Goal: Task Accomplishment & Management: Complete application form

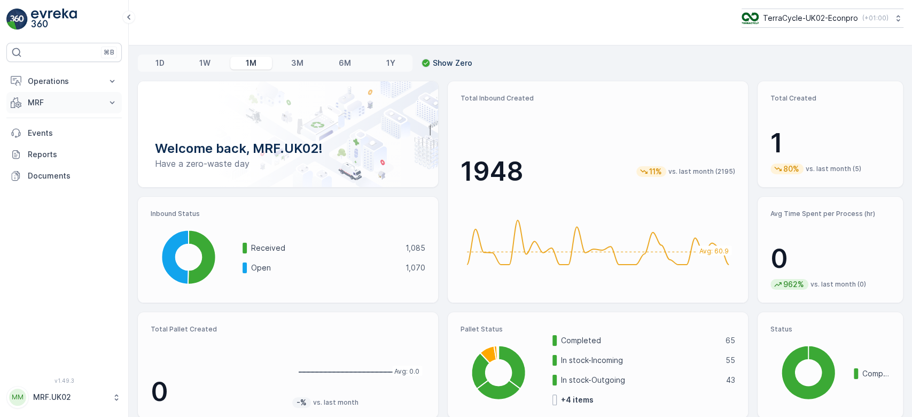
click at [65, 104] on p "MRF" at bounding box center [64, 102] width 73 height 11
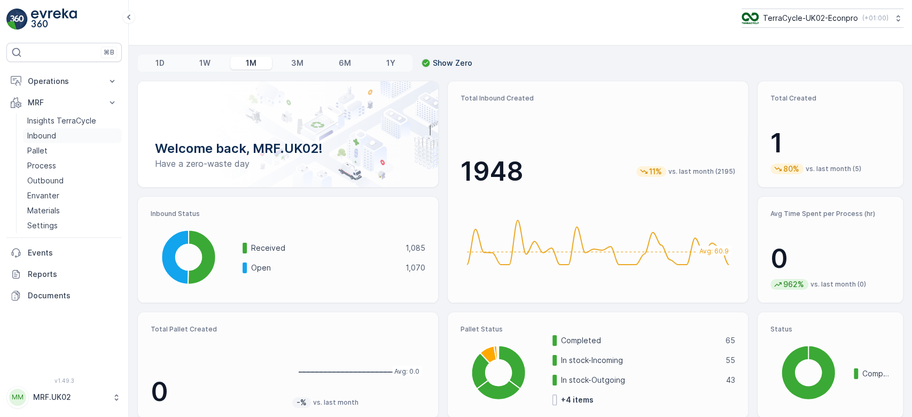
click at [52, 139] on p "Inbound" at bounding box center [41, 135] width 29 height 11
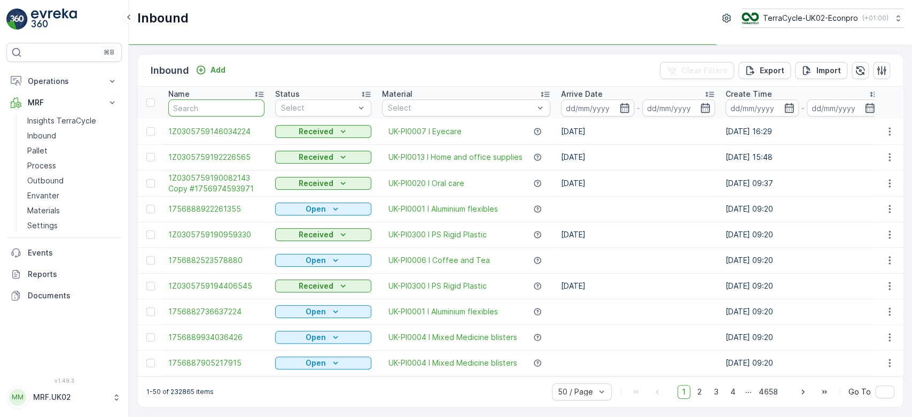
click at [200, 105] on input "text" at bounding box center [216, 107] width 96 height 17
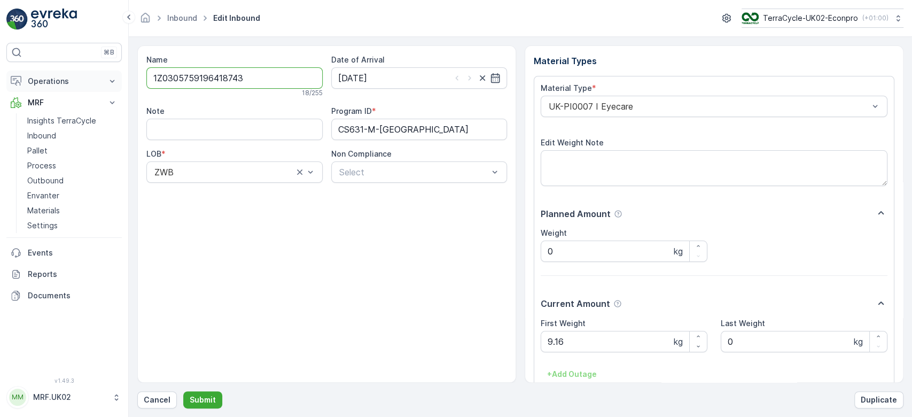
drag, startPoint x: 253, startPoint y: 76, endPoint x: 107, endPoint y: 73, distance: 145.4
click at [107, 73] on div "⌘B Operations Planning Routes & Tasks Cockpit Settings MRF Insights TerraCycle …" at bounding box center [456, 208] width 912 height 417
click at [158, 400] on p "Cancel" at bounding box center [157, 399] width 27 height 11
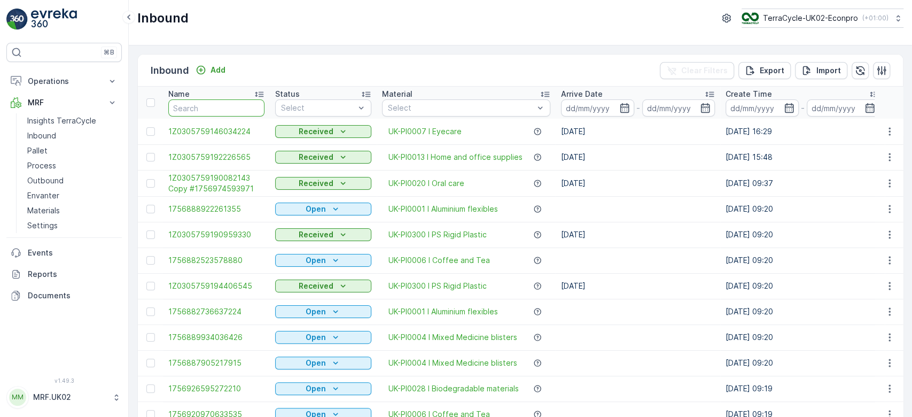
click at [199, 107] on input "text" at bounding box center [216, 107] width 96 height 17
paste input "1Z0305759196418743"
type input "1Z0305759196418743"
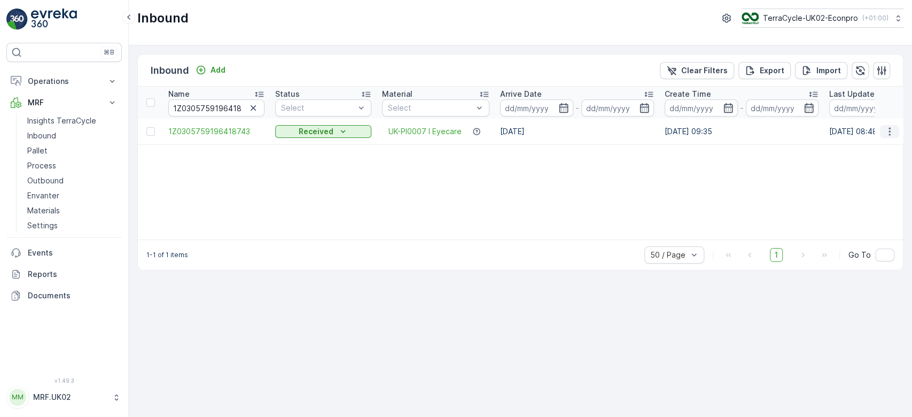
click at [893, 128] on icon "button" at bounding box center [889, 131] width 11 height 11
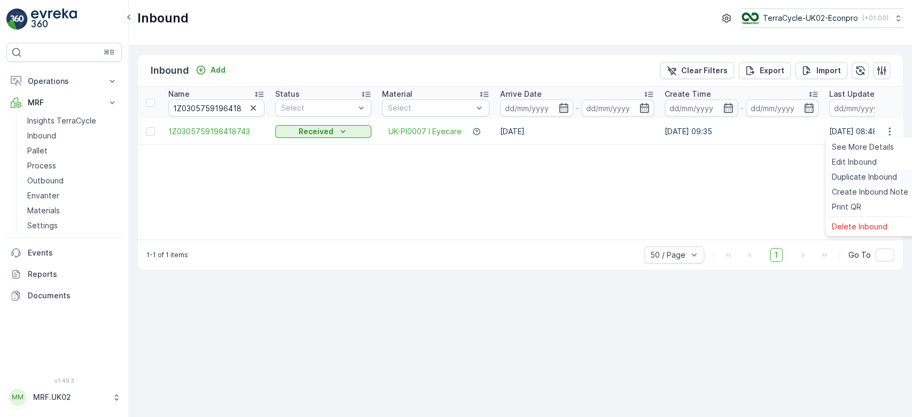
click at [879, 170] on div "Duplicate Inbound" at bounding box center [870, 176] width 85 height 15
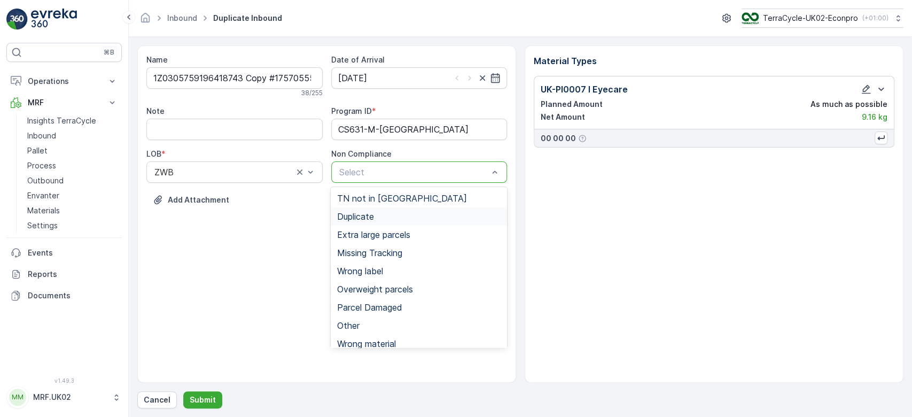
click at [379, 220] on div "Duplicate" at bounding box center [419, 217] width 164 height 10
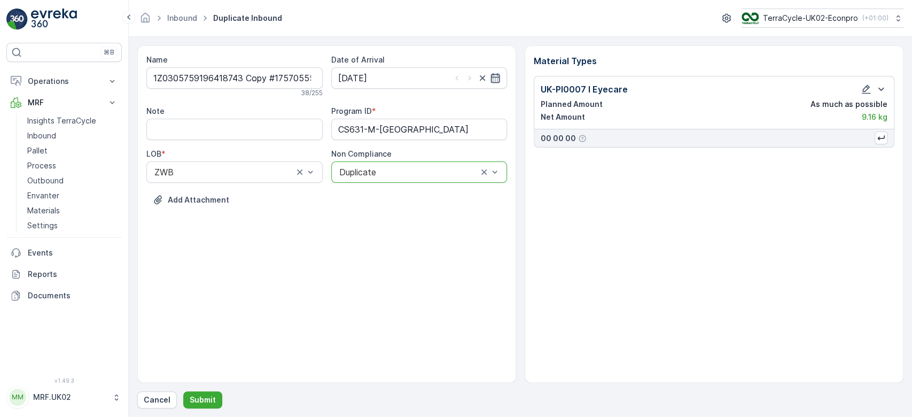
click at [500, 75] on icon "button" at bounding box center [495, 78] width 9 height 10
click at [429, 314] on div "Name 1Z0305759196418743 Copy #1757055583968 38 / 255 Date of Arrival 05.12.2024…" at bounding box center [326, 213] width 379 height 337
click at [494, 79] on icon "button" at bounding box center [495, 78] width 11 height 11
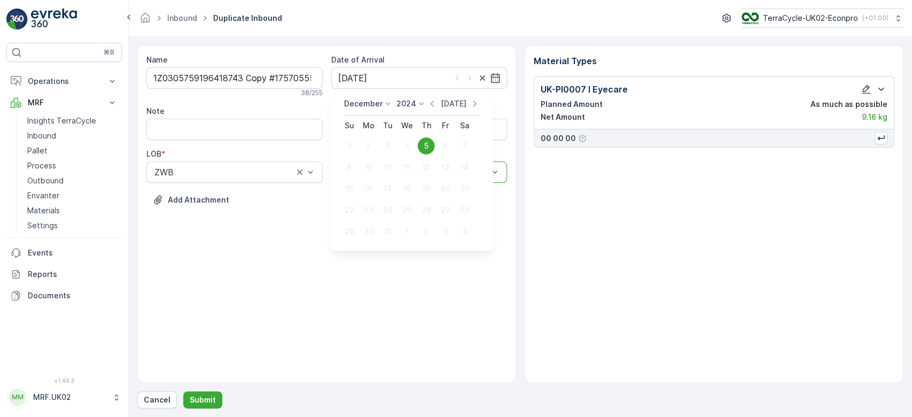
click at [452, 100] on p "[DATE]" at bounding box center [453, 103] width 25 height 11
click at [864, 87] on icon "button" at bounding box center [866, 89] width 11 height 11
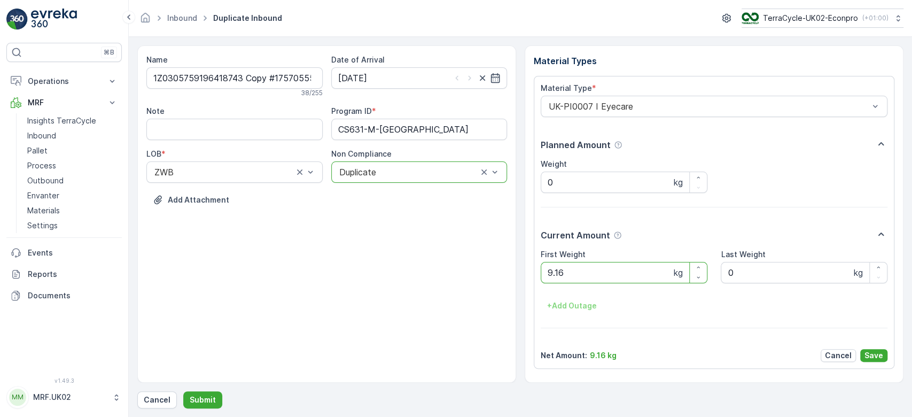
click at [646, 276] on Weight "9.16" at bounding box center [624, 272] width 167 height 21
type Weight "9"
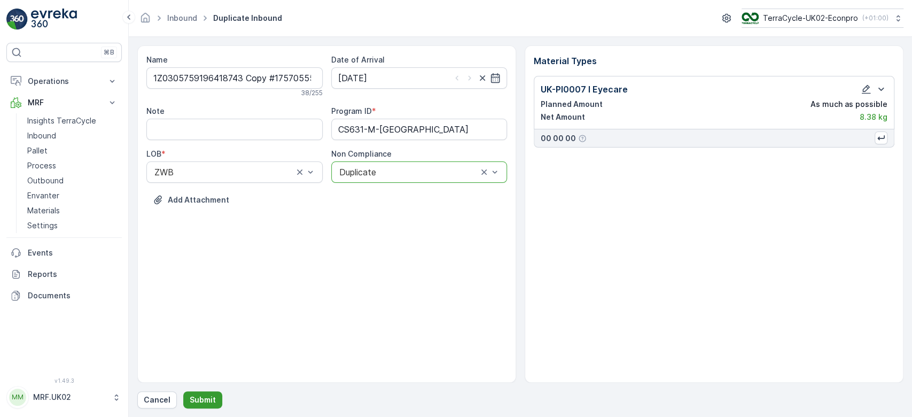
click at [186, 397] on button "Submit" at bounding box center [202, 399] width 39 height 17
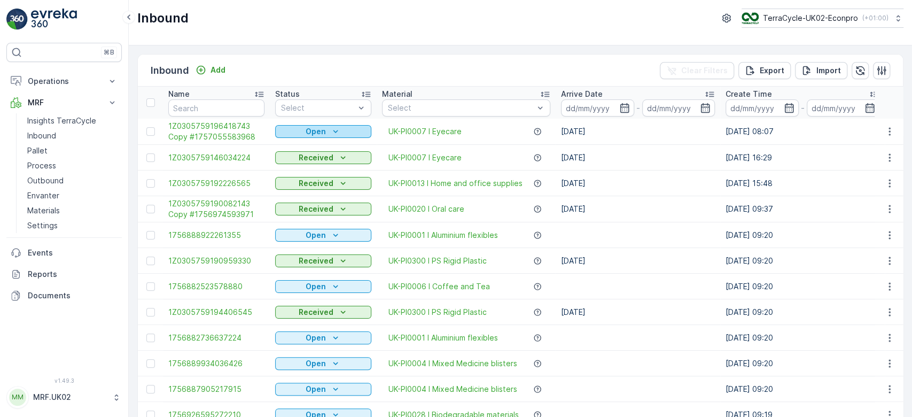
click at [328, 131] on div "Open" at bounding box center [323, 131] width 88 height 11
click at [301, 162] on span "Scanned" at bounding box center [298, 162] width 32 height 11
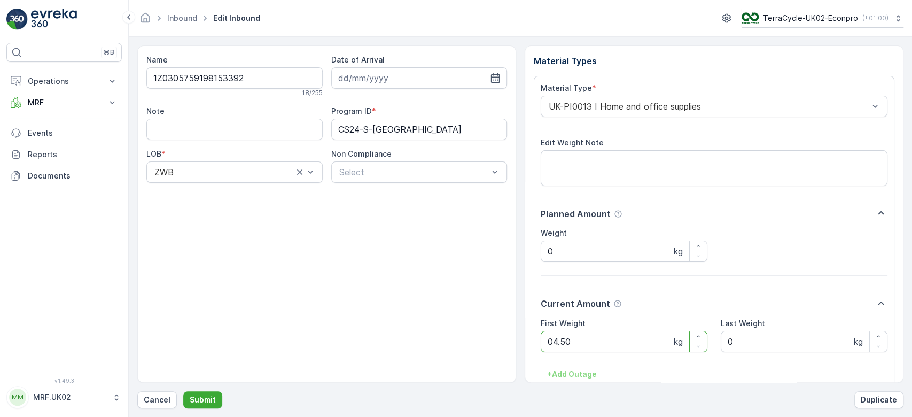
click at [183, 391] on button "Submit" at bounding box center [202, 399] width 39 height 17
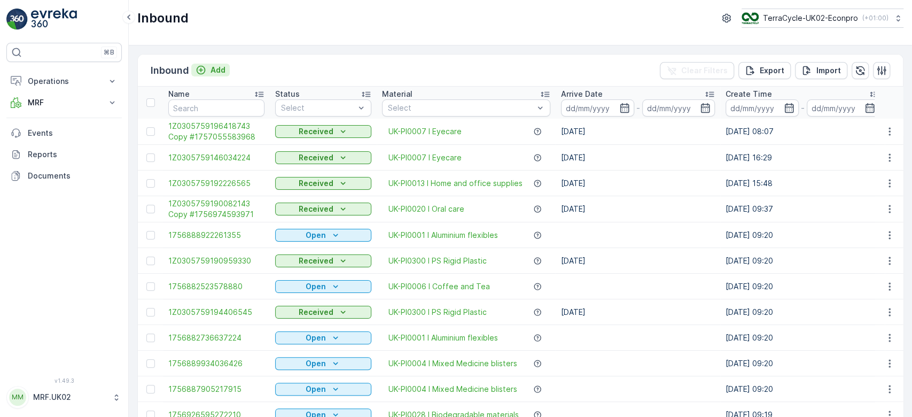
click at [220, 66] on p "Add" at bounding box center [218, 70] width 15 height 11
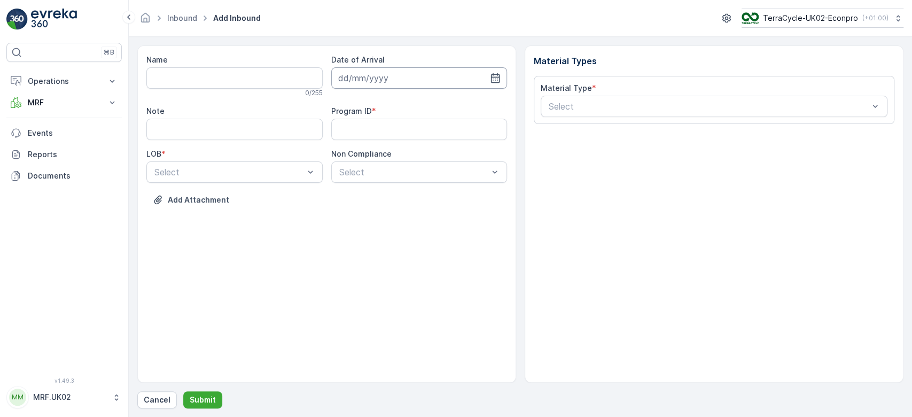
click at [464, 69] on input at bounding box center [419, 77] width 176 height 21
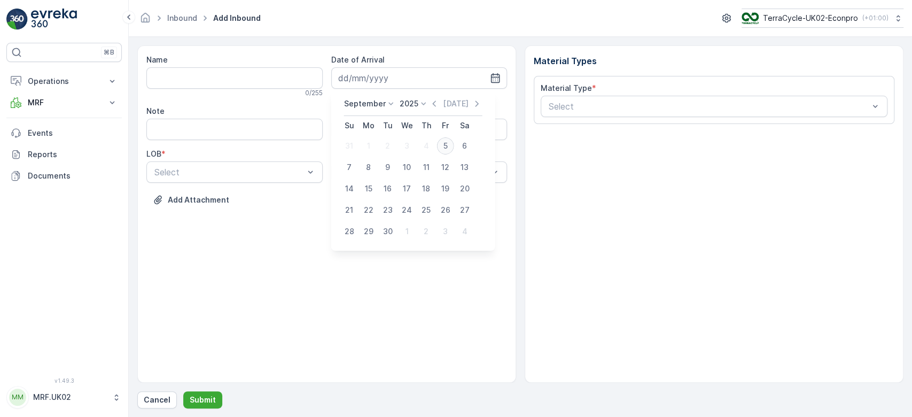
click at [449, 141] on div "5" at bounding box center [445, 145] width 17 height 17
type input "[DATE]"
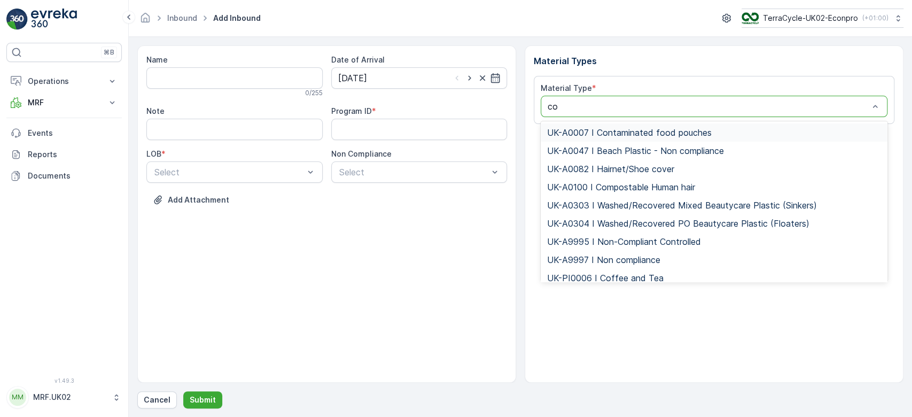
type input "cof"
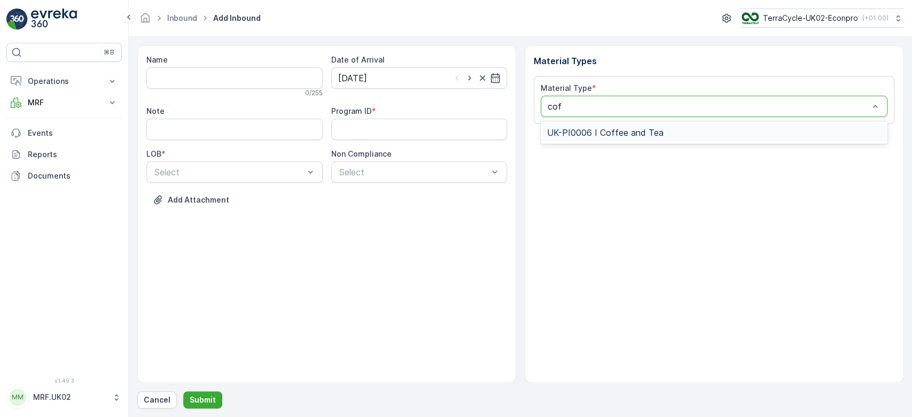
click at [622, 129] on span "UK-PI0006 I Coffee and Tea" at bounding box center [605, 133] width 116 height 10
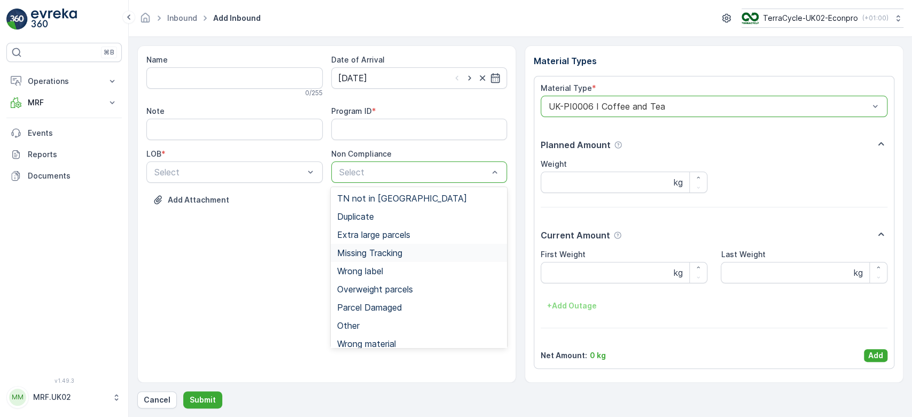
click at [395, 250] on span "Missing Tracking" at bounding box center [369, 253] width 65 height 10
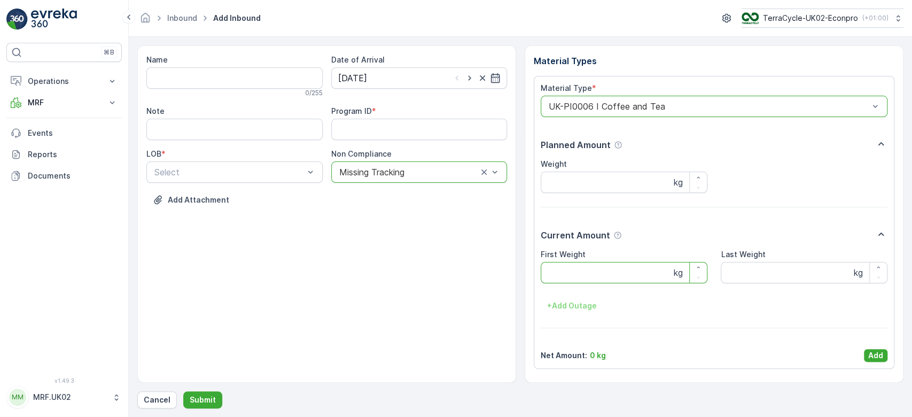
click at [628, 274] on Weight "First Weight" at bounding box center [624, 272] width 167 height 21
click at [257, 77] on input "Name" at bounding box center [234, 77] width 176 height 21
click at [586, 277] on Weight "First Weight" at bounding box center [624, 272] width 167 height 21
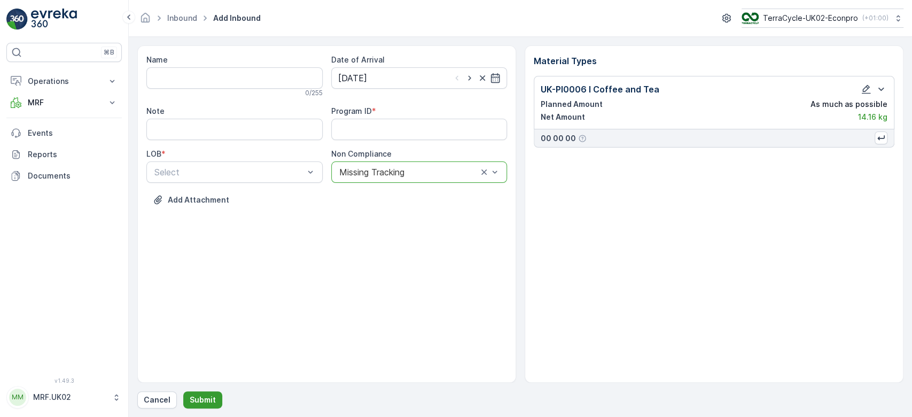
click at [206, 398] on p "Submit" at bounding box center [203, 399] width 26 height 11
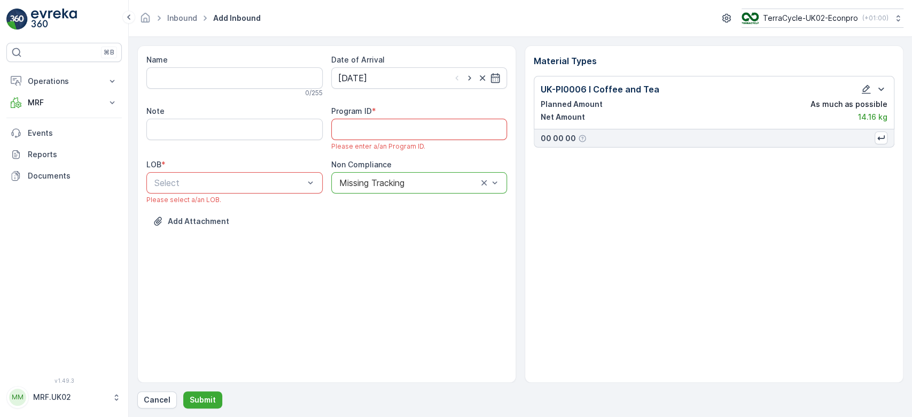
click at [392, 135] on ID "Program ID" at bounding box center [419, 129] width 176 height 21
click at [190, 206] on div "NRP" at bounding box center [235, 209] width 164 height 10
click at [456, 115] on div "Program ID *" at bounding box center [419, 111] width 176 height 11
click at [422, 127] on ID "Program ID" at bounding box center [419, 129] width 176 height 21
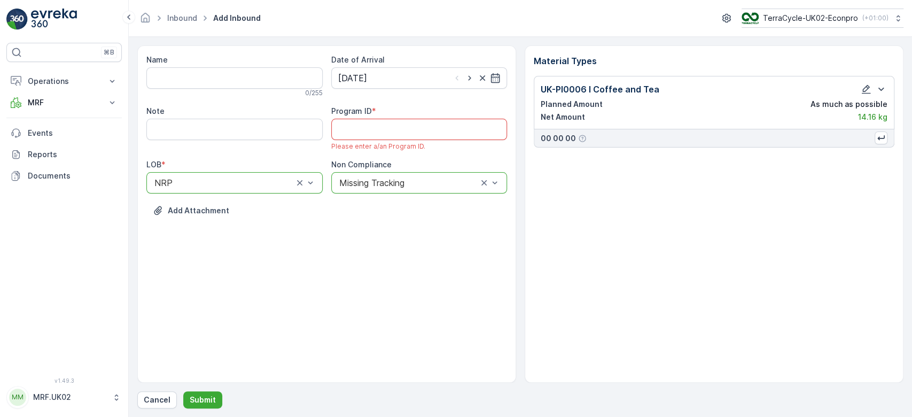
click at [422, 127] on ID "Program ID" at bounding box center [419, 129] width 176 height 21
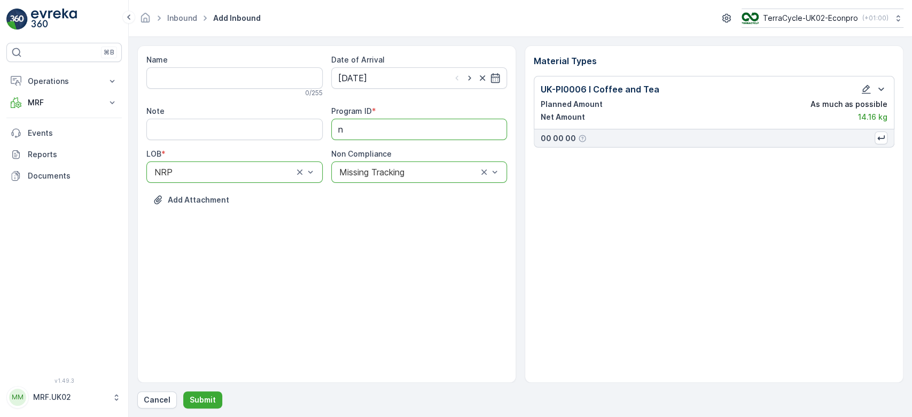
type ID "nrp"
click at [203, 395] on p "Submit" at bounding box center [203, 399] width 26 height 11
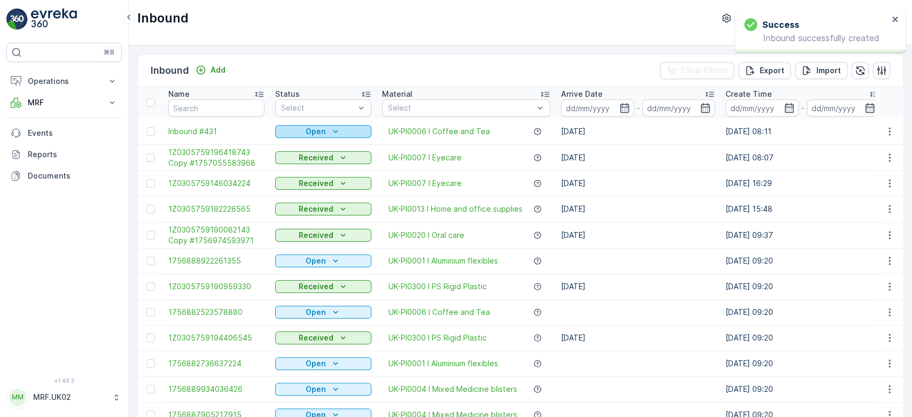
click at [318, 126] on p "Open" at bounding box center [316, 131] width 20 height 11
click at [305, 164] on span "Scanned" at bounding box center [298, 162] width 32 height 11
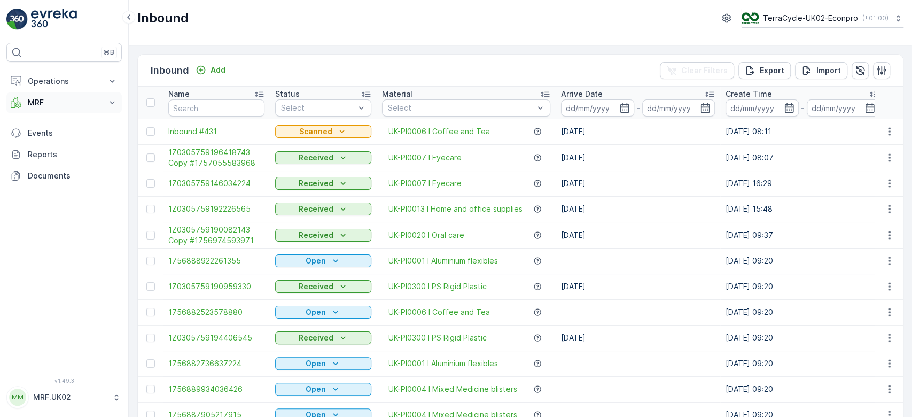
click at [108, 105] on icon at bounding box center [112, 102] width 11 height 11
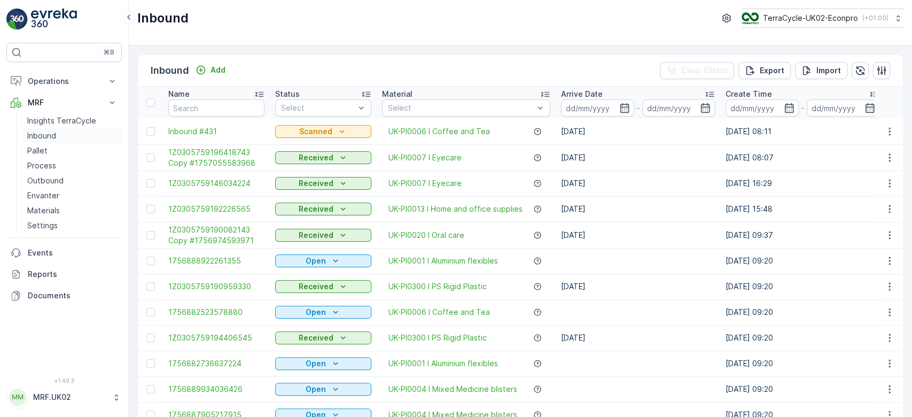
click at [64, 130] on link "Inbound" at bounding box center [72, 135] width 99 height 15
click at [51, 149] on link "Pallet" at bounding box center [72, 150] width 99 height 15
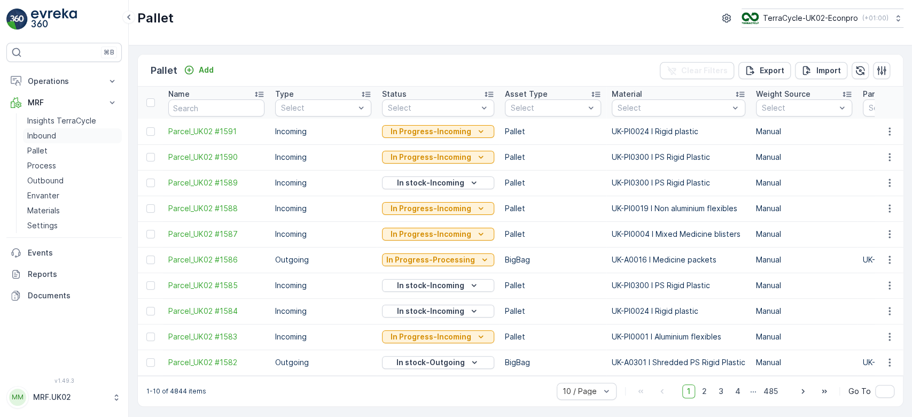
click at [50, 135] on p "Inbound" at bounding box center [41, 135] width 29 height 11
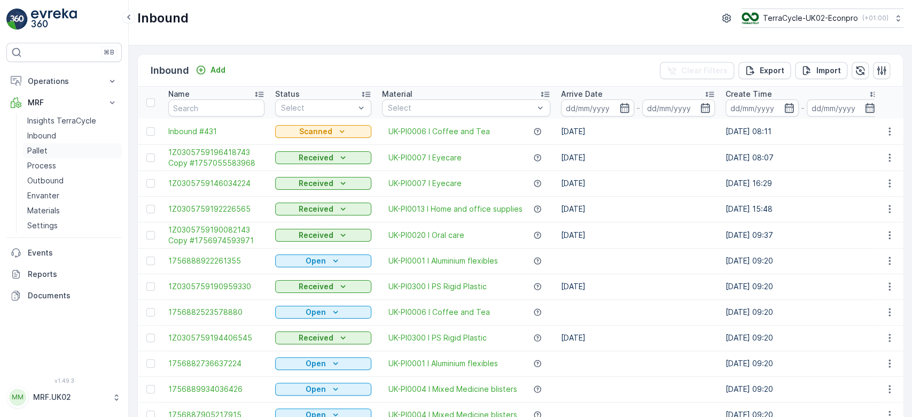
click at [53, 147] on link "Pallet" at bounding box center [72, 150] width 99 height 15
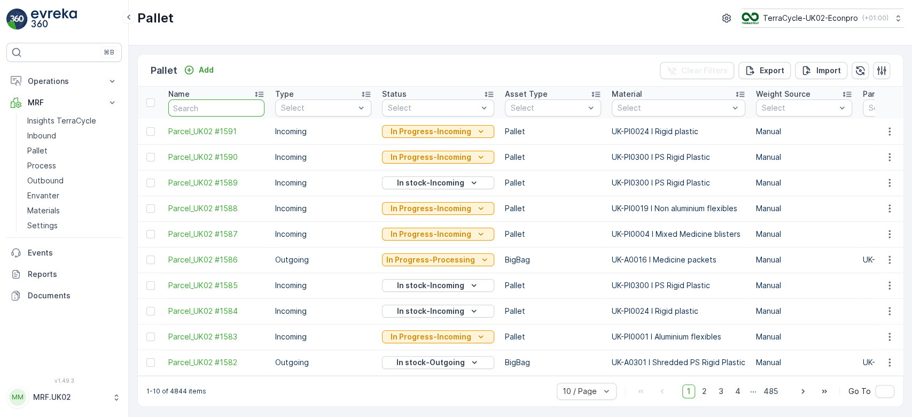
click at [238, 113] on input "text" at bounding box center [216, 107] width 96 height 17
type input "1579"
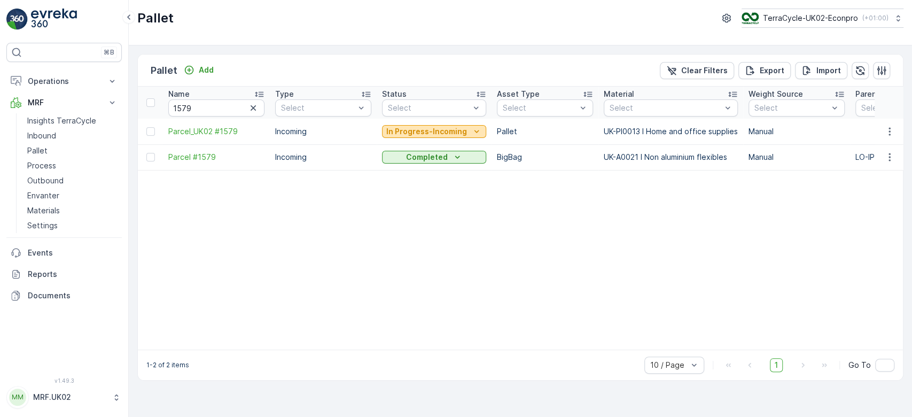
click at [433, 134] on p "In Progress-Incoming" at bounding box center [426, 131] width 81 height 11
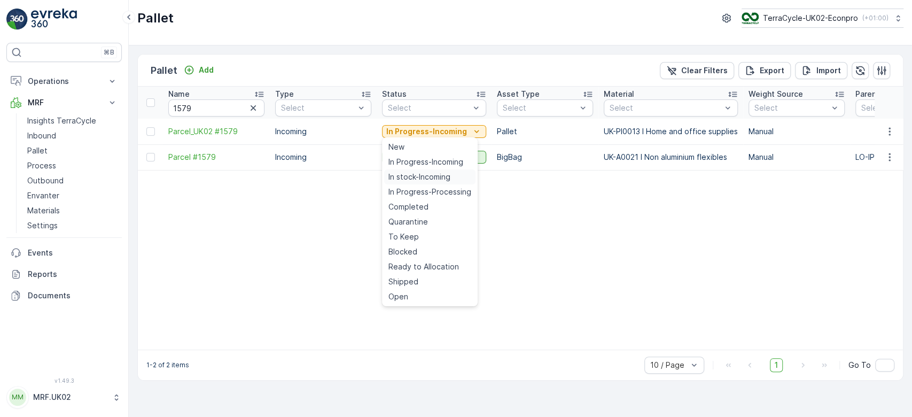
click at [419, 174] on span "In stock-Incoming" at bounding box center [419, 177] width 62 height 11
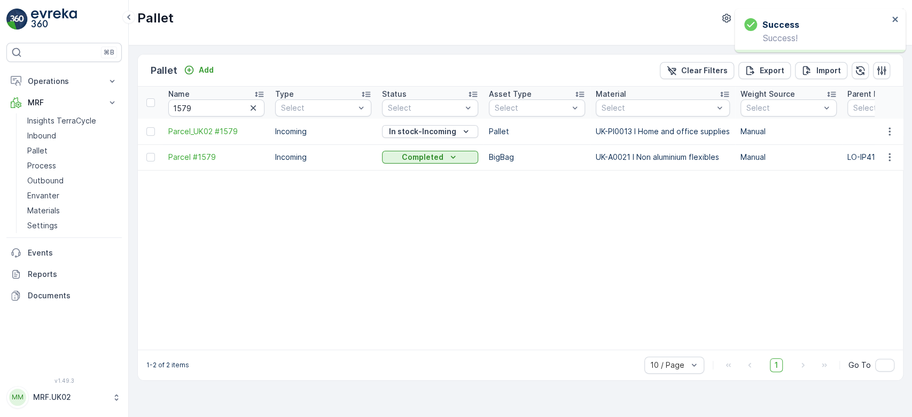
click at [256, 112] on icon "button" at bounding box center [253, 108] width 11 height 11
click at [205, 67] on p "Add" at bounding box center [206, 70] width 15 height 11
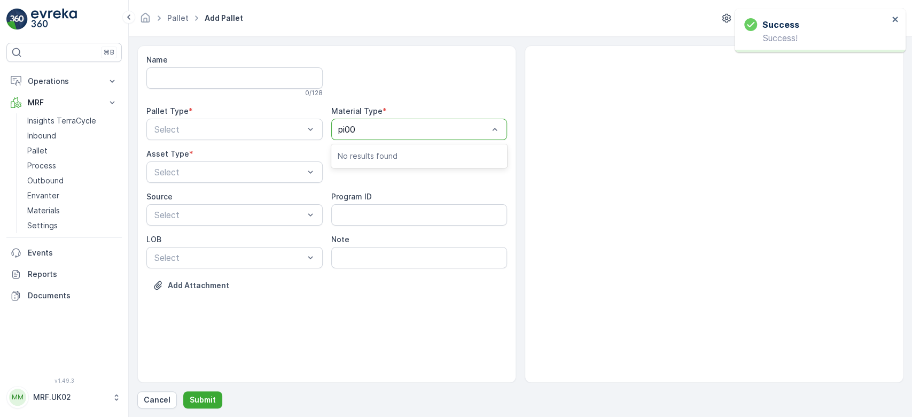
type input "pi001"
click at [482, 123] on div "Select" at bounding box center [419, 129] width 176 height 21
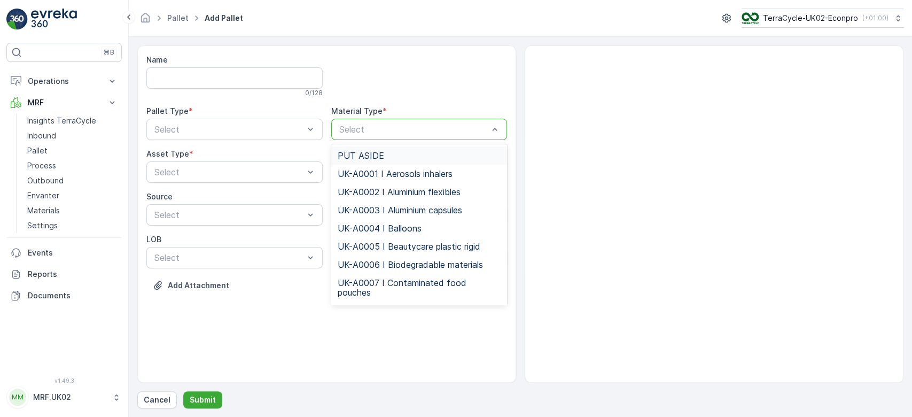
click at [482, 123] on p "Select" at bounding box center [414, 129] width 150 height 13
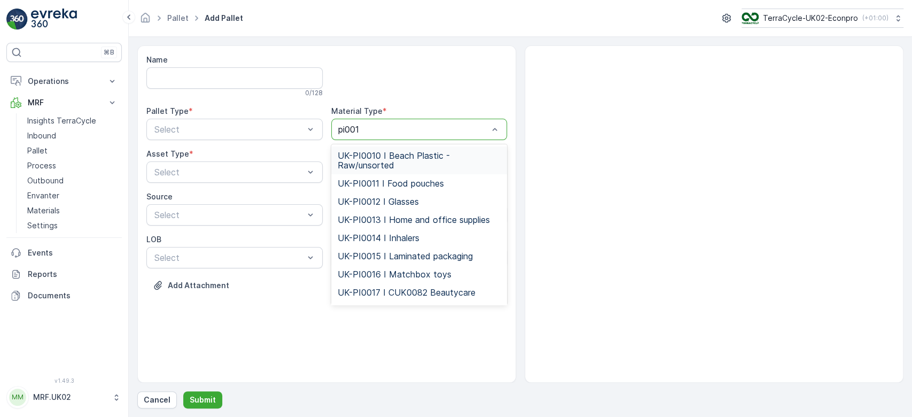
type input "pi0013"
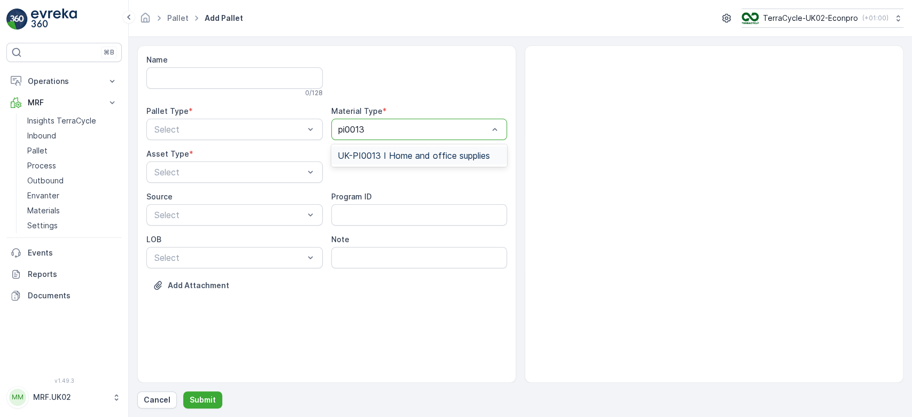
click at [440, 162] on div "UK-PI0013 I Home and office supplies" at bounding box center [419, 155] width 176 height 18
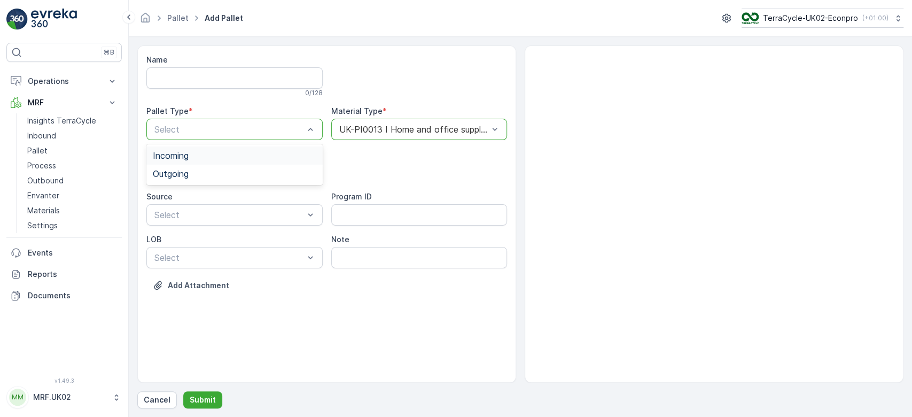
click at [246, 154] on div "Incoming" at bounding box center [235, 156] width 164 height 10
click at [223, 223] on div "Pallet" at bounding box center [234, 216] width 176 height 18
click at [205, 405] on button "Submit" at bounding box center [202, 399] width 39 height 17
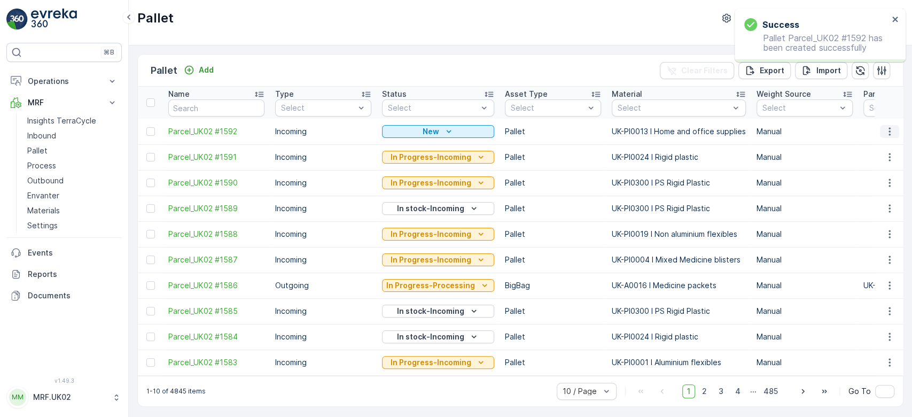
click at [891, 132] on icon "button" at bounding box center [889, 131] width 11 height 11
click at [870, 204] on span "Print QR" at bounding box center [860, 206] width 29 height 11
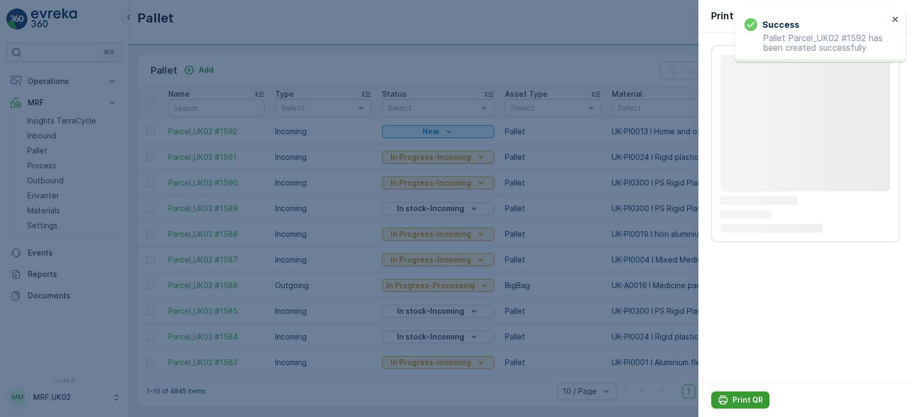
click at [744, 400] on p "Print QR" at bounding box center [748, 399] width 30 height 11
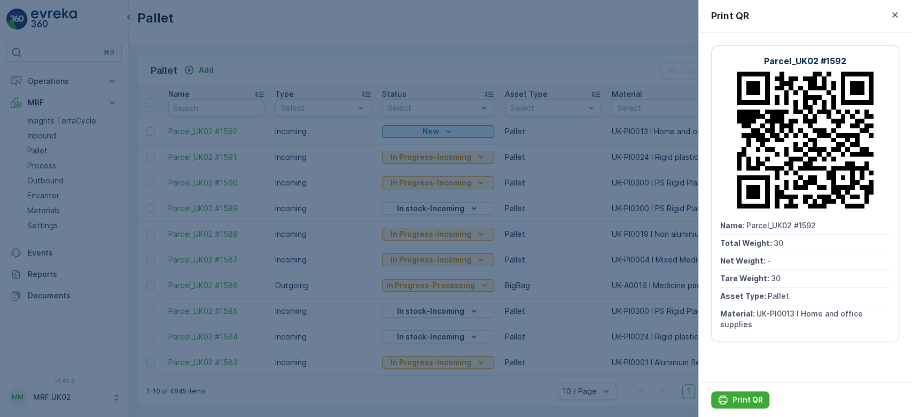
click at [53, 138] on div at bounding box center [456, 208] width 912 height 417
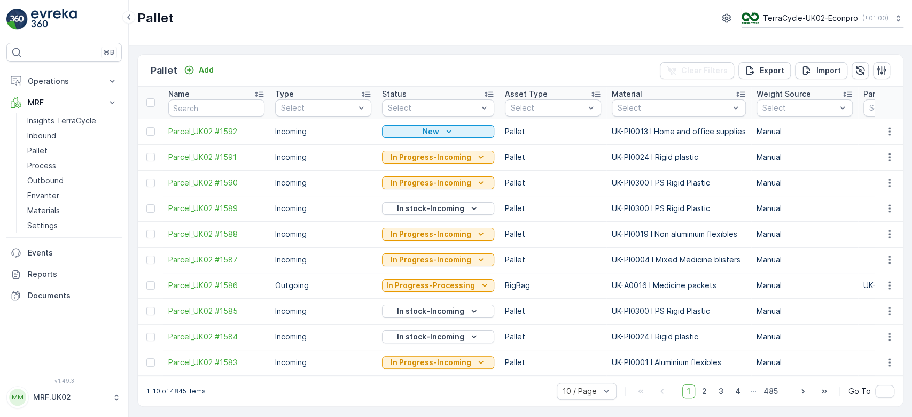
click at [53, 138] on p "Inbound" at bounding box center [41, 135] width 29 height 11
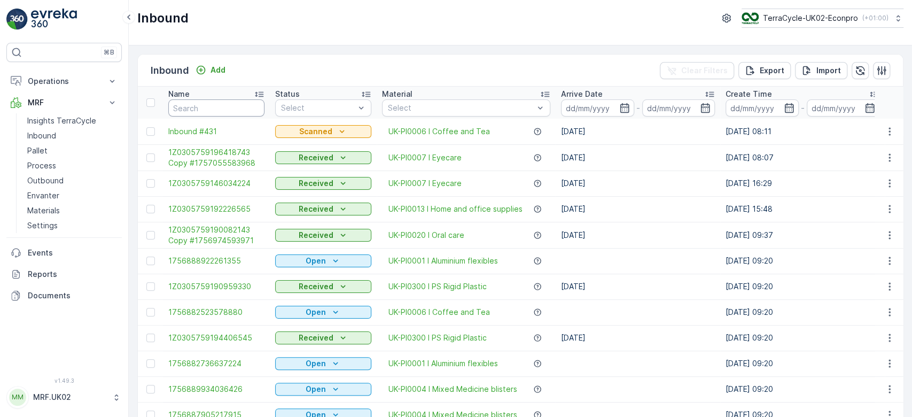
click at [194, 100] on input "text" at bounding box center [216, 107] width 96 height 17
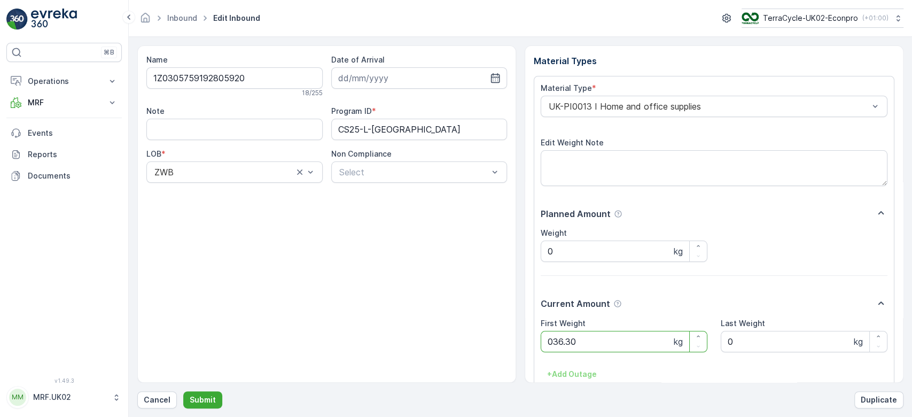
click at [183, 391] on button "Submit" at bounding box center [202, 399] width 39 height 17
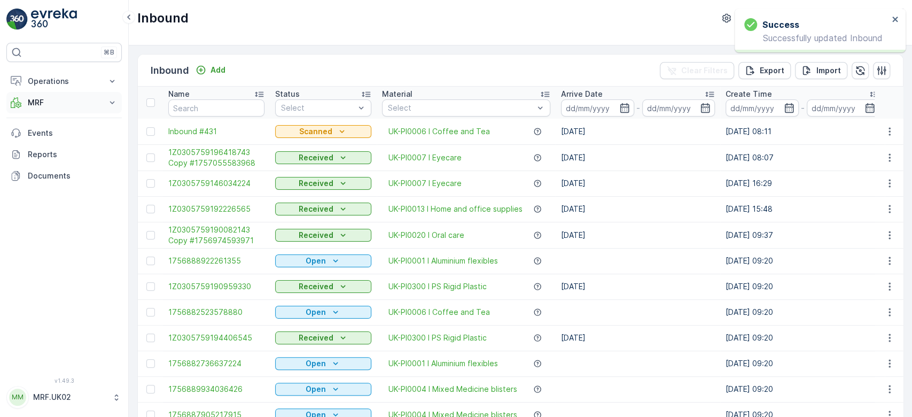
click at [85, 111] on button "MRF" at bounding box center [63, 102] width 115 height 21
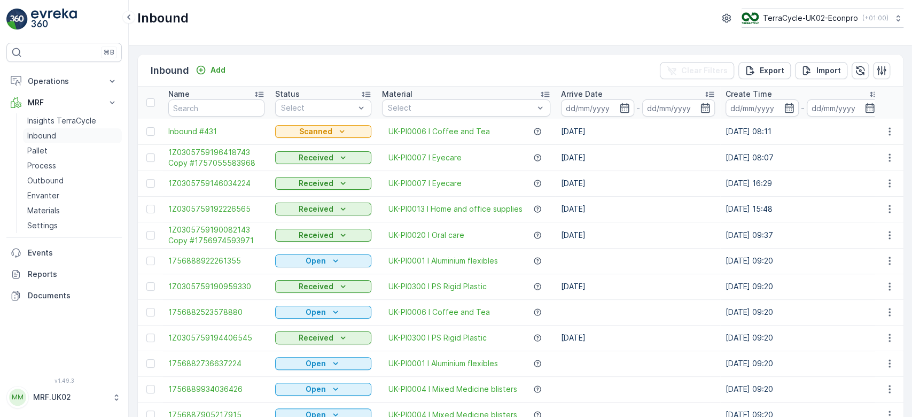
click at [76, 131] on link "Inbound" at bounding box center [72, 135] width 99 height 15
click at [210, 103] on input "text" at bounding box center [216, 107] width 96 height 17
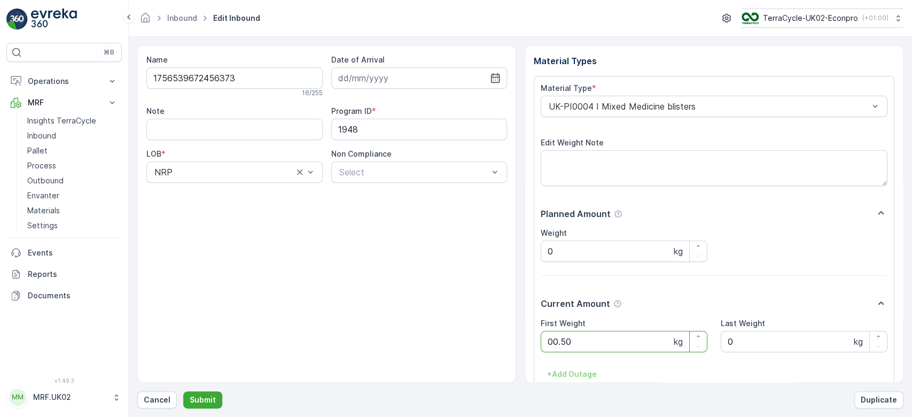
click at [183, 391] on button "Submit" at bounding box center [202, 399] width 39 height 17
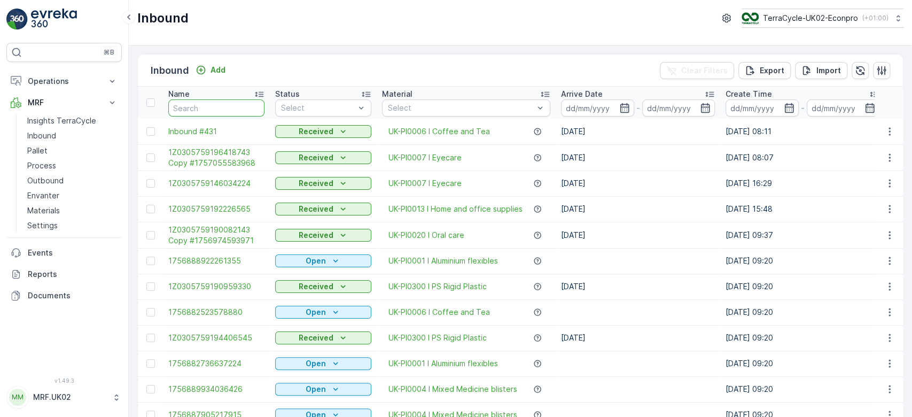
click at [232, 99] on input "text" at bounding box center [216, 107] width 96 height 17
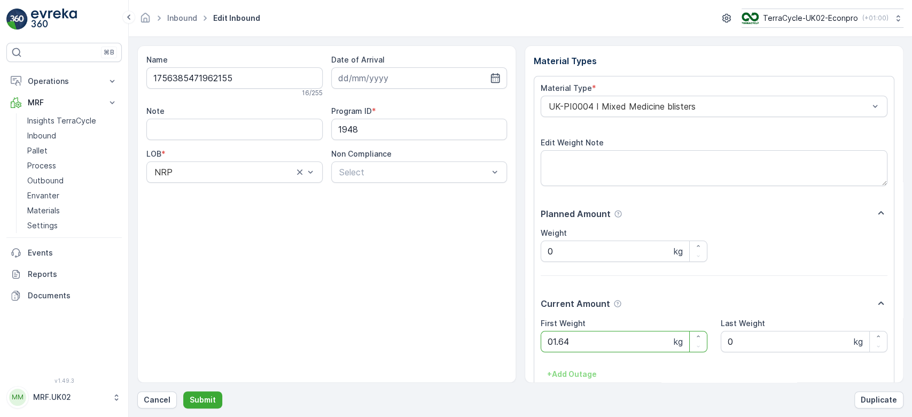
click at [183, 391] on button "Submit" at bounding box center [202, 399] width 39 height 17
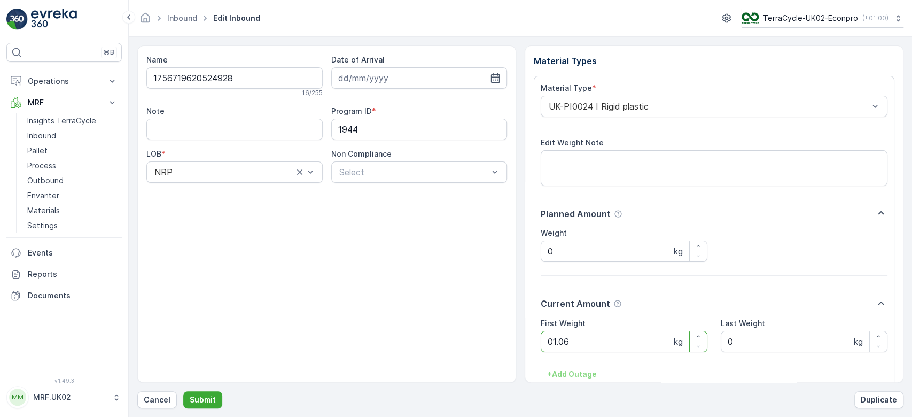
click at [183, 391] on button "Submit" at bounding box center [202, 399] width 39 height 17
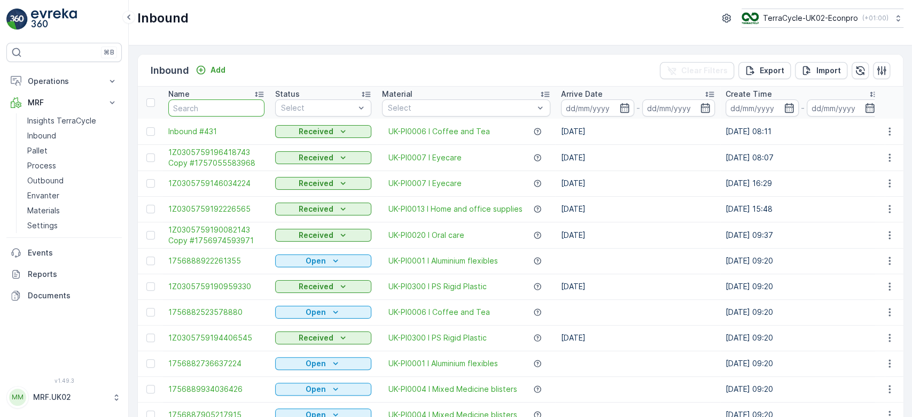
click at [232, 99] on input "text" at bounding box center [216, 107] width 96 height 17
type input "55"
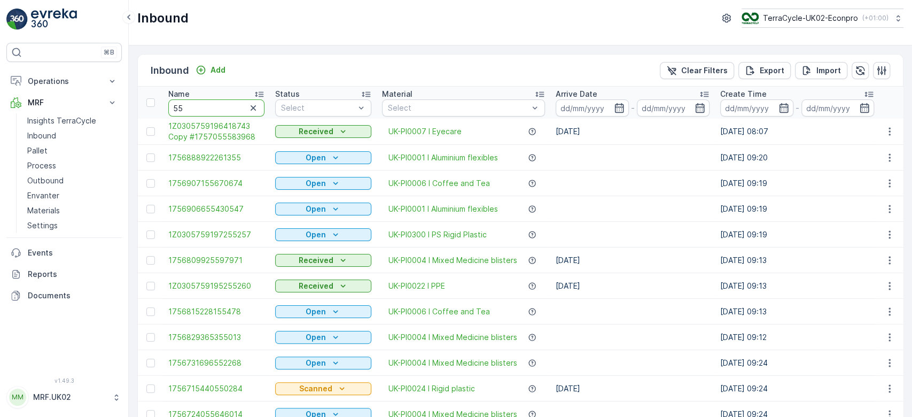
click at [232, 99] on input "55" at bounding box center [216, 107] width 96 height 17
type input "55226"
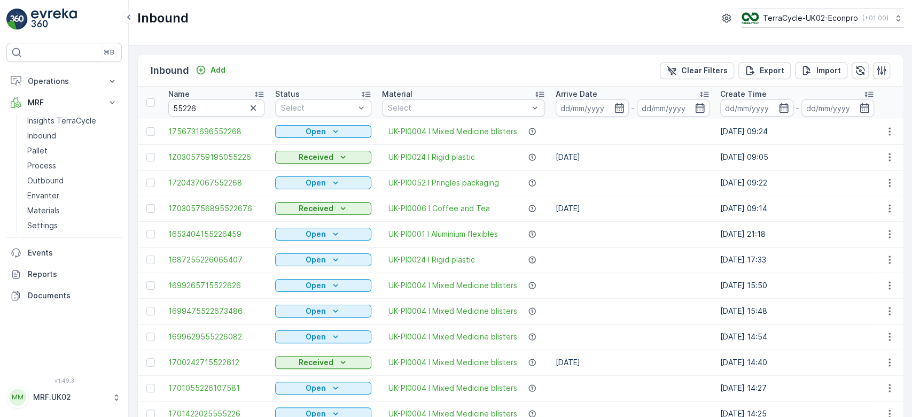
click at [217, 130] on span "1756731696552268" at bounding box center [216, 131] width 96 height 11
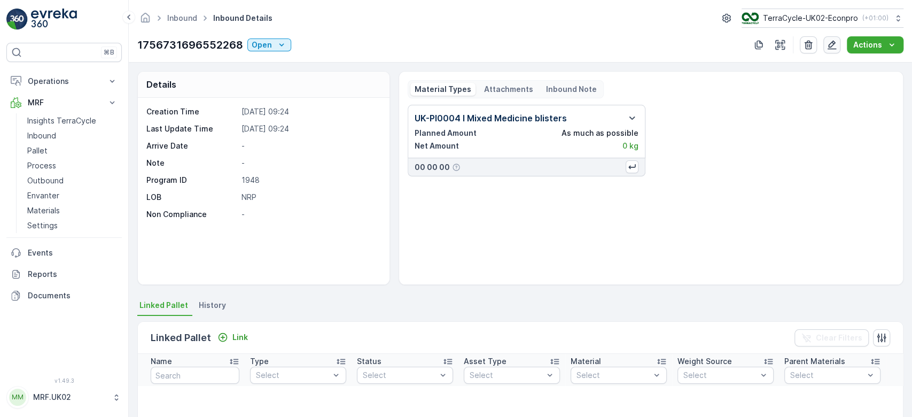
click at [831, 44] on icon "button" at bounding box center [832, 45] width 9 height 9
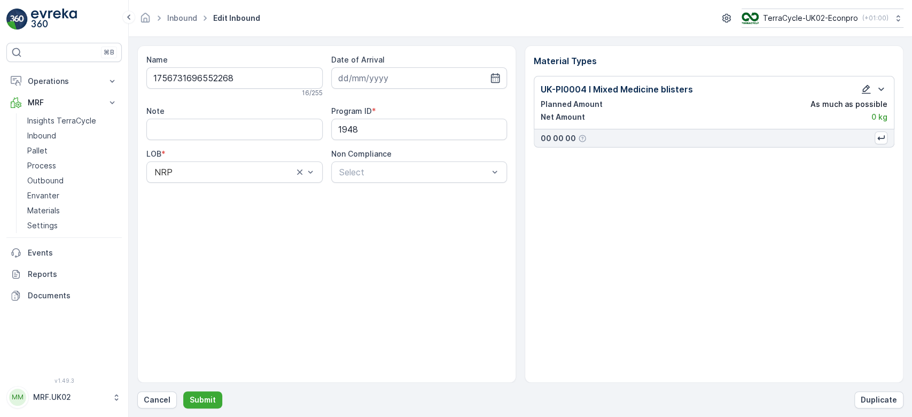
click at [865, 85] on icon "button" at bounding box center [866, 89] width 11 height 11
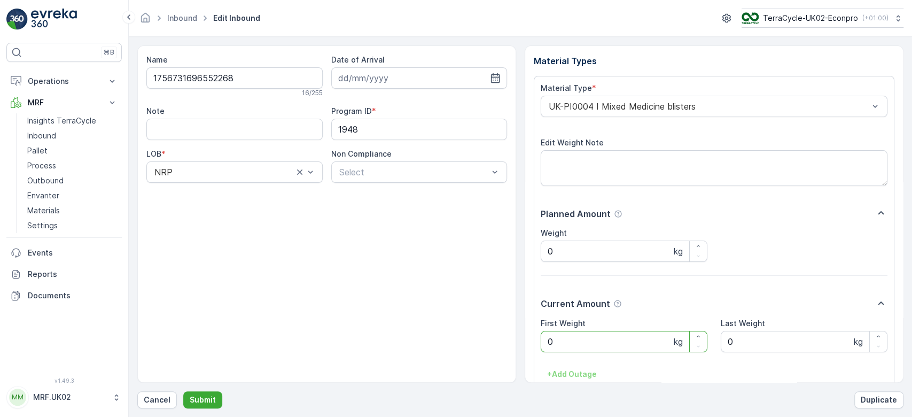
click at [592, 351] on Weight "0" at bounding box center [624, 341] width 167 height 21
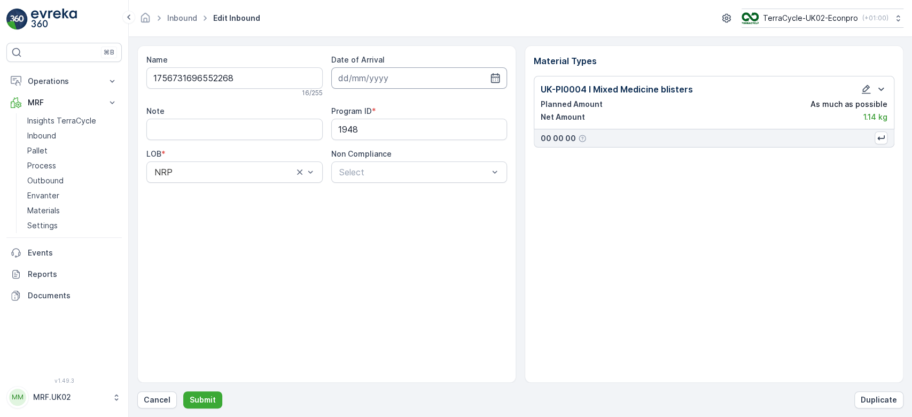
click at [415, 83] on input at bounding box center [419, 77] width 176 height 21
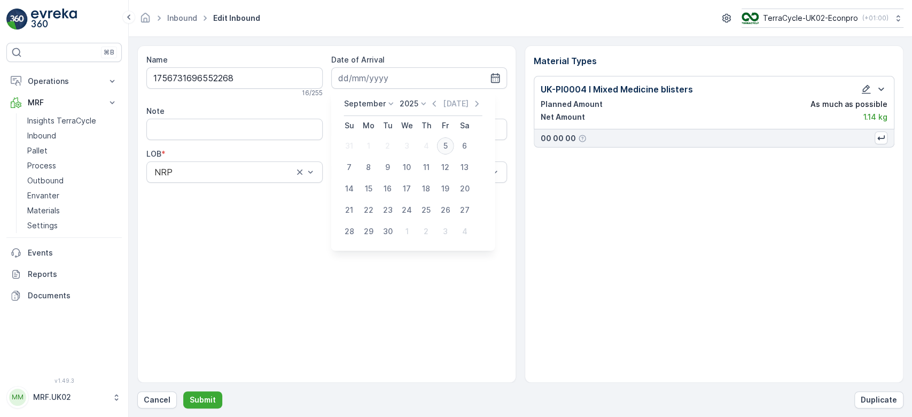
click at [443, 145] on div "5" at bounding box center [445, 145] width 17 height 17
type input "[DATE]"
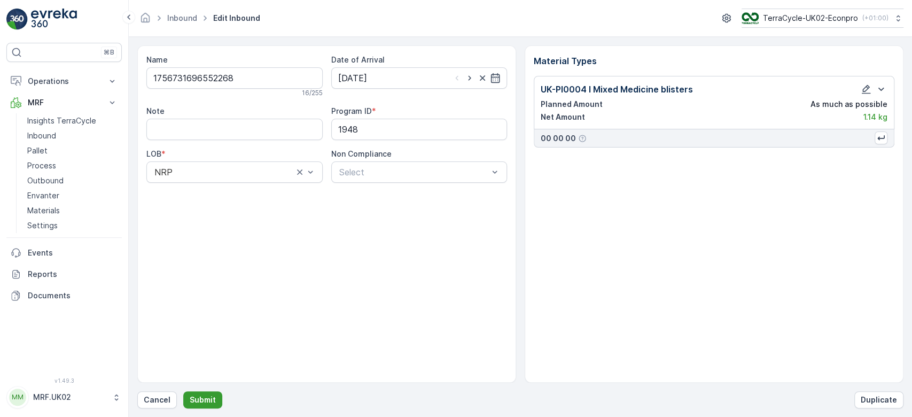
click at [201, 391] on button "Submit" at bounding box center [202, 399] width 39 height 17
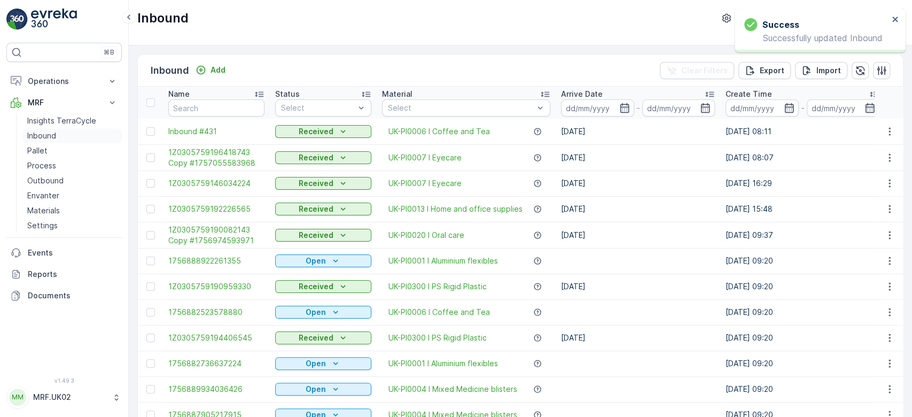
click at [47, 133] on p "Inbound" at bounding box center [41, 135] width 29 height 11
click at [206, 110] on input "text" at bounding box center [216, 107] width 96 height 17
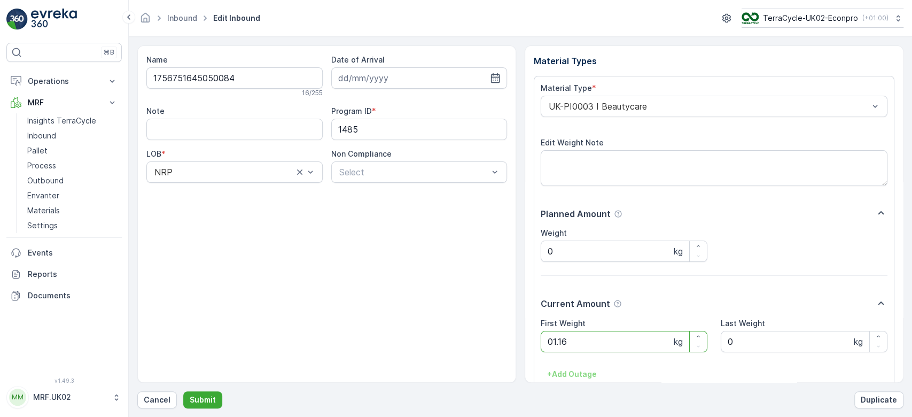
click at [183, 391] on button "Submit" at bounding box center [202, 399] width 39 height 17
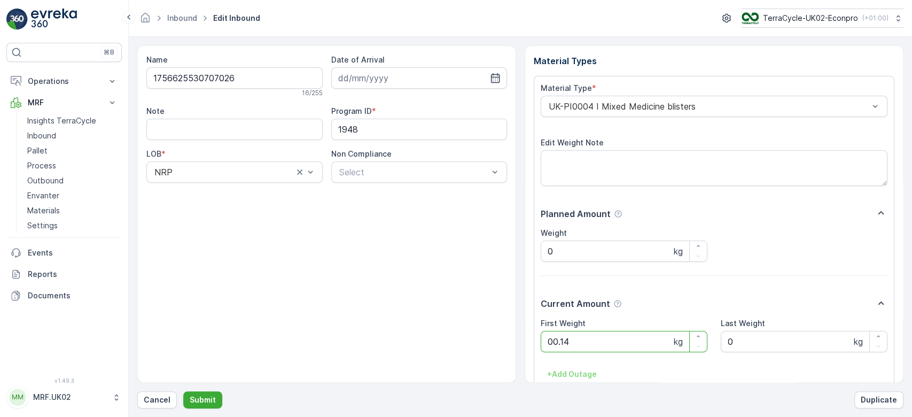
click at [183, 391] on button "Submit" at bounding box center [202, 399] width 39 height 17
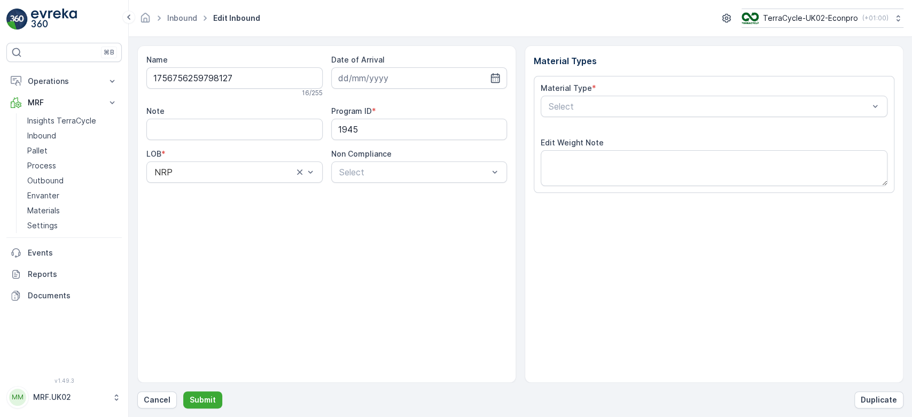
type input "[DATE]"
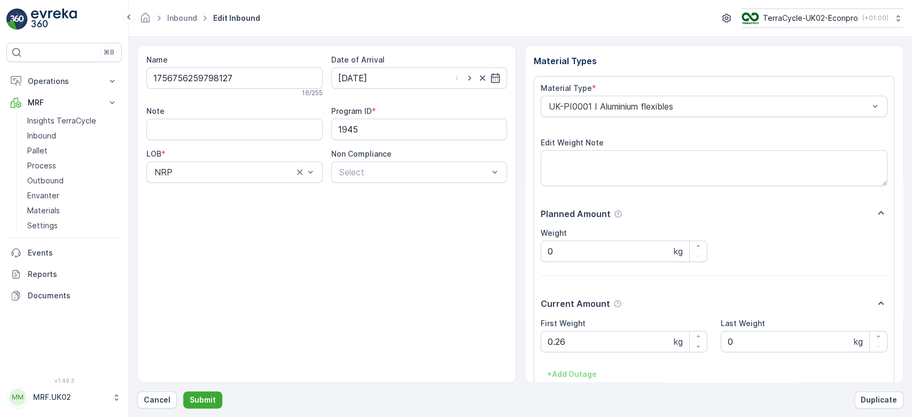
click at [206, 110] on div "Note" at bounding box center [234, 111] width 176 height 11
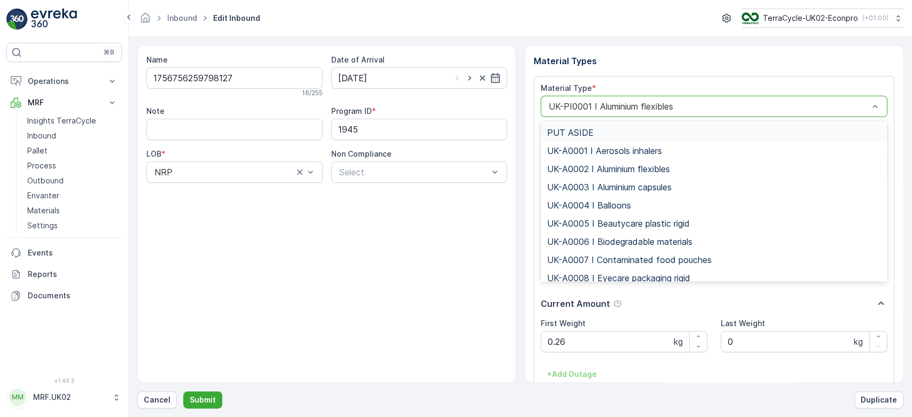
click at [680, 113] on div "UK-PI0001 I Aluminium flexibles" at bounding box center [714, 106] width 347 height 21
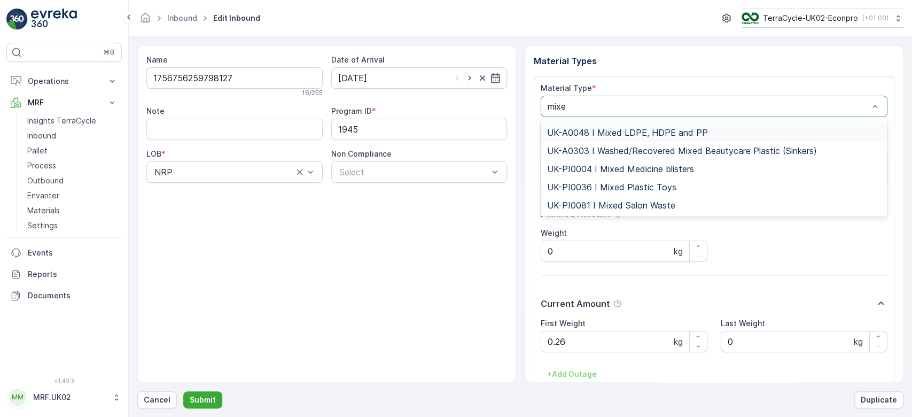
type input "mixed"
click at [661, 167] on span "UK-PI0004 I Mixed Medicine blisters" at bounding box center [620, 169] width 147 height 10
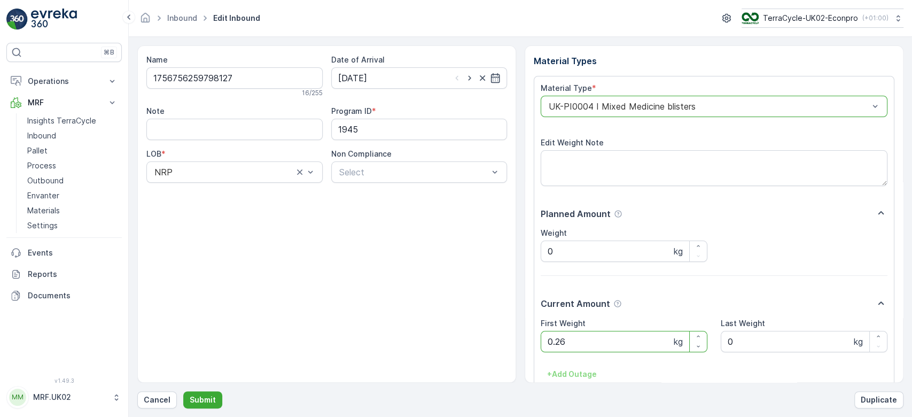
click at [572, 339] on Weight "0.26" at bounding box center [624, 341] width 167 height 21
type Weight "0"
click at [183, 391] on button "Submit" at bounding box center [202, 399] width 39 height 17
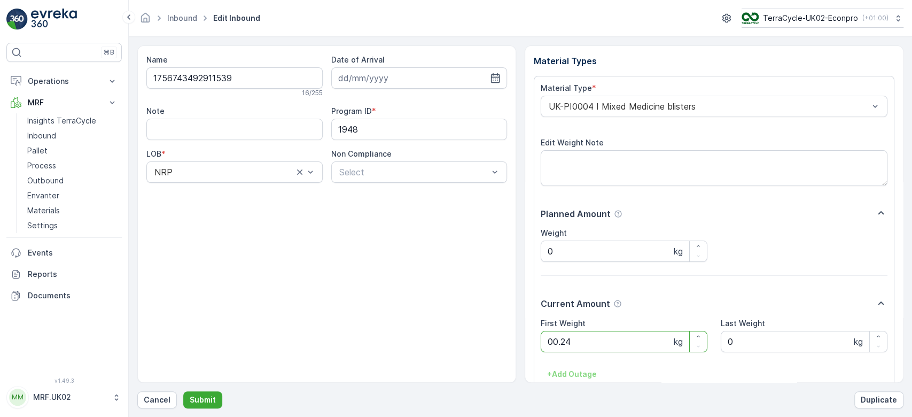
click at [183, 391] on button "Submit" at bounding box center [202, 399] width 39 height 17
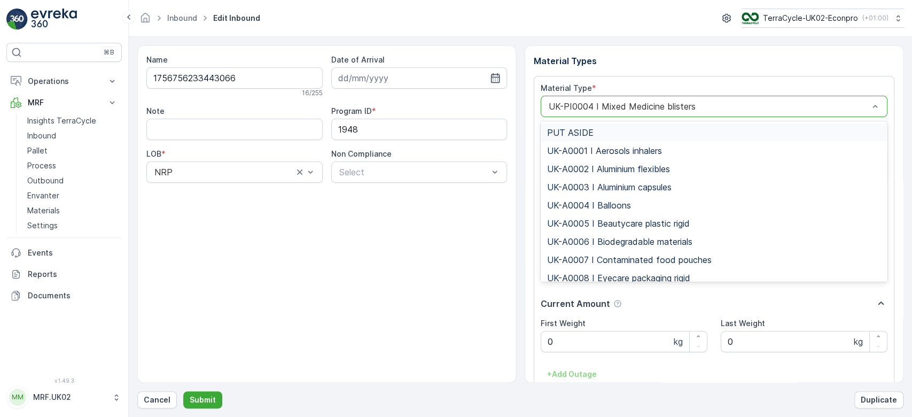
click at [634, 98] on div "UK-PI0004 I Mixed Medicine blisters" at bounding box center [714, 106] width 347 height 21
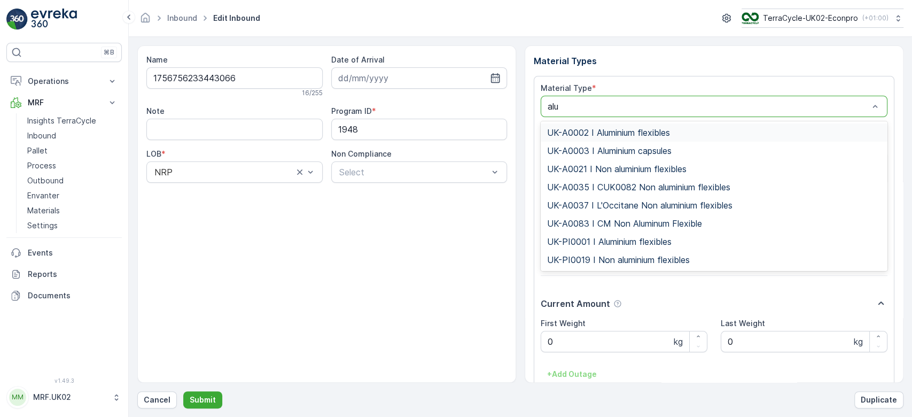
type input "alum"
click at [614, 243] on span "UK-PI0001 I Aluminium flexibles" at bounding box center [609, 242] width 124 height 10
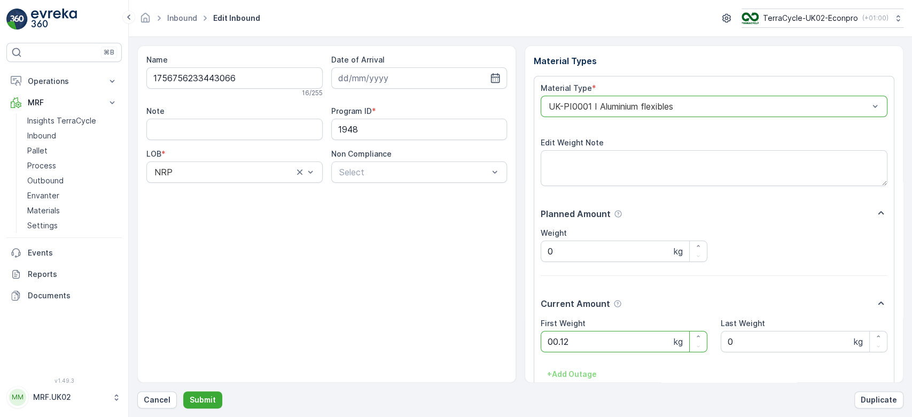
click at [183, 391] on button "Submit" at bounding box center [202, 399] width 39 height 17
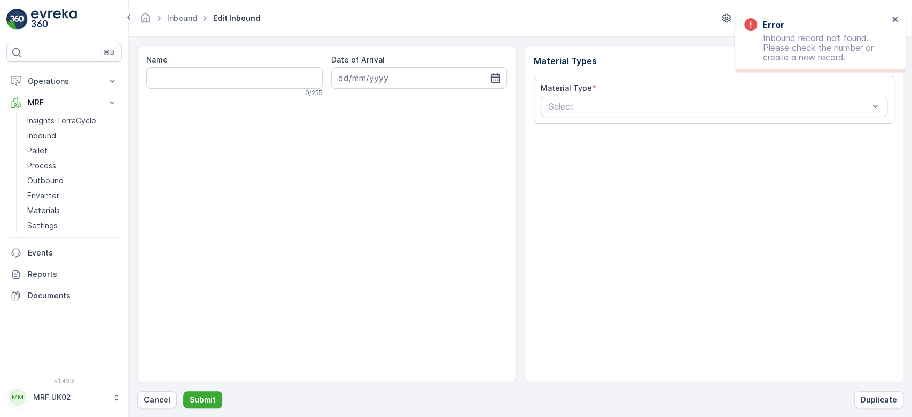
click at [169, 385] on div "Name 0 / 255 Date of Arrival Material Types Material Type * Select Cancel Submi…" at bounding box center [520, 226] width 766 height 363
click at [161, 401] on p "Cancel" at bounding box center [157, 399] width 27 height 11
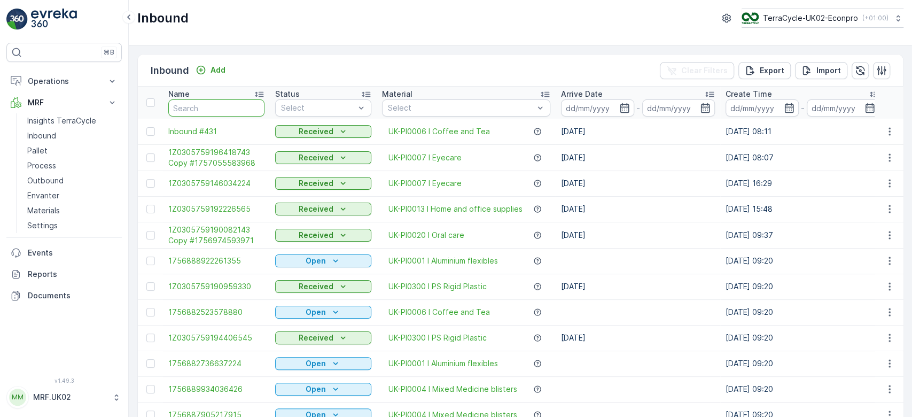
click at [225, 104] on input "text" at bounding box center [216, 107] width 96 height 17
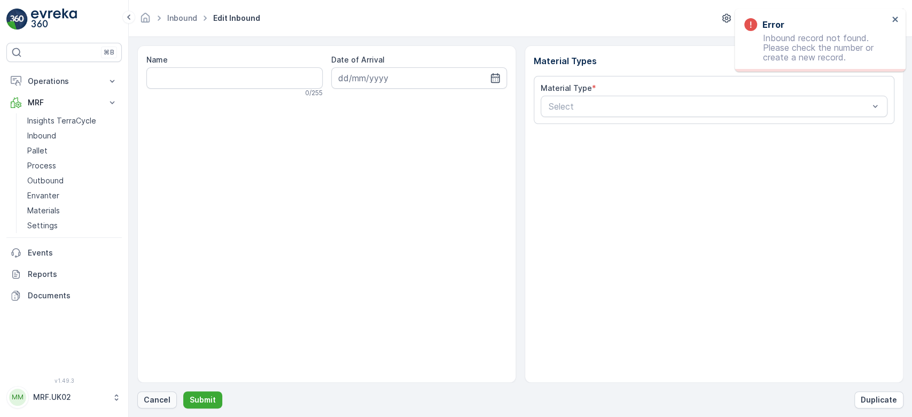
click at [166, 399] on p "Cancel" at bounding box center [157, 399] width 27 height 11
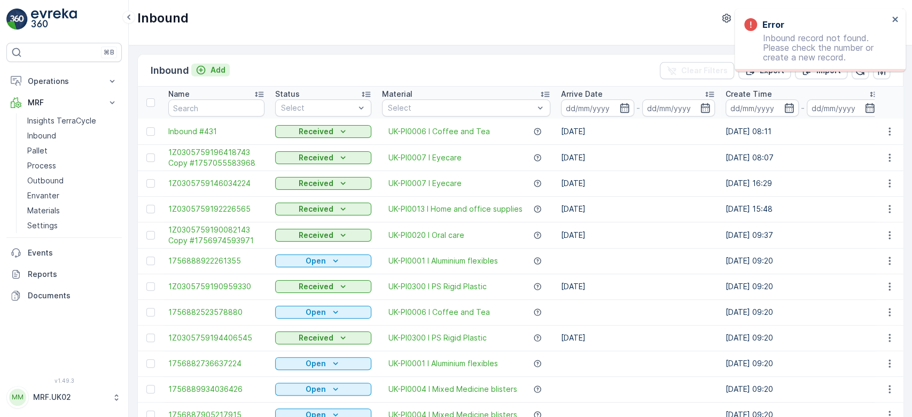
click at [222, 73] on p "Add" at bounding box center [218, 70] width 15 height 11
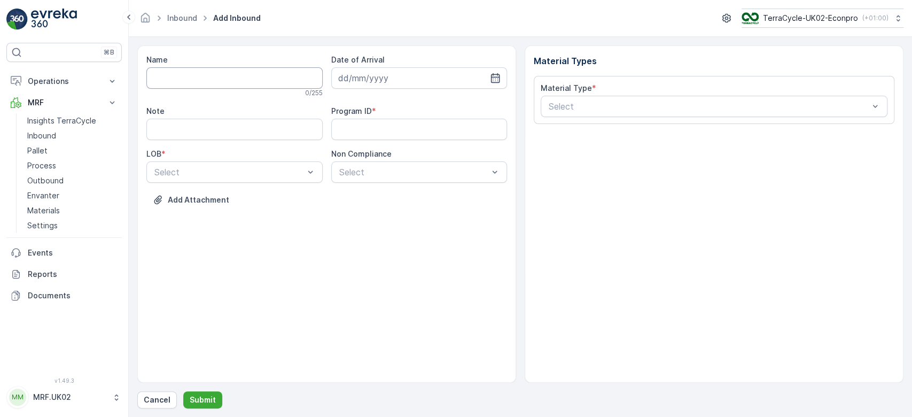
click at [224, 79] on input "Name" at bounding box center [234, 77] width 176 height 21
type input "1756721651986844"
click at [183, 391] on button "Submit" at bounding box center [202, 399] width 39 height 17
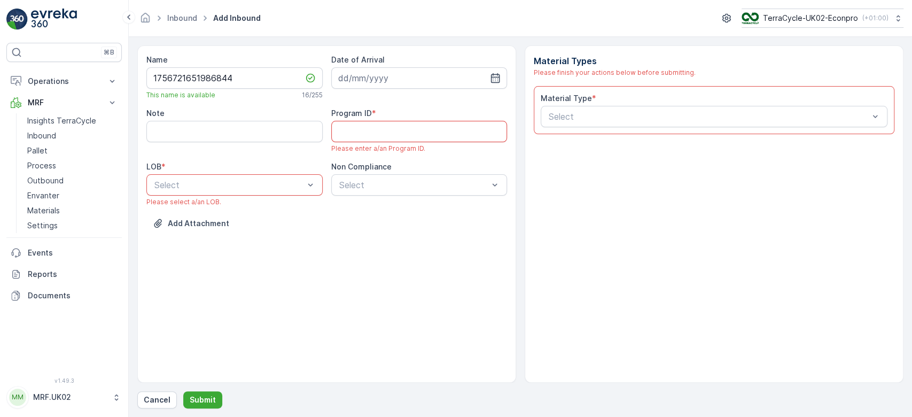
click at [460, 134] on ID "Program ID" at bounding box center [419, 131] width 176 height 21
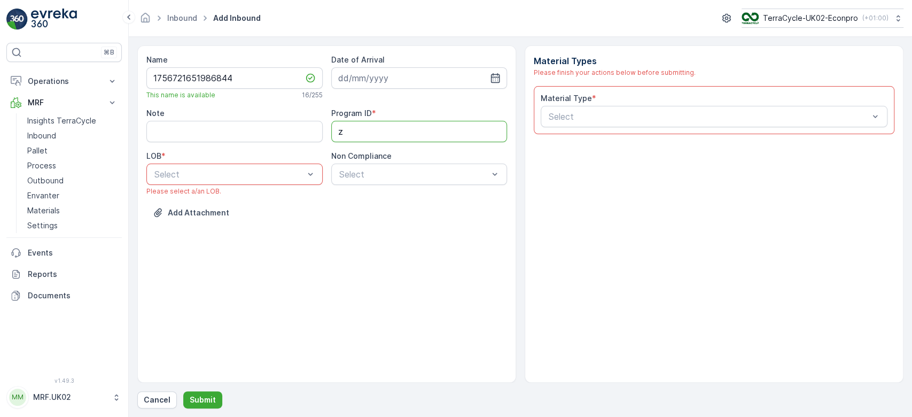
type ID "Zero waste bag"
click at [390, 77] on input at bounding box center [419, 77] width 176 height 21
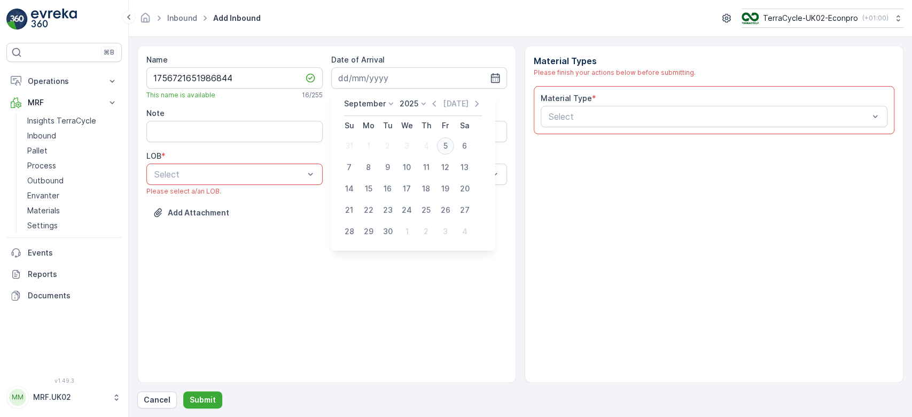
click at [453, 143] on div "5" at bounding box center [445, 145] width 17 height 17
type input "[DATE]"
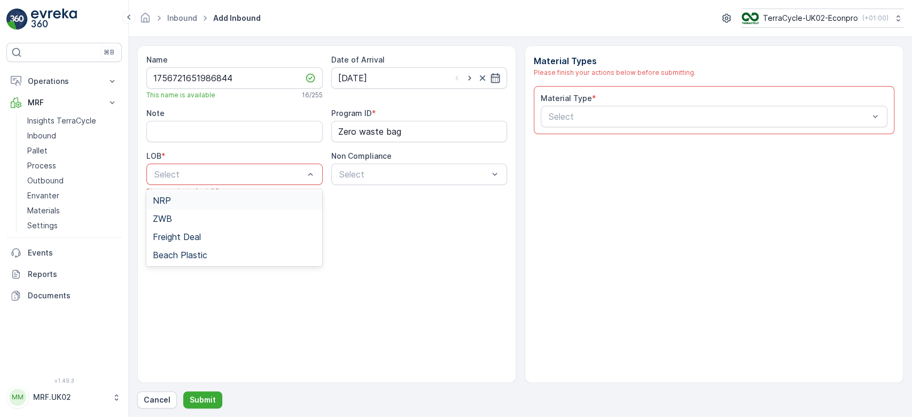
click at [261, 181] on div "Select" at bounding box center [234, 174] width 176 height 21
click at [229, 217] on div "ZWB" at bounding box center [235, 219] width 164 height 10
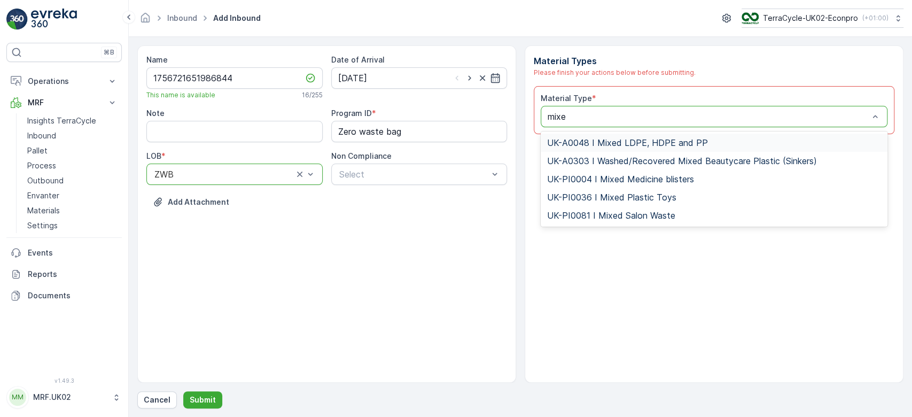
type input "mixed"
click at [637, 172] on div "UK-PI0004 I Mixed Medicine blisters" at bounding box center [714, 179] width 347 height 18
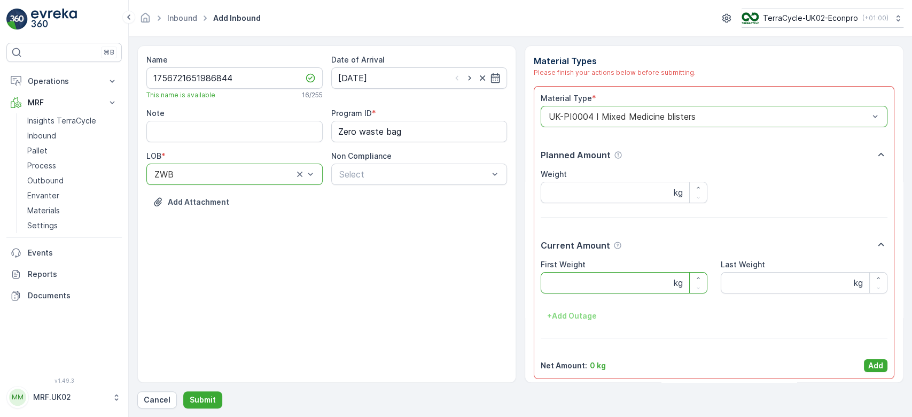
click at [608, 273] on Weight "First Weight" at bounding box center [624, 282] width 167 height 21
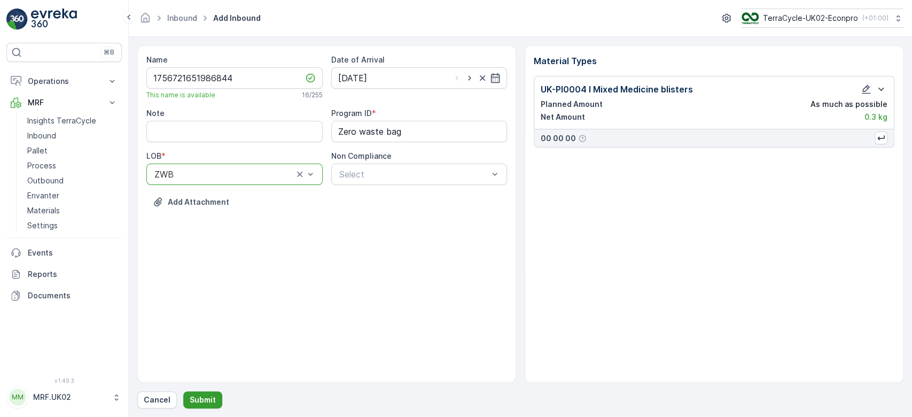
click at [184, 402] on button "Submit" at bounding box center [202, 399] width 39 height 17
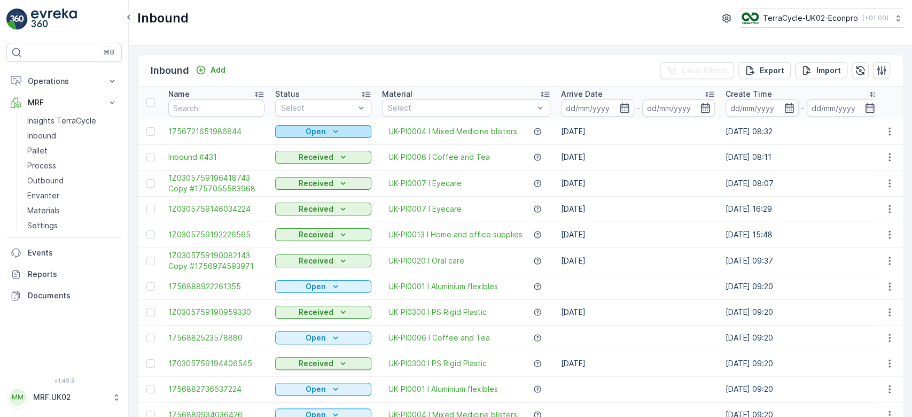
click at [303, 129] on div "Open" at bounding box center [323, 131] width 88 height 11
click at [299, 165] on span "Scanned" at bounding box center [298, 162] width 32 height 11
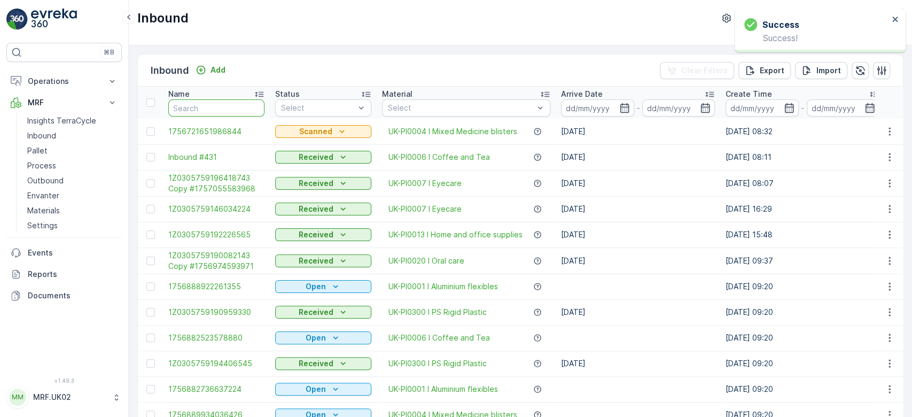
click at [217, 109] on input "text" at bounding box center [216, 107] width 96 height 17
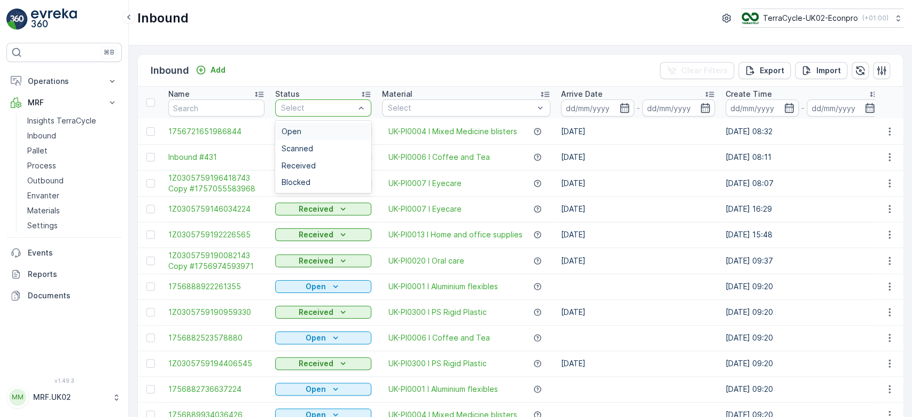
click at [313, 99] on div "Select" at bounding box center [323, 107] width 96 height 17
click at [299, 149] on span "Scanned" at bounding box center [298, 148] width 32 height 9
click at [317, 141] on div "Scanned" at bounding box center [323, 148] width 96 height 17
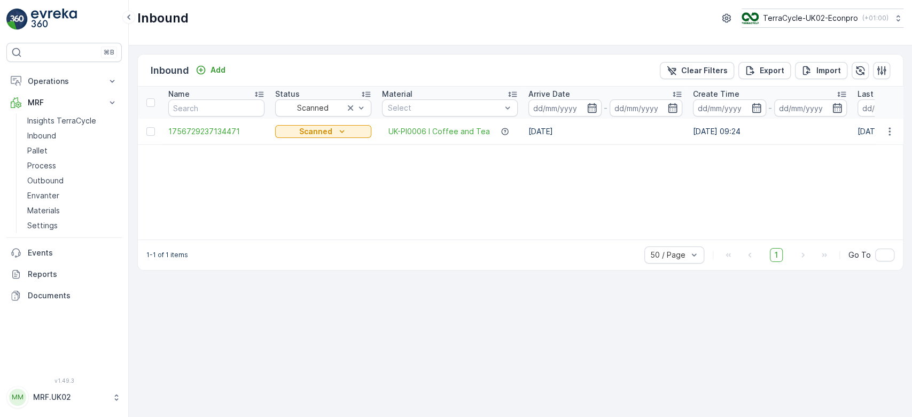
click at [310, 183] on div "Name Status Scanned Material Select Arrive Date - Create Time - Last Update Tim…" at bounding box center [520, 163] width 765 height 153
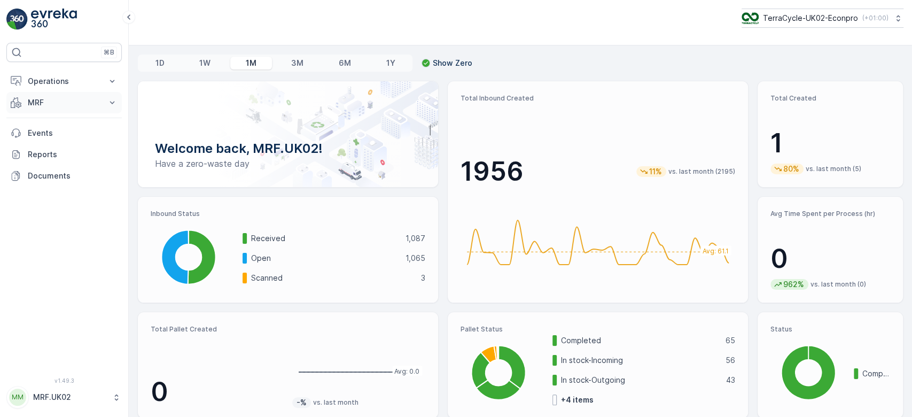
click at [45, 102] on p "MRF" at bounding box center [64, 102] width 73 height 11
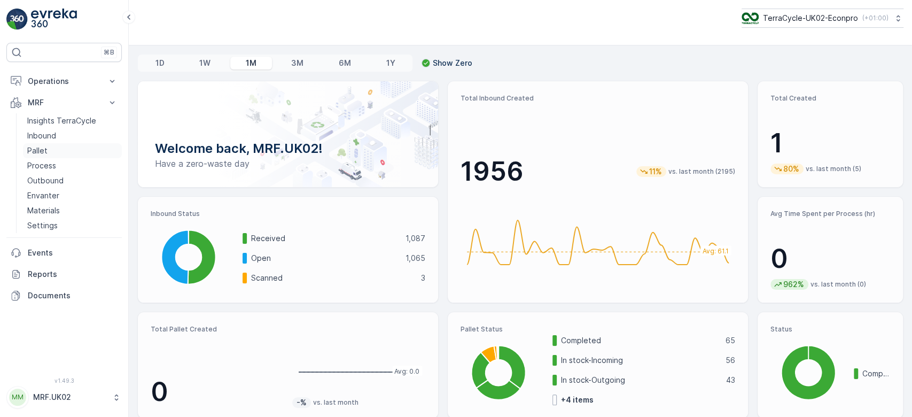
click at [57, 147] on link "Pallet" at bounding box center [72, 150] width 99 height 15
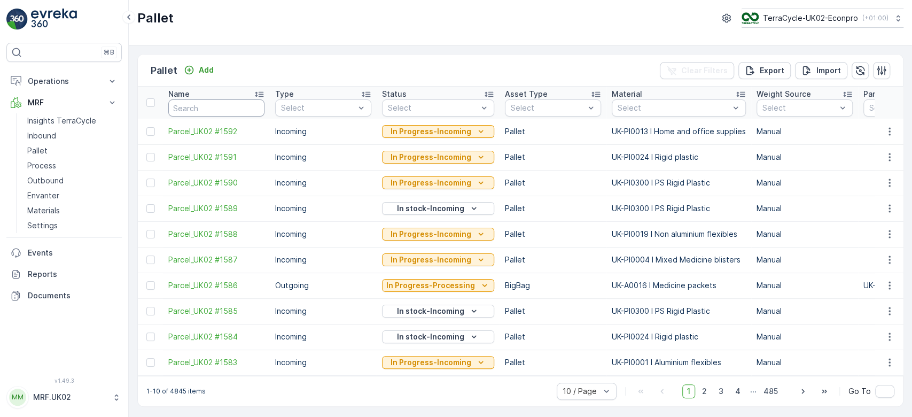
click at [195, 109] on input "text" at bounding box center [216, 107] width 96 height 17
type input "1235"
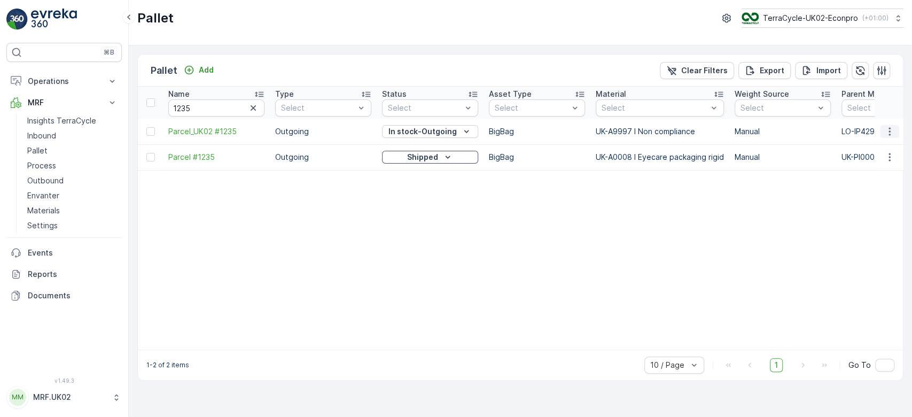
click at [889, 129] on icon "button" at bounding box center [889, 131] width 11 height 11
click at [866, 202] on span "Print QR" at bounding box center [860, 206] width 29 height 11
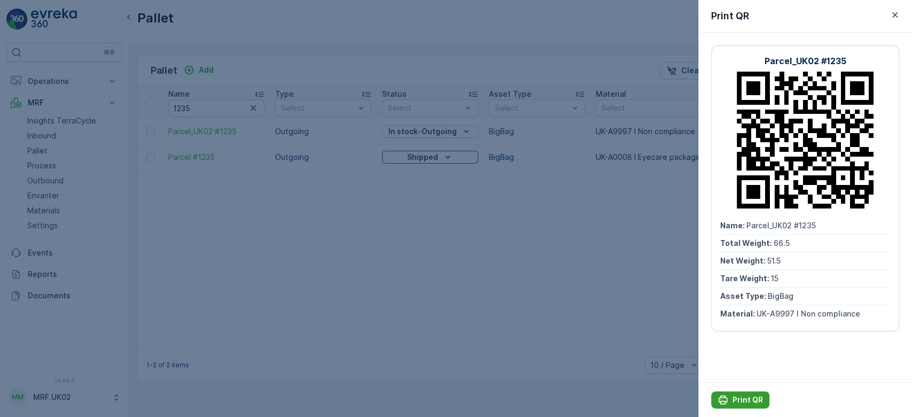
click at [757, 401] on p "Print QR" at bounding box center [748, 399] width 30 height 11
click at [468, 246] on div at bounding box center [456, 208] width 912 height 417
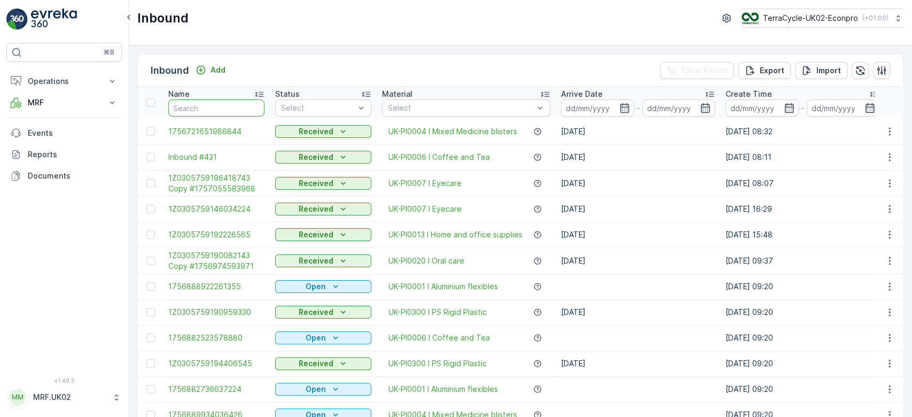
click at [236, 110] on input "text" at bounding box center [216, 107] width 96 height 17
click at [50, 111] on button "MRF" at bounding box center [63, 102] width 115 height 21
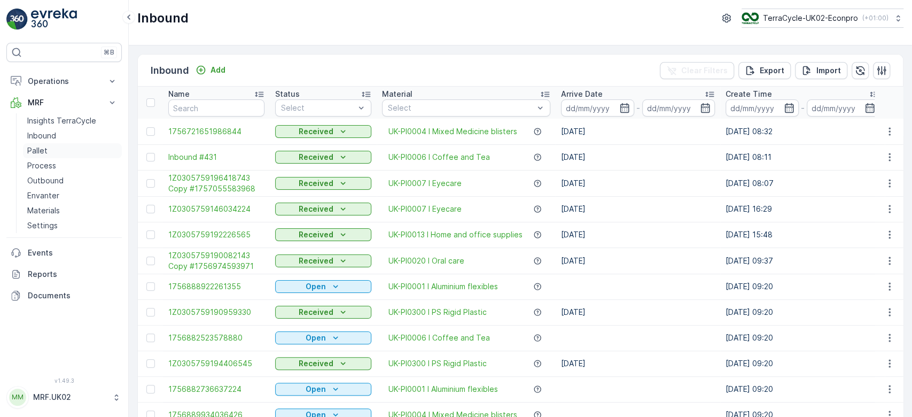
click at [59, 151] on link "Pallet" at bounding box center [72, 150] width 99 height 15
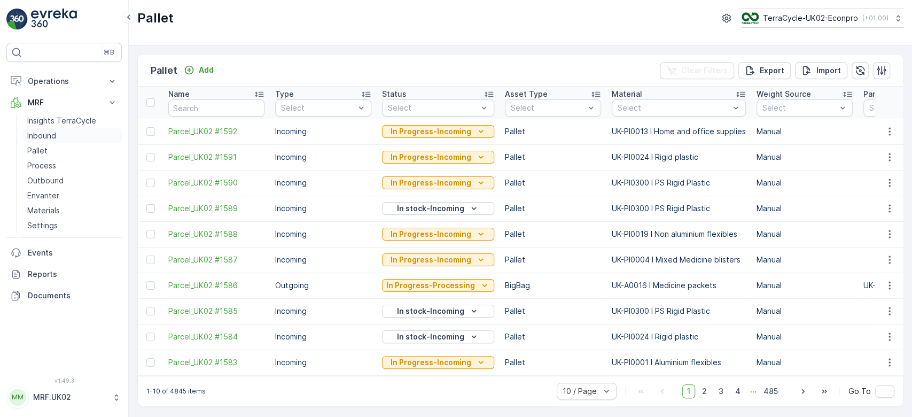
click at [79, 131] on link "Inbound" at bounding box center [72, 135] width 99 height 15
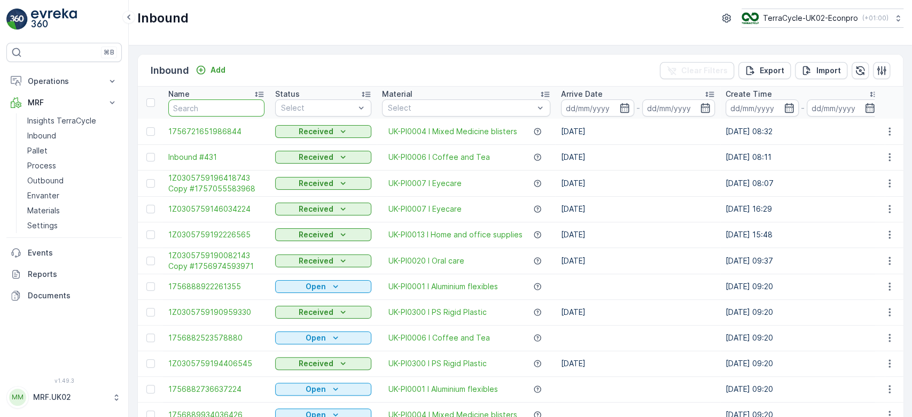
click at [201, 106] on input "text" at bounding box center [216, 107] width 96 height 17
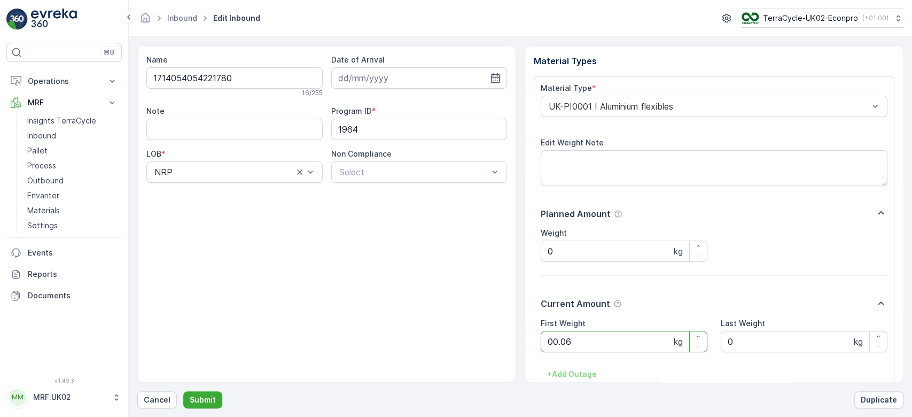
click at [183, 391] on button "Submit" at bounding box center [202, 399] width 39 height 17
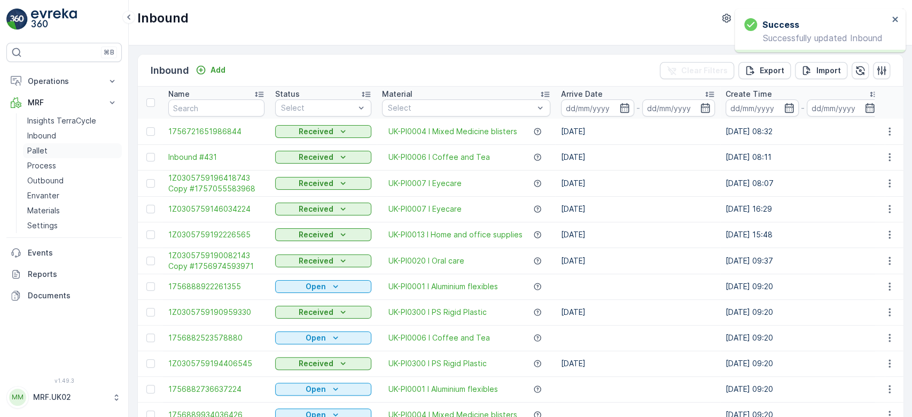
click at [40, 152] on p "Pallet" at bounding box center [37, 150] width 20 height 11
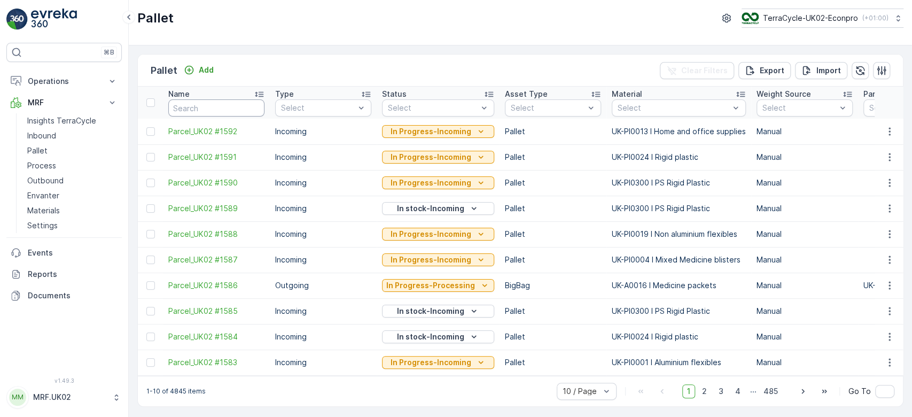
click at [193, 109] on input "text" at bounding box center [216, 107] width 96 height 17
type input "1580"
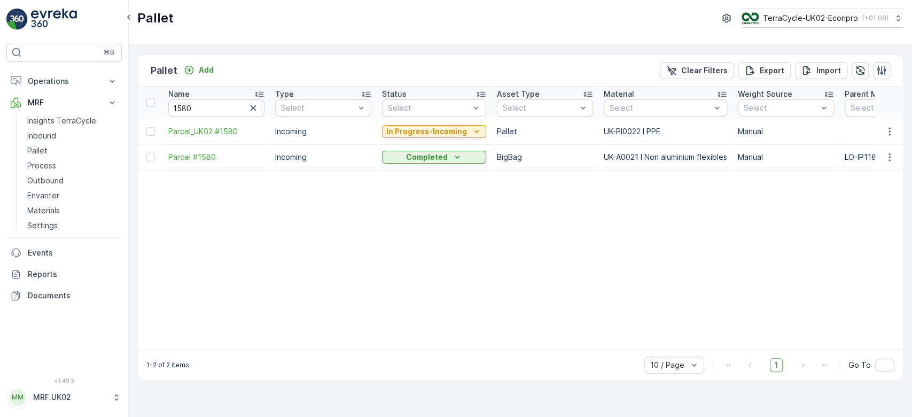
click at [456, 128] on p "In Progress-Incoming" at bounding box center [426, 131] width 81 height 11
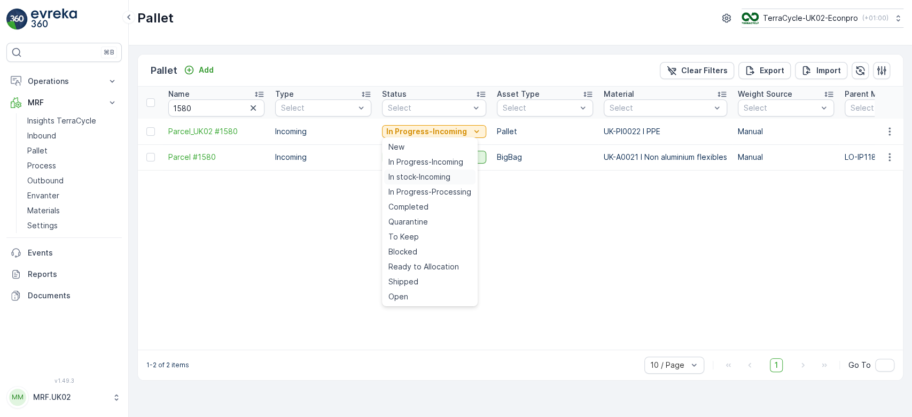
click at [437, 174] on span "In stock-Incoming" at bounding box center [419, 177] width 62 height 11
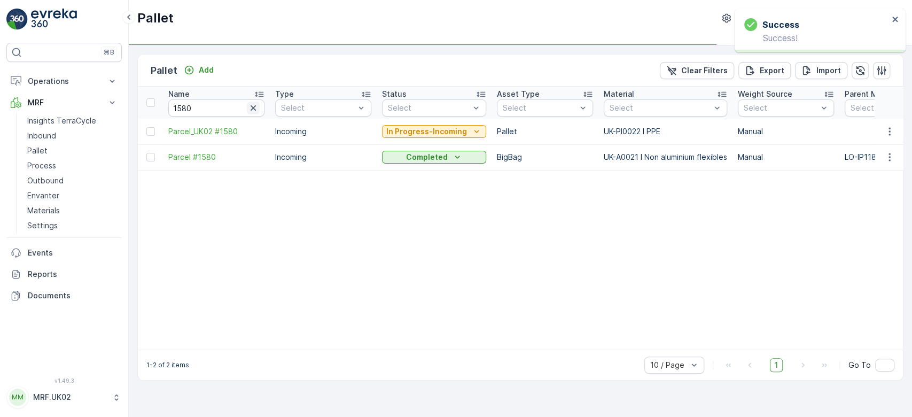
click at [256, 107] on icon "button" at bounding box center [253, 108] width 11 height 11
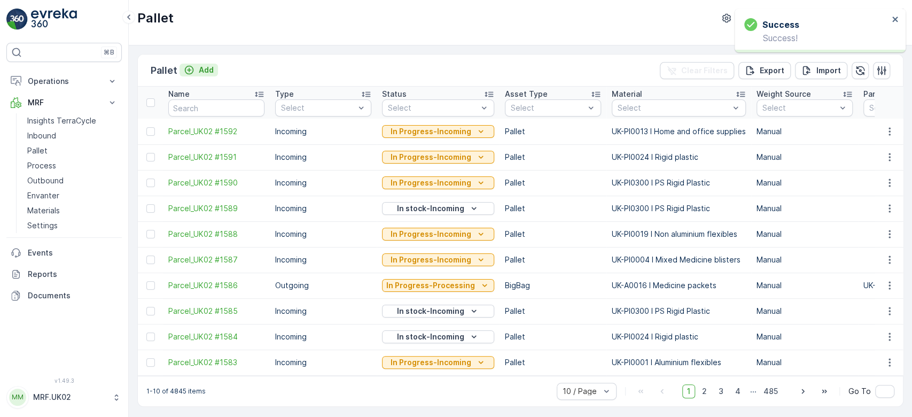
click at [208, 68] on p "Add" at bounding box center [206, 70] width 15 height 11
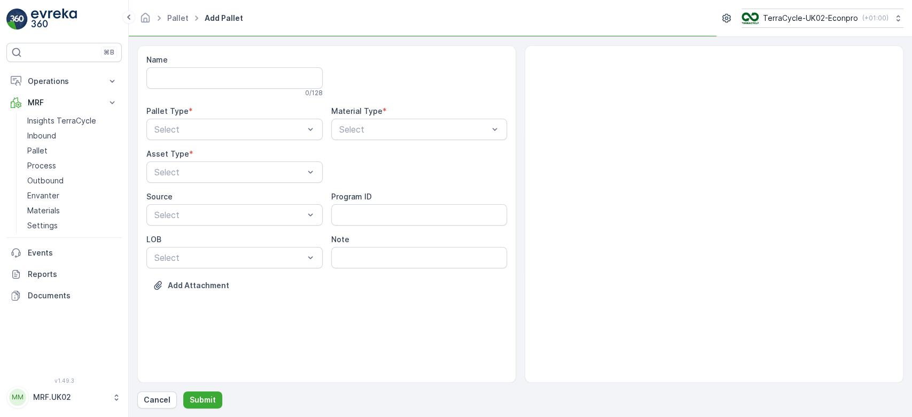
click at [404, 116] on div "Material Type * Select" at bounding box center [419, 123] width 176 height 34
click at [404, 120] on div "Select" at bounding box center [419, 129] width 176 height 21
type input "pi0"
click at [404, 120] on div "Select" at bounding box center [419, 129] width 176 height 21
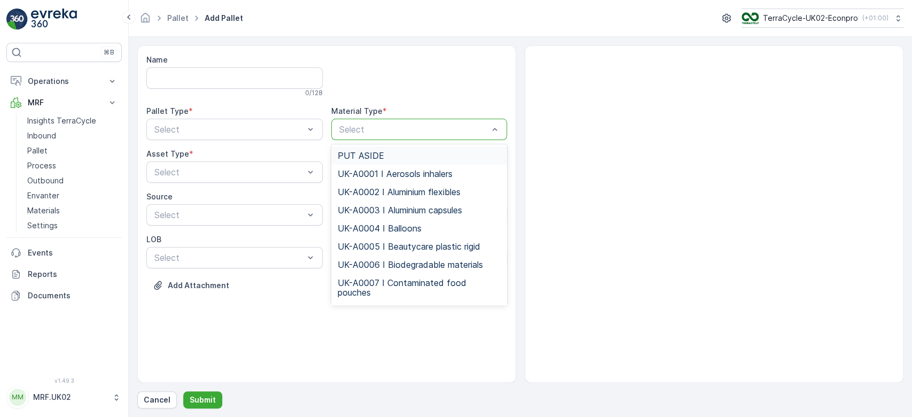
click at [404, 120] on div "Select" at bounding box center [419, 129] width 176 height 21
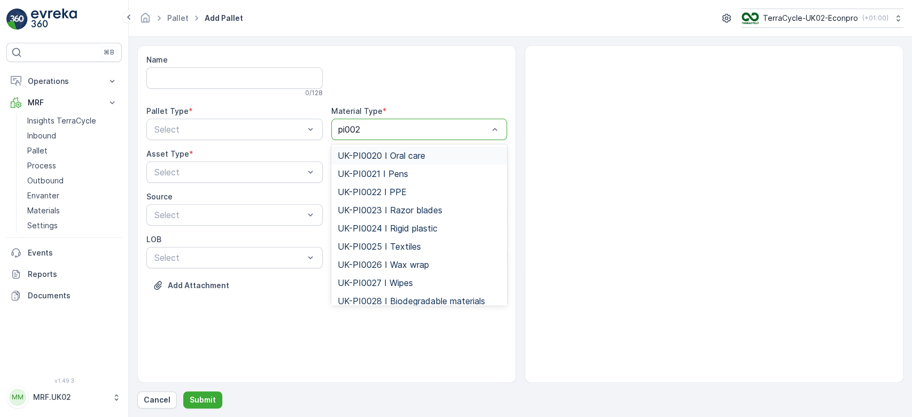
type input "pi0022"
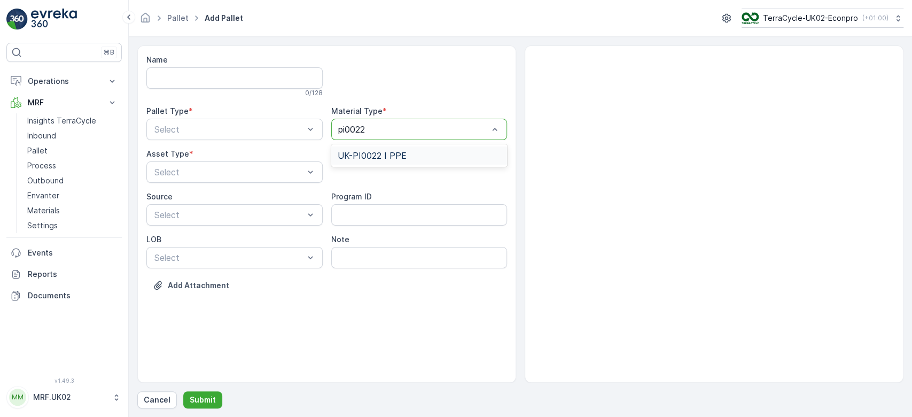
click at [408, 155] on div "UK-PI0022 I PPE" at bounding box center [420, 156] width 164 height 10
click at [251, 119] on div "Select" at bounding box center [234, 129] width 176 height 21
click at [232, 152] on div "Incoming" at bounding box center [235, 156] width 164 height 10
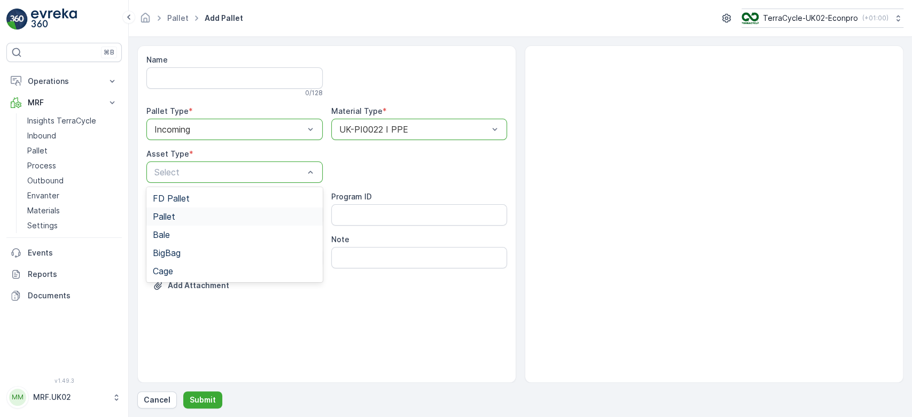
click at [214, 213] on div "Pallet" at bounding box center [235, 217] width 164 height 10
click at [208, 397] on p "Submit" at bounding box center [203, 399] width 26 height 11
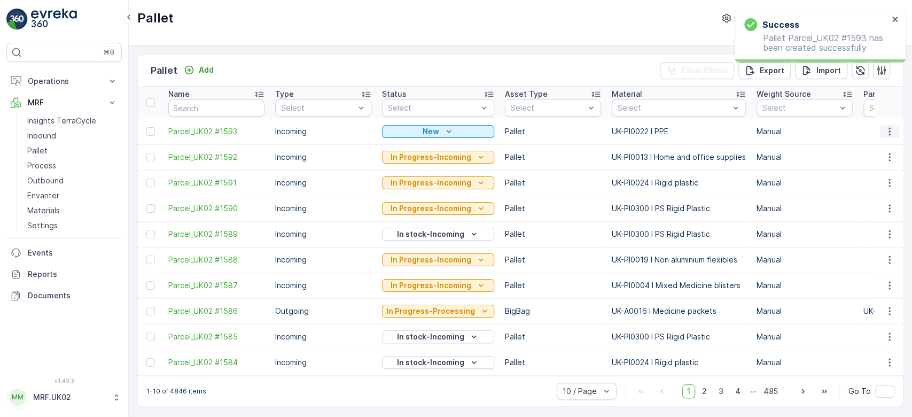
click at [884, 130] on icon "button" at bounding box center [889, 131] width 11 height 11
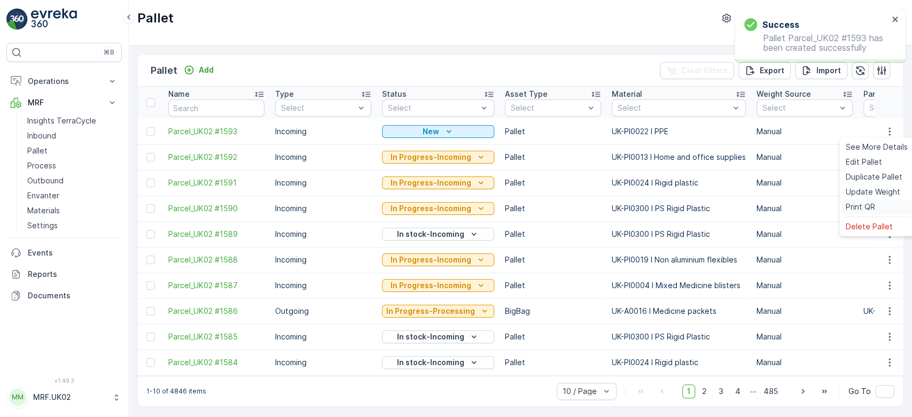
click at [870, 206] on span "Print QR" at bounding box center [860, 206] width 29 height 11
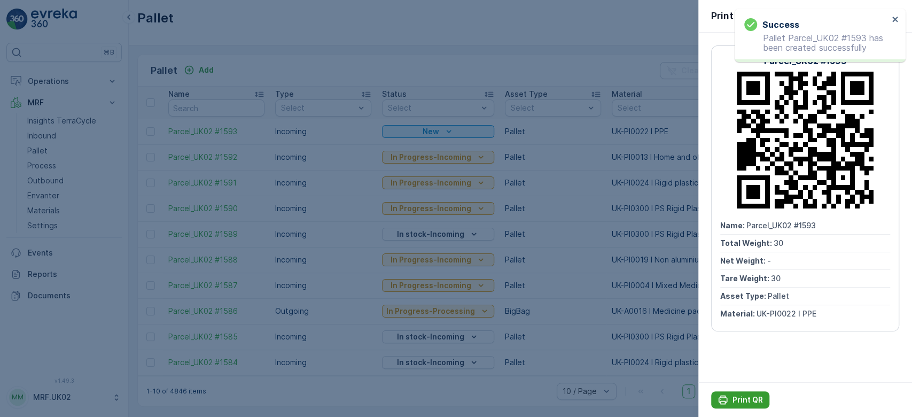
click at [743, 400] on p "Print QR" at bounding box center [748, 399] width 30 height 11
click at [60, 131] on div at bounding box center [456, 208] width 912 height 417
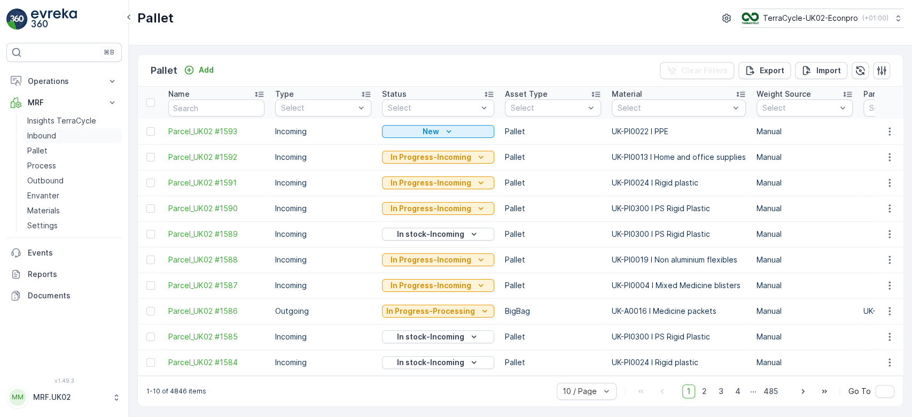
click at [58, 134] on link "Inbound" at bounding box center [72, 135] width 99 height 15
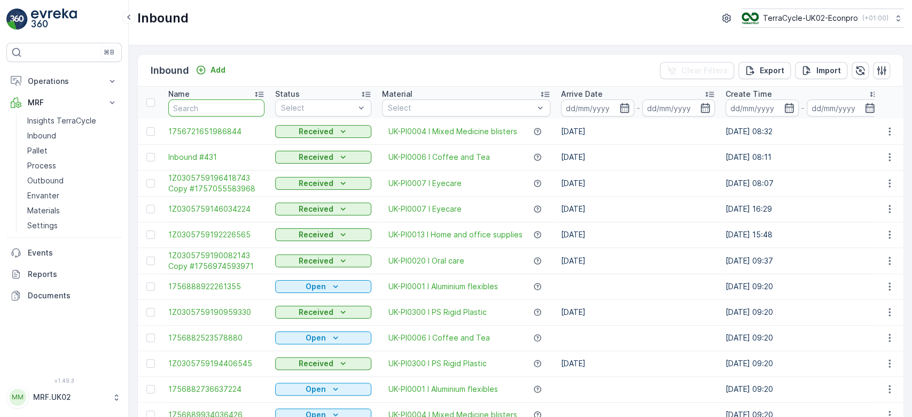
drag, startPoint x: 58, startPoint y: 134, endPoint x: 200, endPoint y: 110, distance: 144.1
click at [200, 110] on input "text" at bounding box center [216, 107] width 96 height 17
click at [45, 143] on link "Pallet" at bounding box center [72, 150] width 99 height 15
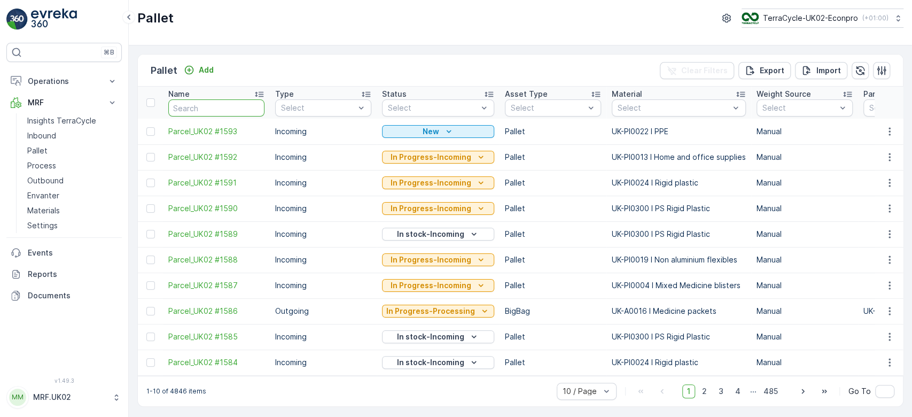
click at [199, 114] on input "text" at bounding box center [216, 107] width 96 height 17
type input "1554"
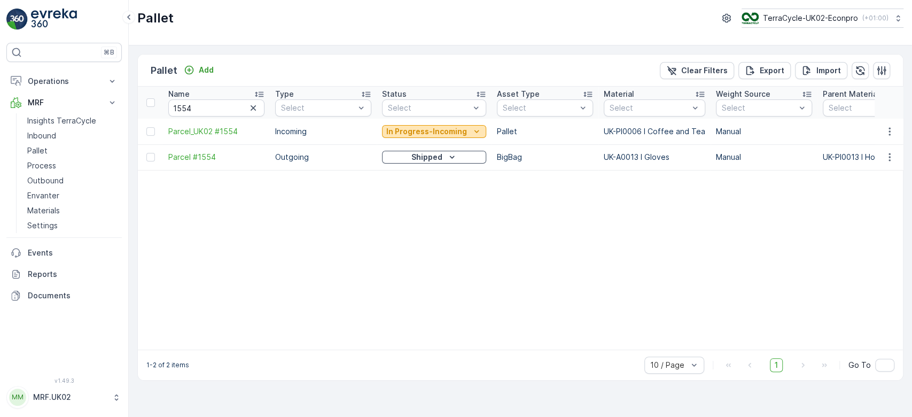
click at [429, 135] on p "In Progress-Incoming" at bounding box center [426, 131] width 81 height 11
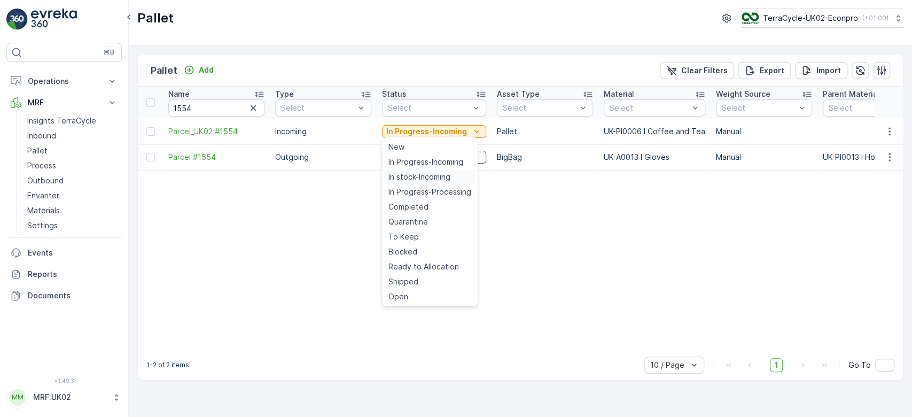
click at [422, 172] on span "In stock-Incoming" at bounding box center [419, 177] width 62 height 11
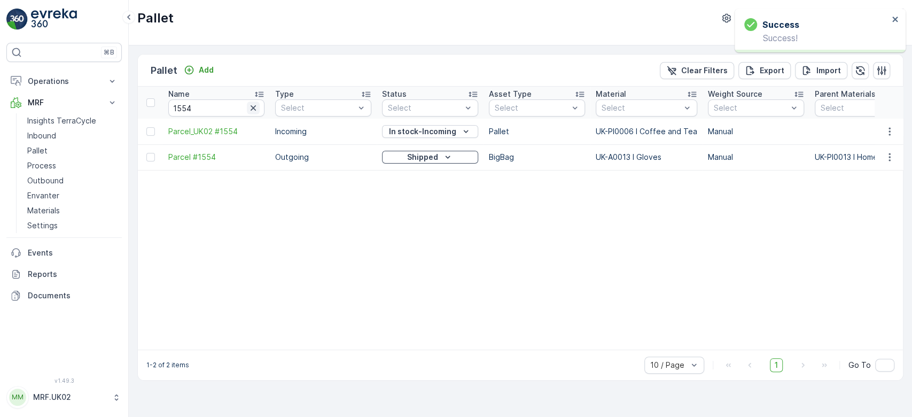
click at [252, 111] on icon "button" at bounding box center [253, 108] width 11 height 11
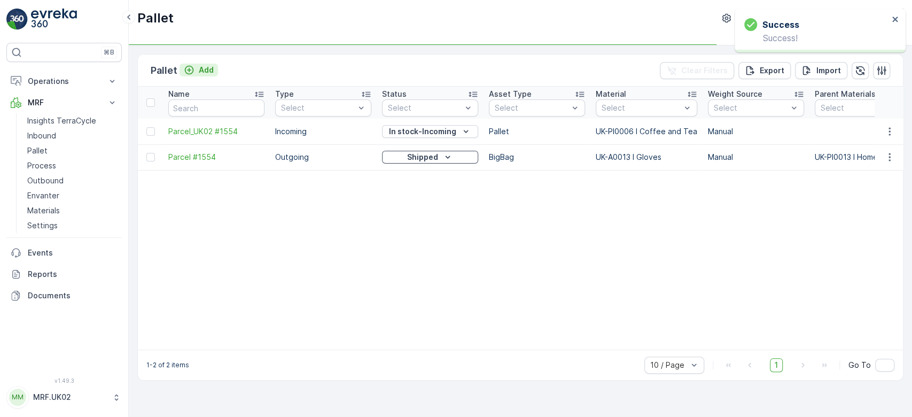
click at [196, 71] on div "Add" at bounding box center [199, 70] width 30 height 11
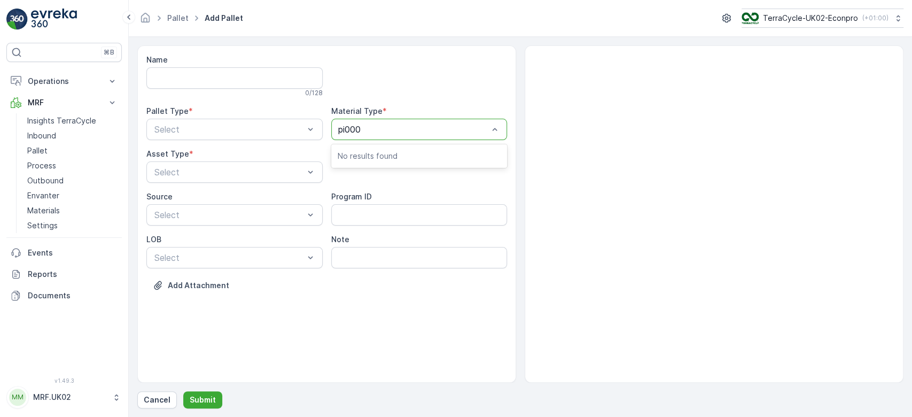
type input "pi0006"
click at [432, 151] on span "UK-PI0006 I Coffee and Tea" at bounding box center [396, 156] width 116 height 10
click at [265, 155] on div "Incoming" at bounding box center [235, 156] width 164 height 10
click at [251, 214] on div "Pallet" at bounding box center [235, 217] width 164 height 10
click at [202, 404] on p "Submit" at bounding box center [203, 399] width 26 height 11
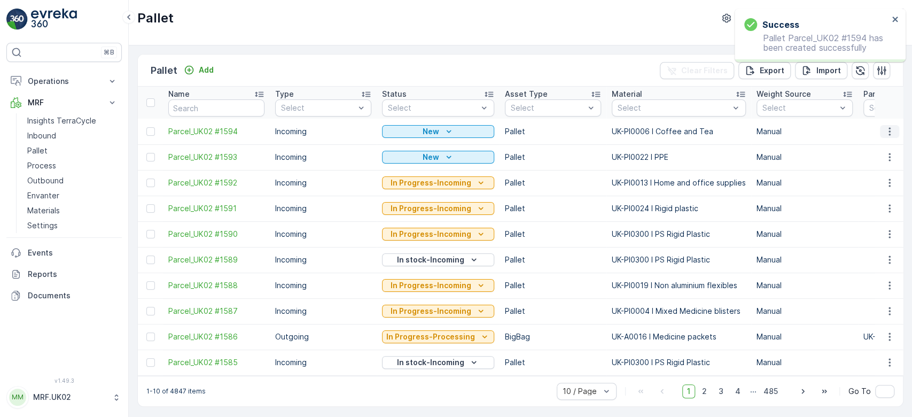
click at [885, 133] on icon "button" at bounding box center [889, 131] width 11 height 11
click at [869, 211] on span "Print QR" at bounding box center [860, 206] width 29 height 11
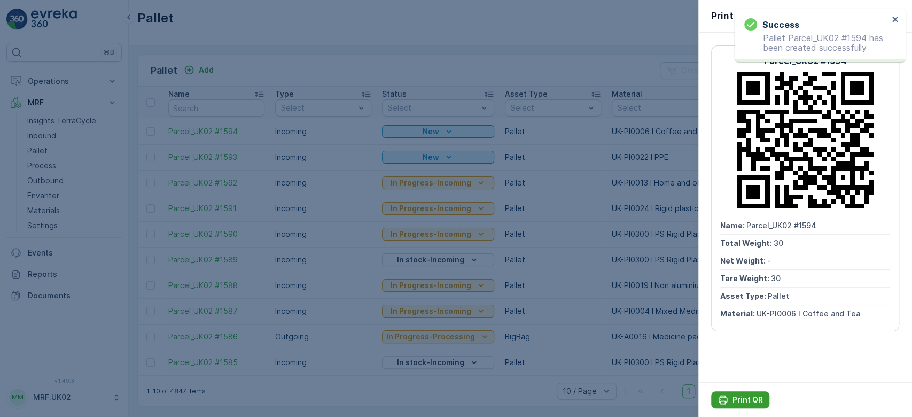
click at [740, 400] on p "Print QR" at bounding box center [748, 399] width 30 height 11
click at [68, 135] on div at bounding box center [456, 208] width 912 height 417
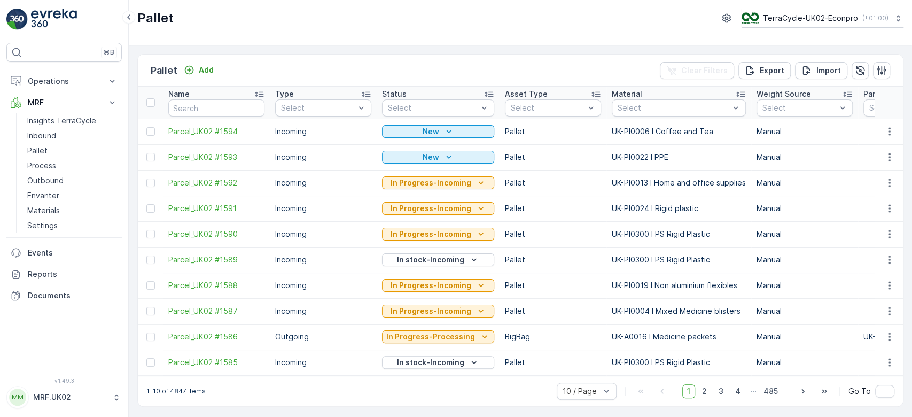
click at [68, 135] on link "Inbound" at bounding box center [72, 135] width 99 height 15
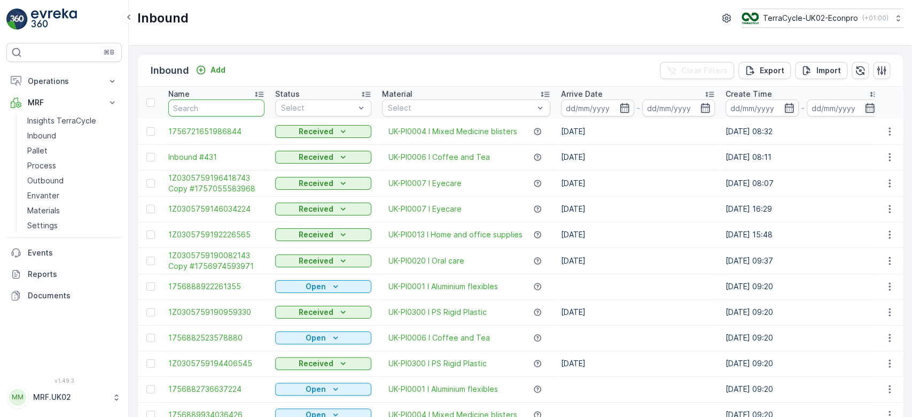
click at [197, 104] on input "text" at bounding box center [216, 107] width 96 height 17
click at [55, 147] on link "Pallet" at bounding box center [72, 150] width 99 height 15
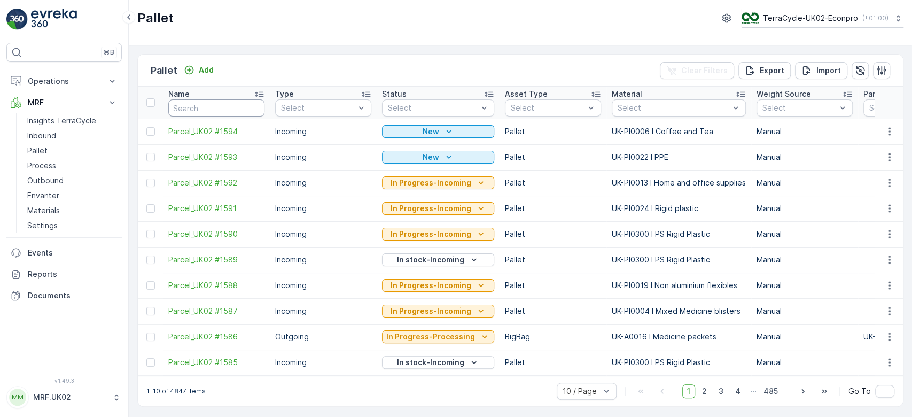
click at [186, 107] on input "text" at bounding box center [216, 107] width 96 height 17
type input "1520"
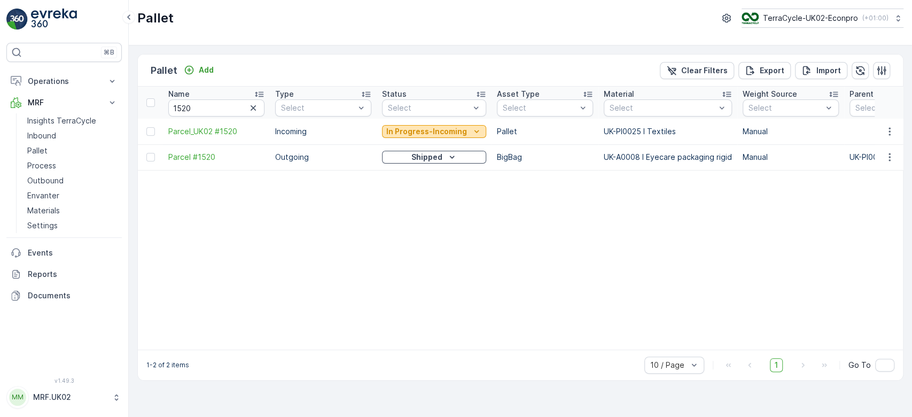
click at [410, 136] on p "In Progress-Incoming" at bounding box center [426, 131] width 81 height 11
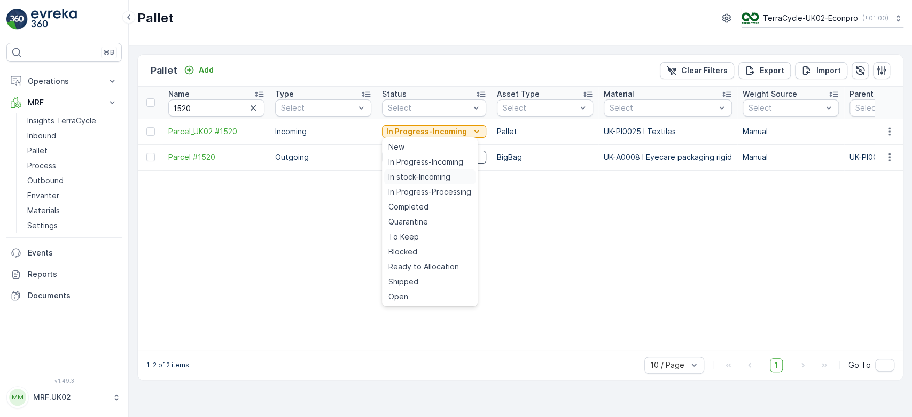
click at [414, 183] on div "In stock-Incoming" at bounding box center [429, 176] width 91 height 15
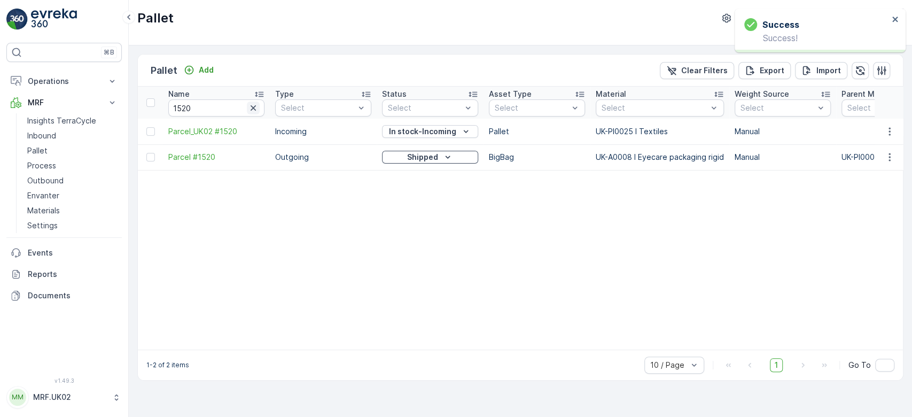
click at [256, 105] on icon "button" at bounding box center [253, 108] width 11 height 11
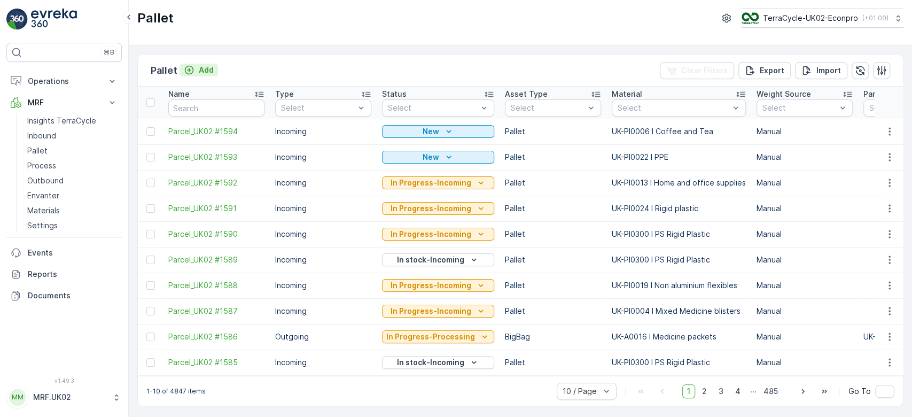
click at [197, 67] on div "Add" at bounding box center [199, 70] width 30 height 11
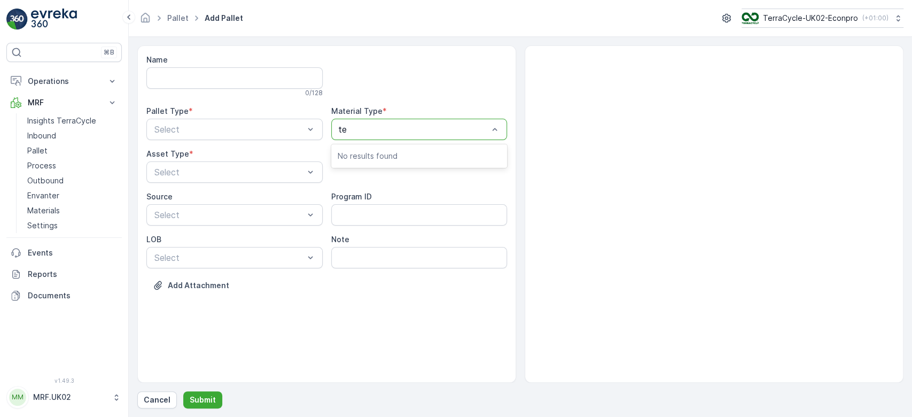
type input "tex"
click at [399, 173] on span "UK-PI0025 I Textiles" at bounding box center [379, 174] width 83 height 10
click at [244, 155] on div "Incoming" at bounding box center [235, 156] width 164 height 10
click at [244, 164] on div "Select" at bounding box center [234, 171] width 176 height 21
click at [231, 221] on div "Pallet" at bounding box center [234, 216] width 176 height 18
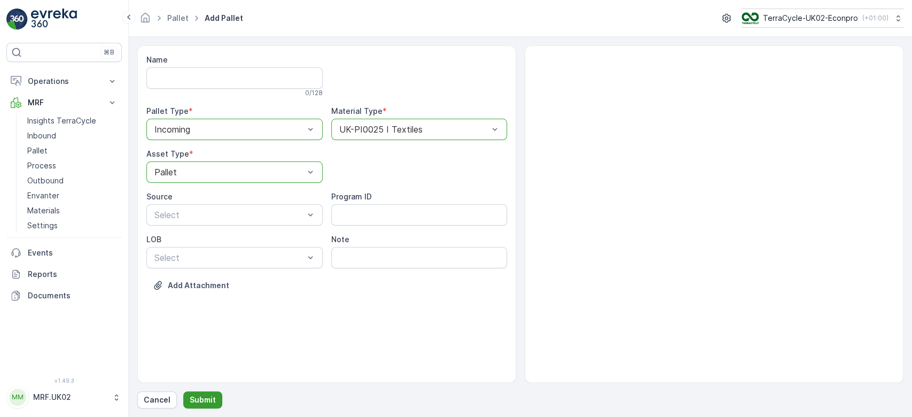
click at [204, 395] on p "Submit" at bounding box center [203, 399] width 26 height 11
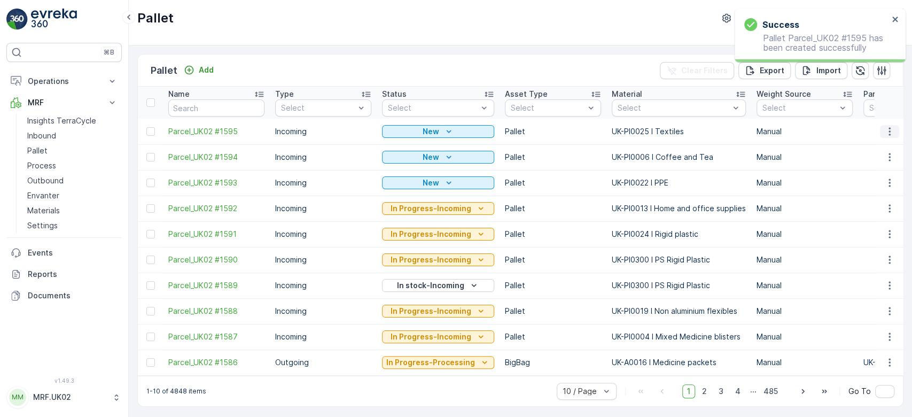
click at [884, 131] on icon "button" at bounding box center [889, 131] width 11 height 11
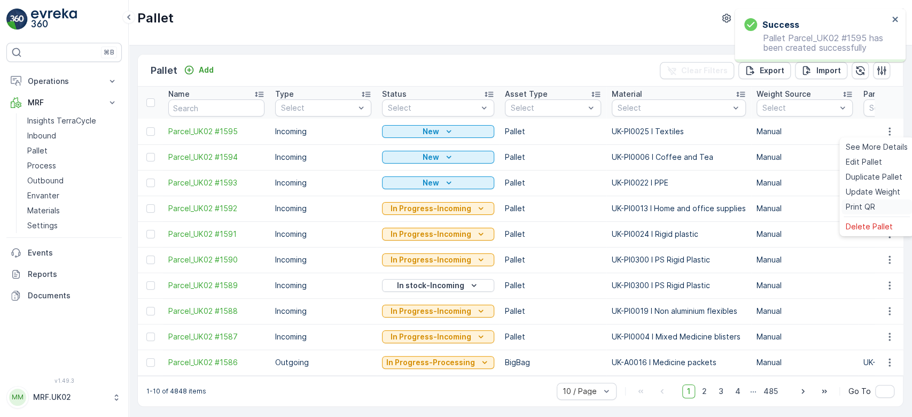
click at [870, 202] on span "Print QR" at bounding box center [860, 206] width 29 height 11
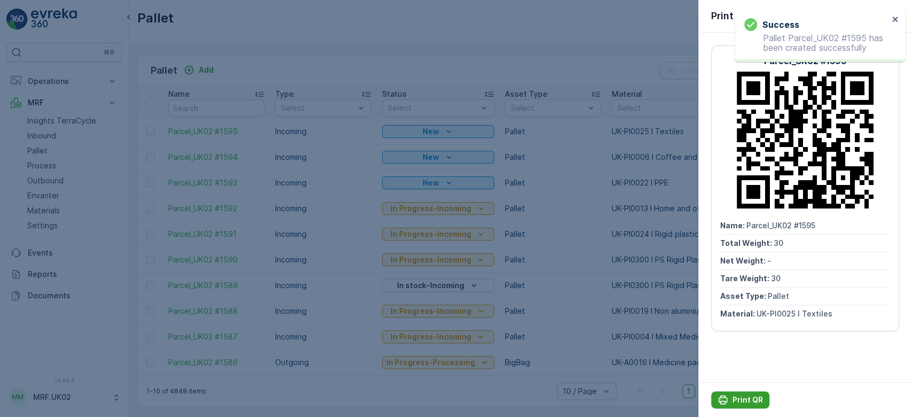
click at [756, 398] on p "Print QR" at bounding box center [748, 399] width 30 height 11
click at [82, 134] on div at bounding box center [456, 208] width 912 height 417
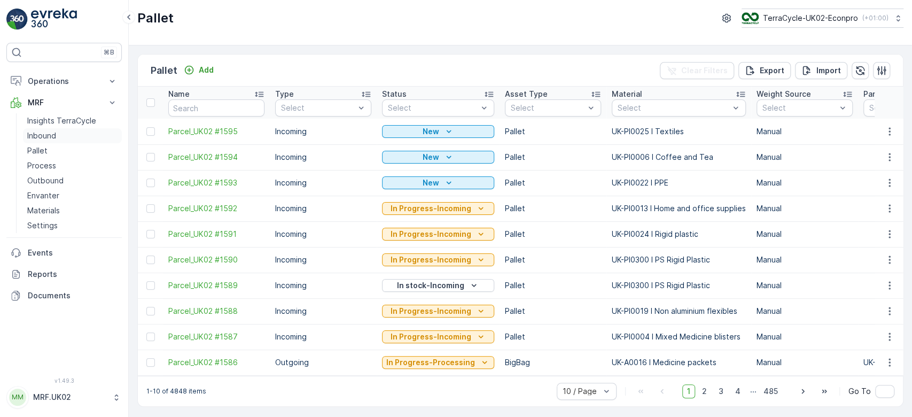
click at [82, 134] on link "Inbound" at bounding box center [72, 135] width 99 height 15
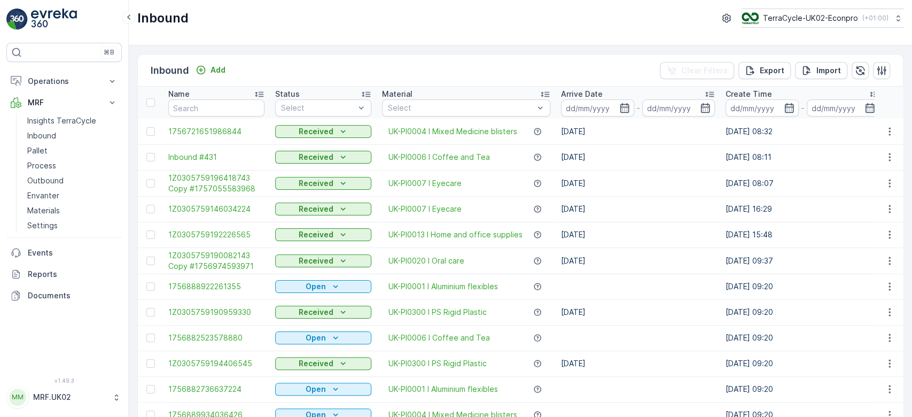
click at [192, 113] on input "text" at bounding box center [216, 107] width 96 height 17
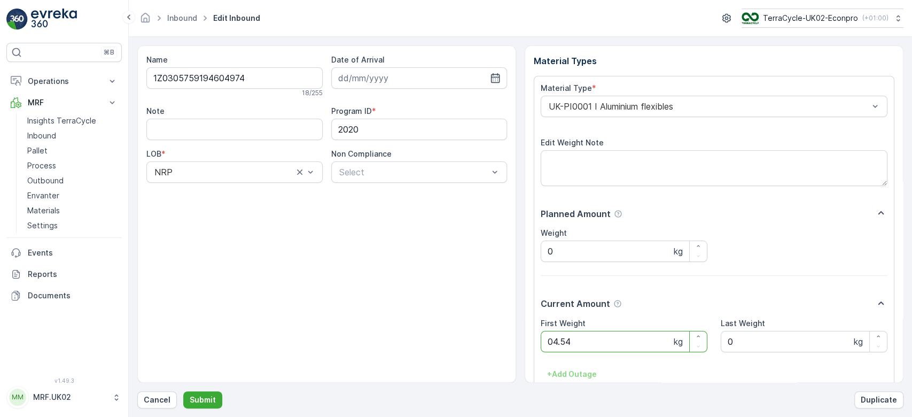
click at [183, 391] on button "Submit" at bounding box center [202, 399] width 39 height 17
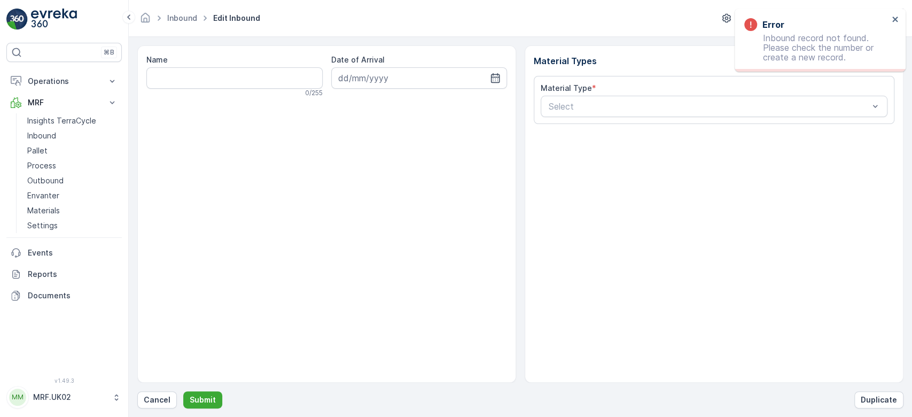
click at [192, 113] on div "Name 0 / 255 Date of Arrival" at bounding box center [326, 213] width 379 height 337
click at [160, 407] on button "Cancel" at bounding box center [157, 399] width 40 height 17
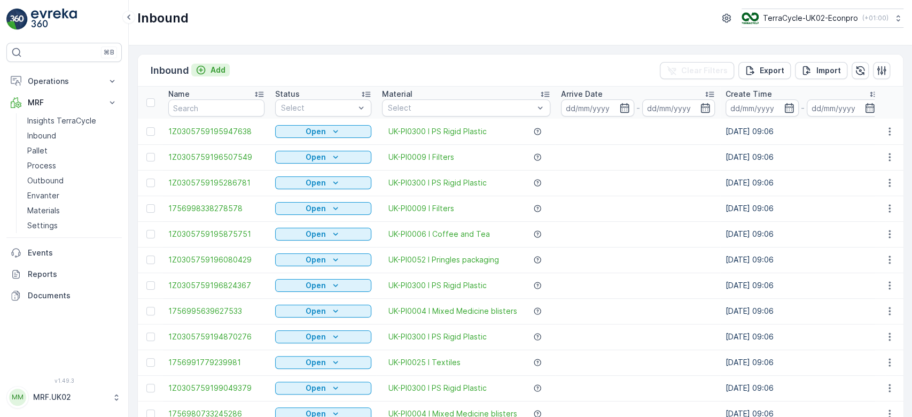
click at [224, 72] on p "Add" at bounding box center [218, 70] width 15 height 11
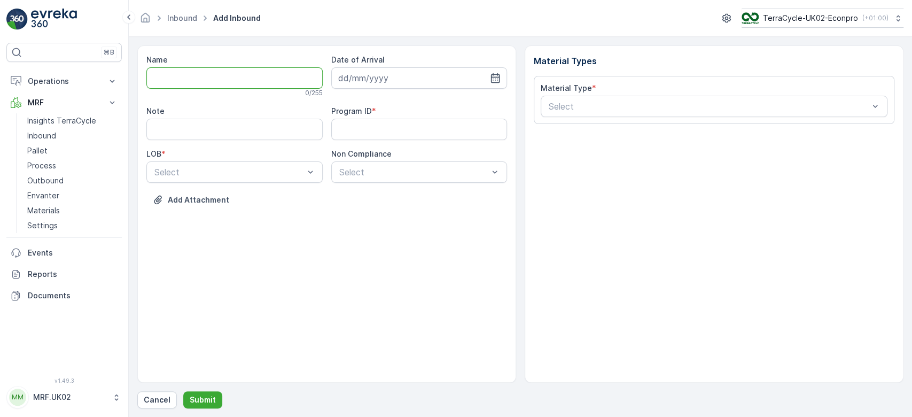
click at [224, 72] on input "Name" at bounding box center [234, 77] width 176 height 21
click at [183, 391] on button "Submit" at bounding box center [202, 399] width 39 height 17
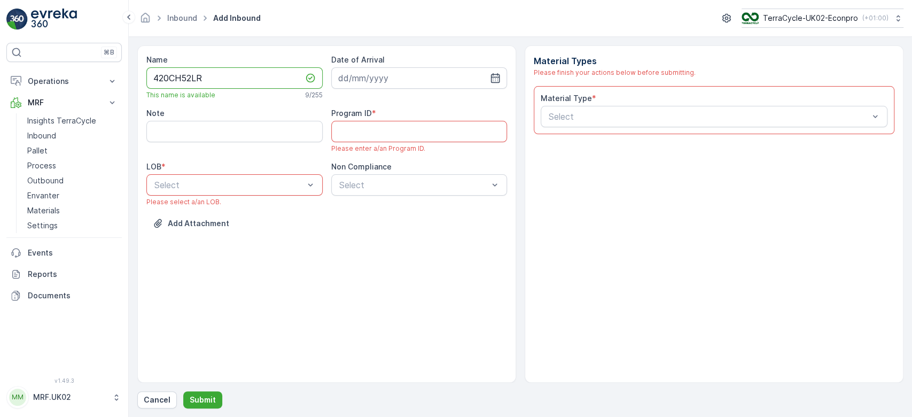
click at [224, 72] on input "420CH52LR" at bounding box center [234, 77] width 176 height 21
type input "4"
type input "1Z0305759195493584"
click at [183, 391] on button "Submit" at bounding box center [202, 399] width 39 height 17
click at [224, 72] on input "1Z0305759195493584" at bounding box center [234, 77] width 176 height 21
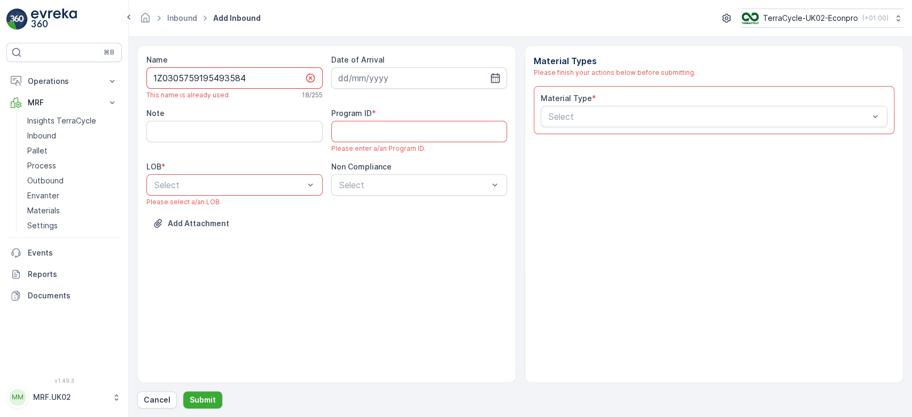
click at [224, 72] on input "1Z0305759195493584" at bounding box center [234, 77] width 176 height 21
click at [152, 394] on button "Cancel" at bounding box center [157, 399] width 40 height 17
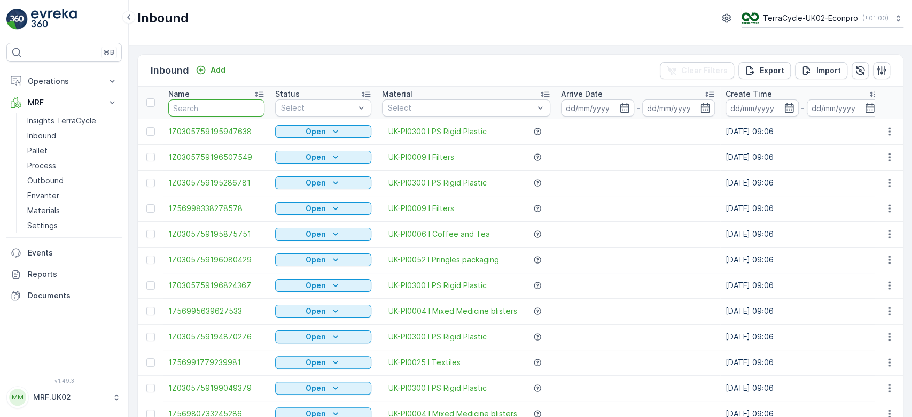
click at [228, 105] on input "text" at bounding box center [216, 107] width 96 height 17
paste input "1Z0305759195493584"
type input "1Z0305759195493584"
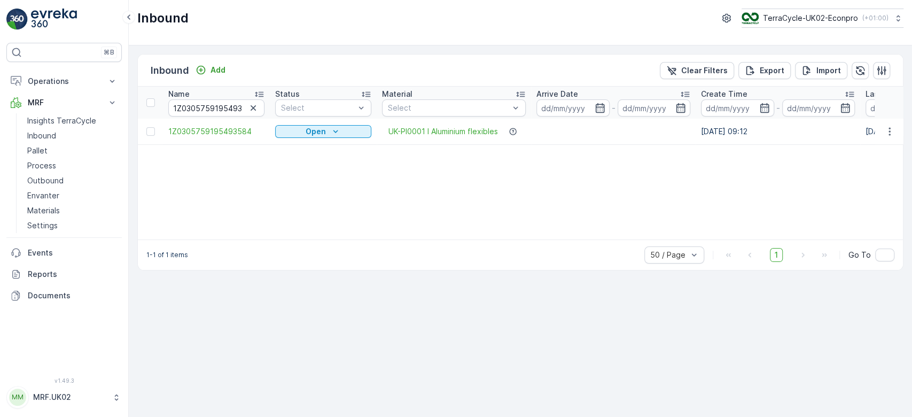
click at [222, 125] on td "1Z0305759195493584" at bounding box center [216, 132] width 107 height 26
click at [223, 135] on span "1Z0305759195493584" at bounding box center [216, 131] width 96 height 11
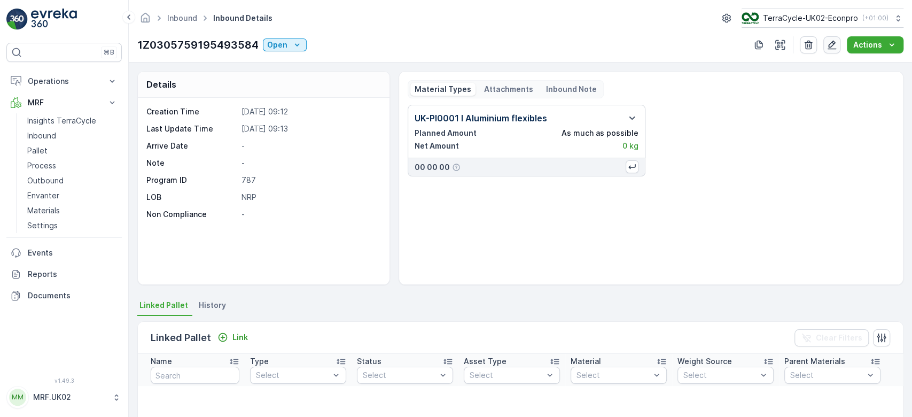
click at [834, 43] on icon "button" at bounding box center [832, 45] width 9 height 9
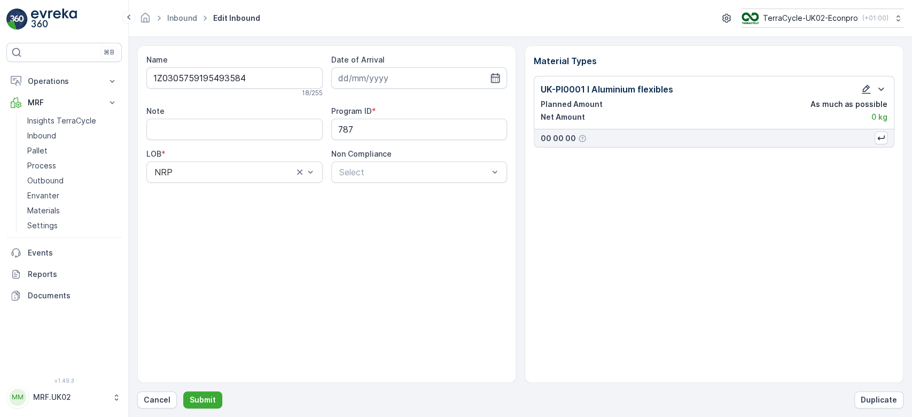
click at [868, 87] on icon "button" at bounding box center [866, 89] width 9 height 9
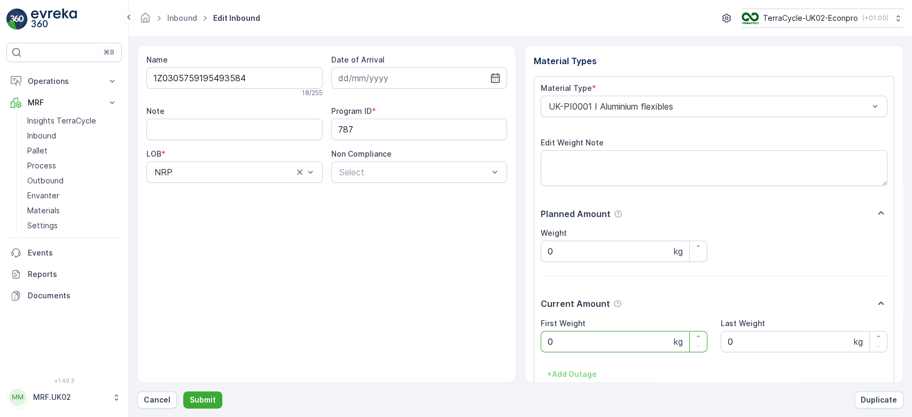
click at [554, 345] on Weight "0" at bounding box center [624, 341] width 167 height 21
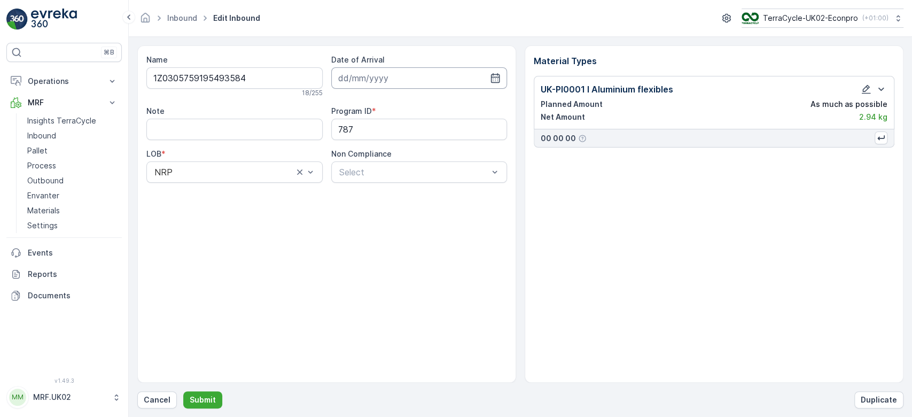
click at [364, 77] on input at bounding box center [419, 77] width 176 height 21
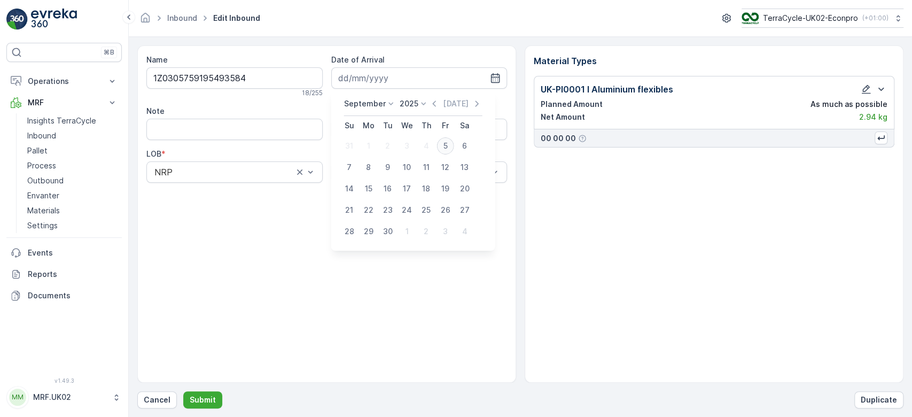
click at [442, 143] on div "5" at bounding box center [445, 145] width 17 height 17
type input "[DATE]"
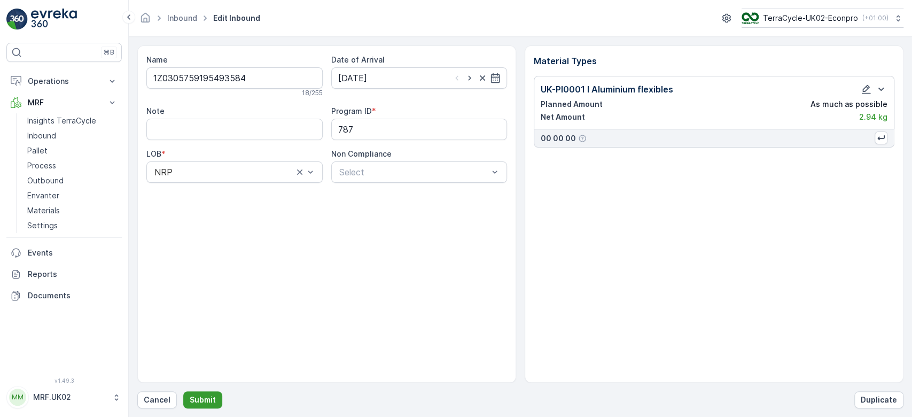
click at [200, 400] on p "Submit" at bounding box center [203, 399] width 26 height 11
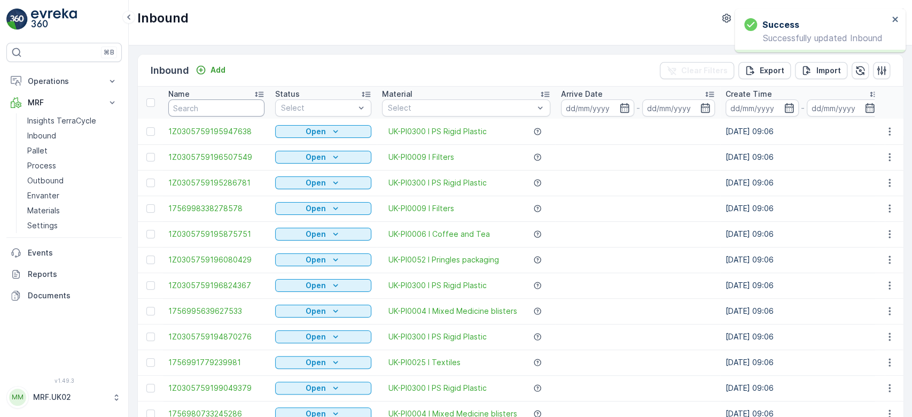
click at [222, 110] on input "text" at bounding box center [216, 107] width 96 height 17
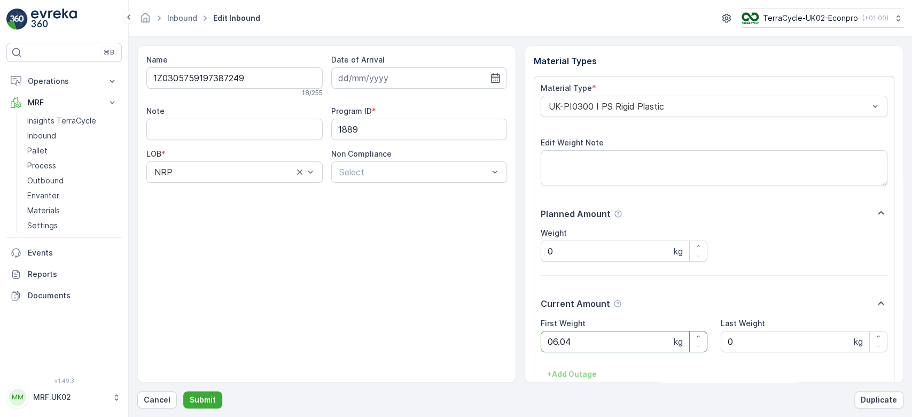
click at [183, 391] on button "Submit" at bounding box center [202, 399] width 39 height 17
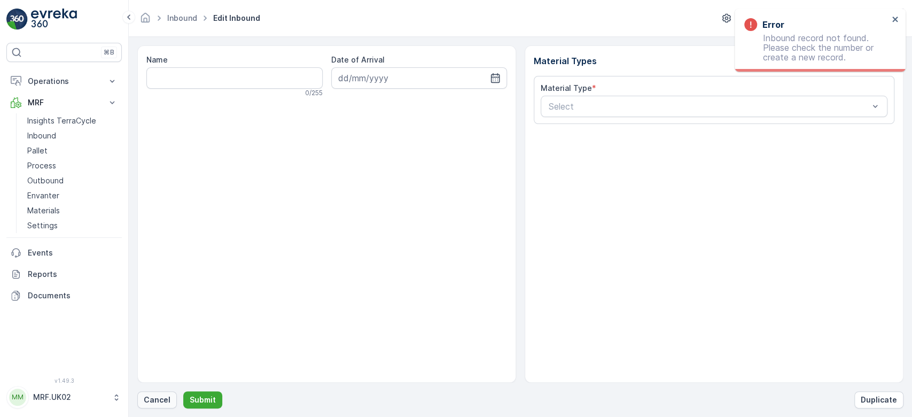
click at [159, 392] on button "Cancel" at bounding box center [157, 399] width 40 height 17
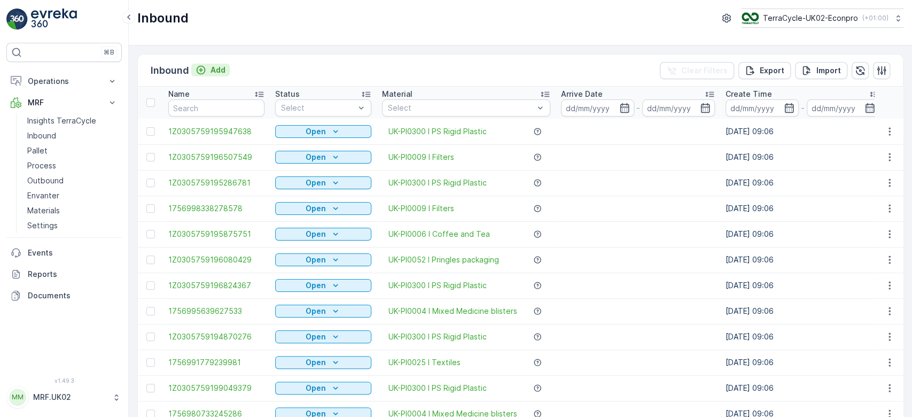
click at [213, 73] on p "Add" at bounding box center [218, 70] width 15 height 11
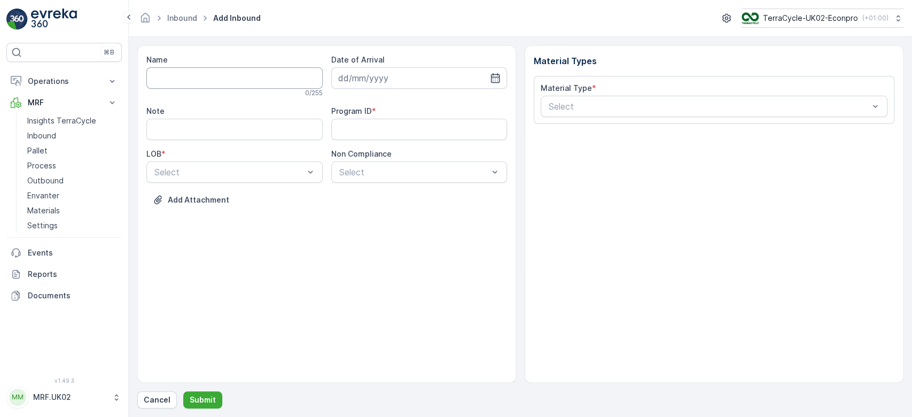
click at [214, 83] on input "Name" at bounding box center [234, 77] width 176 height 21
type input "1Z0305759148263250"
click at [183, 391] on button "Submit" at bounding box center [202, 399] width 39 height 17
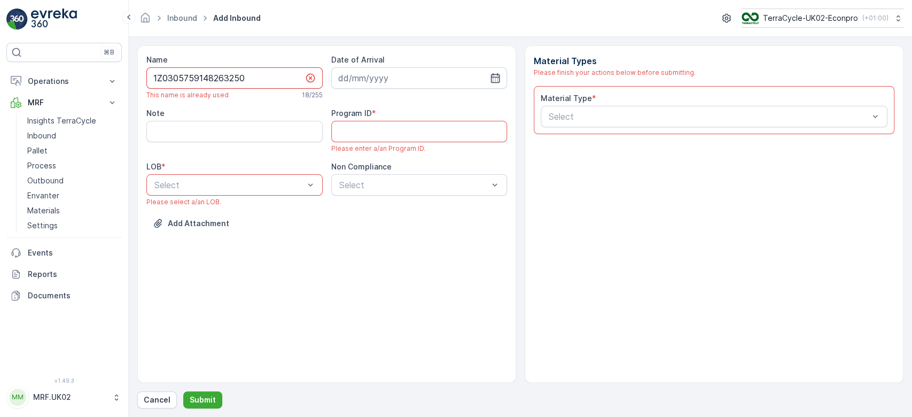
click at [188, 74] on input "1Z0305759148263250" at bounding box center [234, 77] width 176 height 21
click at [157, 400] on p "Cancel" at bounding box center [157, 399] width 27 height 11
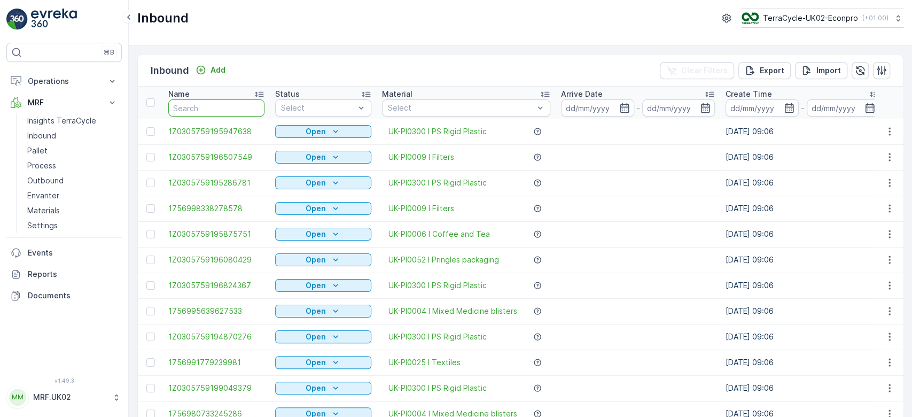
click at [205, 100] on input "text" at bounding box center [216, 107] width 96 height 17
paste input "1Z0305759148263250"
type input "1Z0305759148263250"
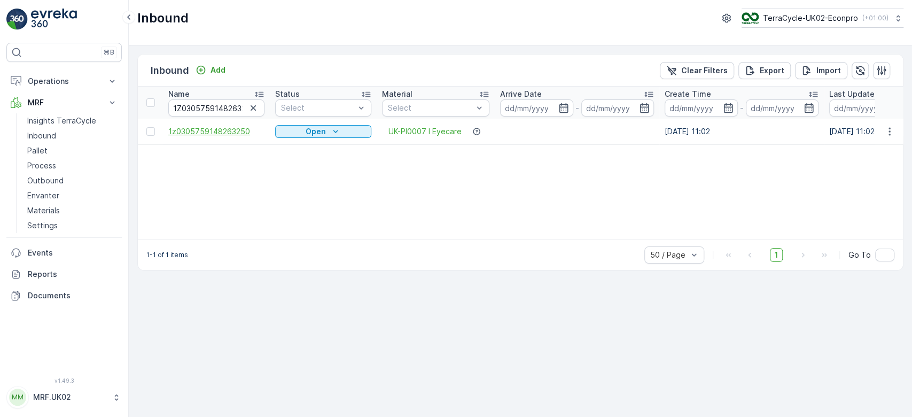
click at [217, 127] on span "1z0305759148263250" at bounding box center [216, 131] width 96 height 11
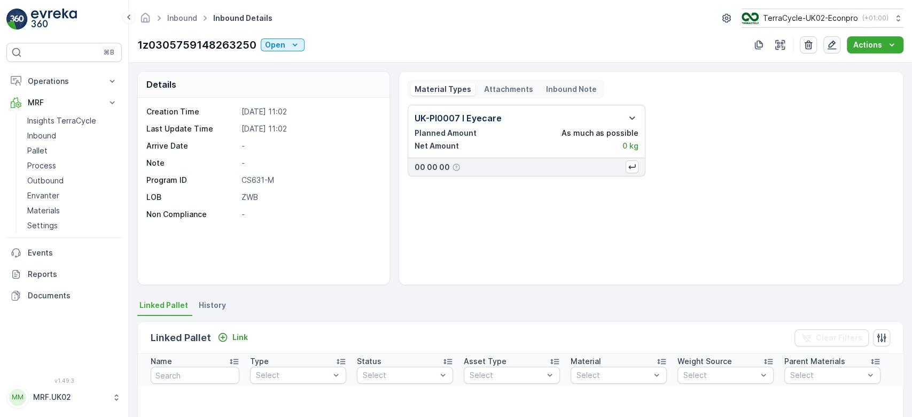
click at [832, 50] on button "button" at bounding box center [831, 44] width 17 height 17
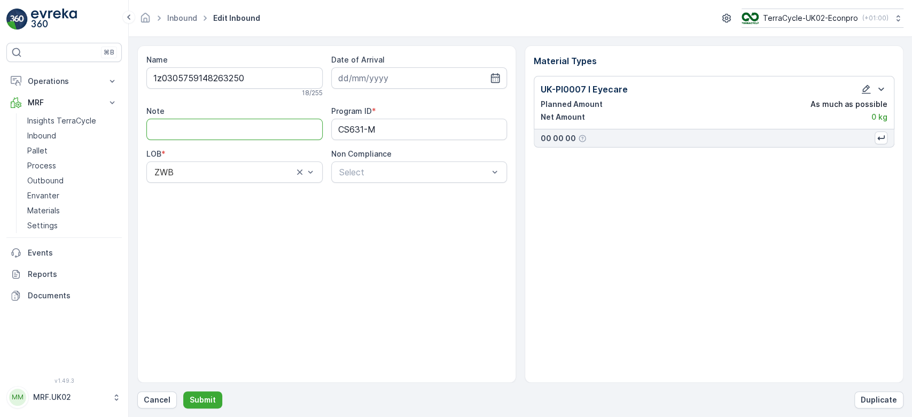
click at [251, 126] on input "Note" at bounding box center [234, 129] width 176 height 21
type input "lower case z not capital Z"
click at [863, 88] on icon "button" at bounding box center [866, 89] width 11 height 11
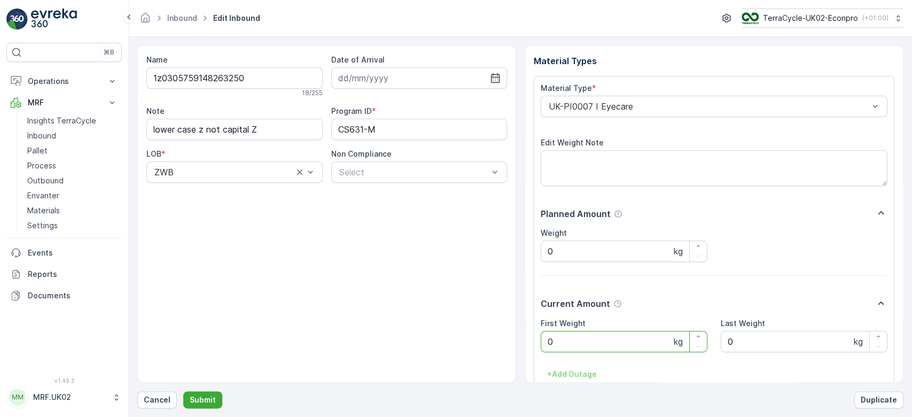
click at [573, 339] on Weight "0" at bounding box center [624, 341] width 167 height 21
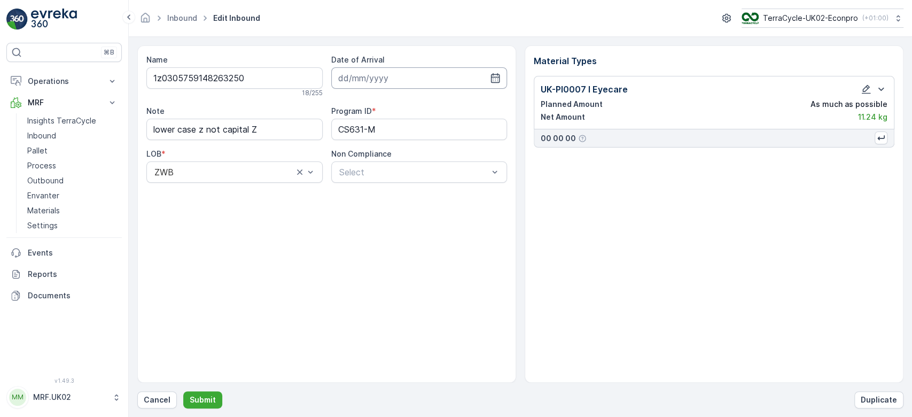
click at [430, 71] on input at bounding box center [419, 77] width 176 height 21
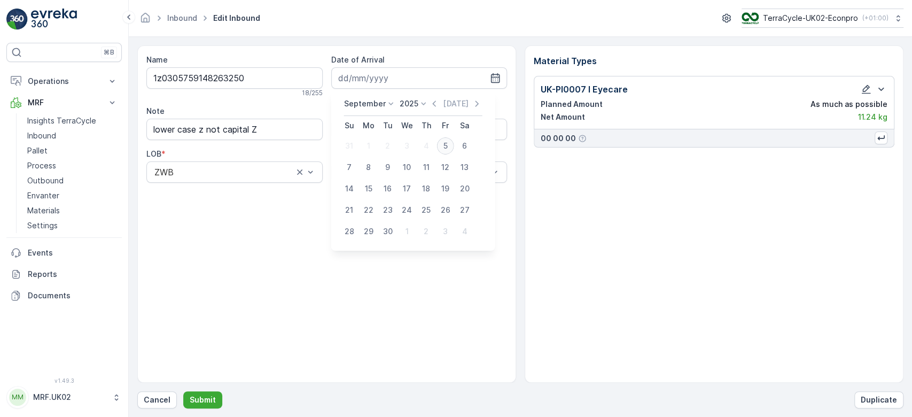
click at [448, 146] on div "5" at bounding box center [445, 145] width 17 height 17
type input "[DATE]"
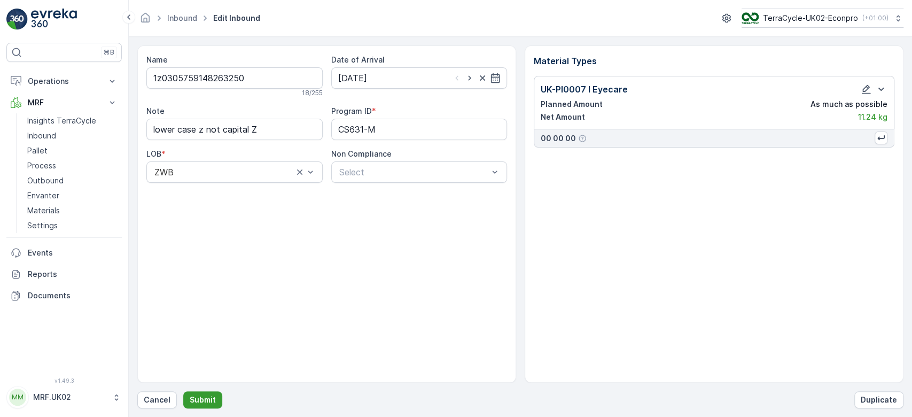
click at [198, 401] on p "Submit" at bounding box center [203, 399] width 26 height 11
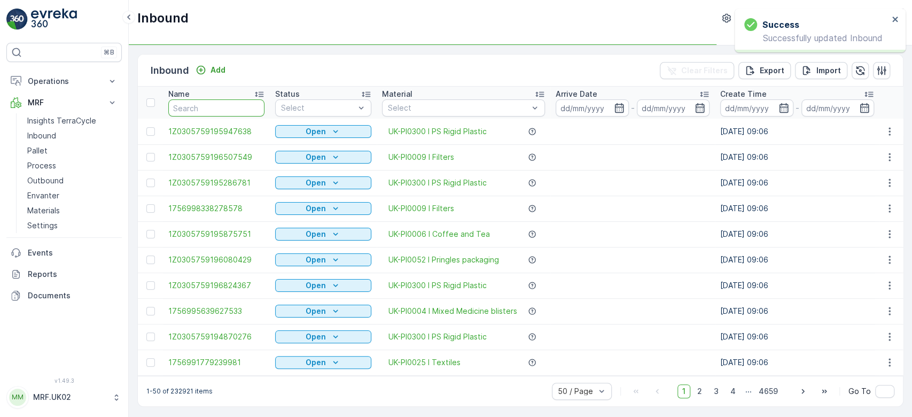
click at [217, 106] on input "text" at bounding box center [216, 107] width 96 height 17
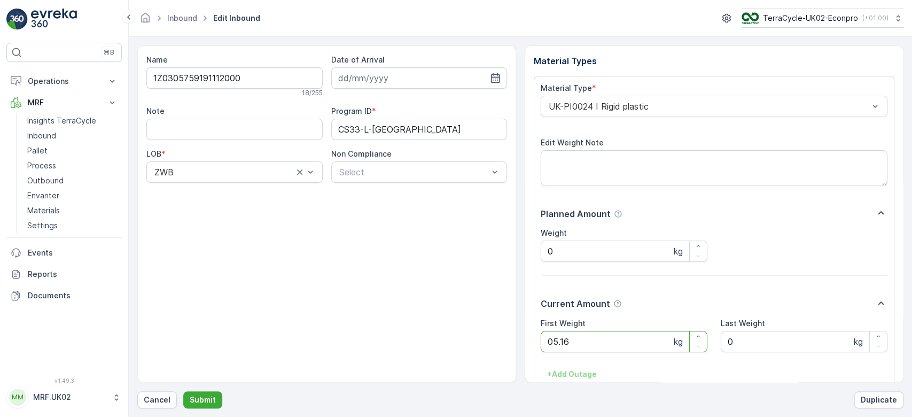
click at [183, 391] on button "Submit" at bounding box center [202, 399] width 39 height 17
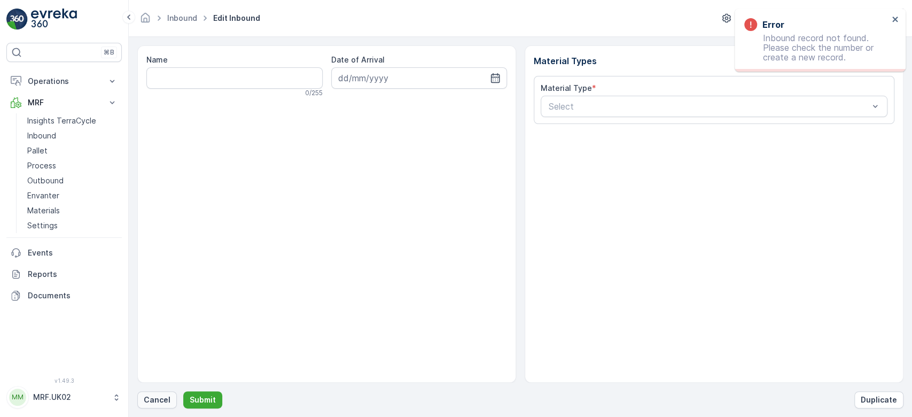
click at [151, 395] on p "Cancel" at bounding box center [157, 399] width 27 height 11
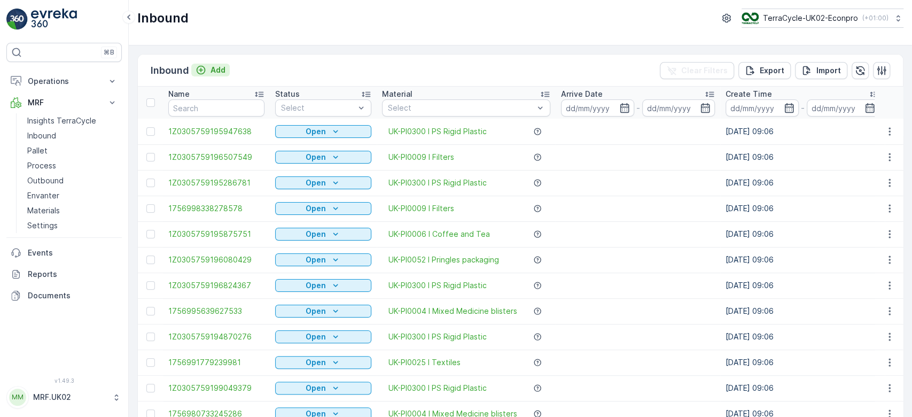
click at [227, 66] on button "Add" at bounding box center [210, 70] width 38 height 13
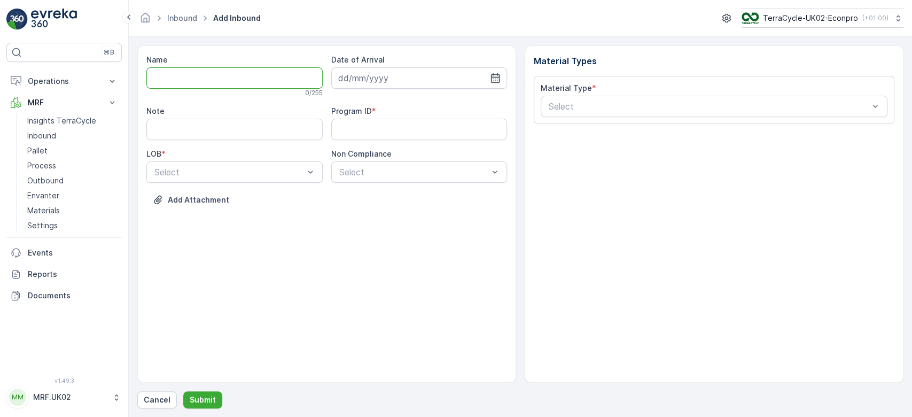
click at [203, 76] on input "Name" at bounding box center [234, 77] width 176 height 21
type input "1Z0305759146478031"
click at [183, 391] on button "Submit" at bounding box center [202, 399] width 39 height 17
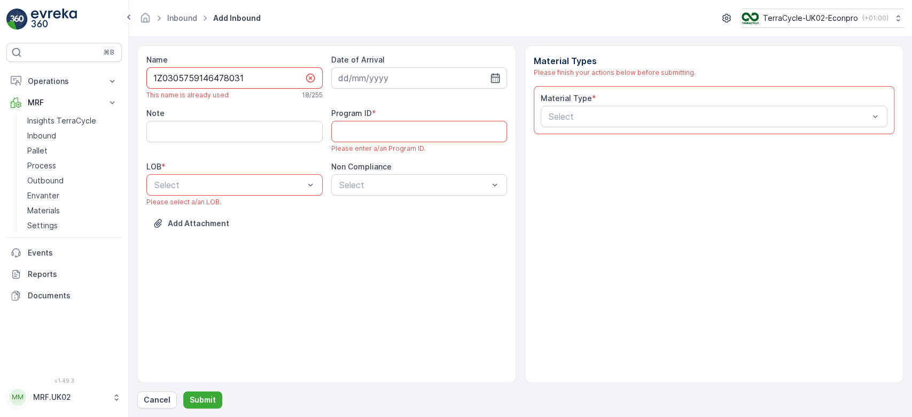
click at [203, 76] on input "1Z0305759146478031" at bounding box center [234, 77] width 176 height 21
click at [153, 400] on p "Cancel" at bounding box center [157, 399] width 27 height 11
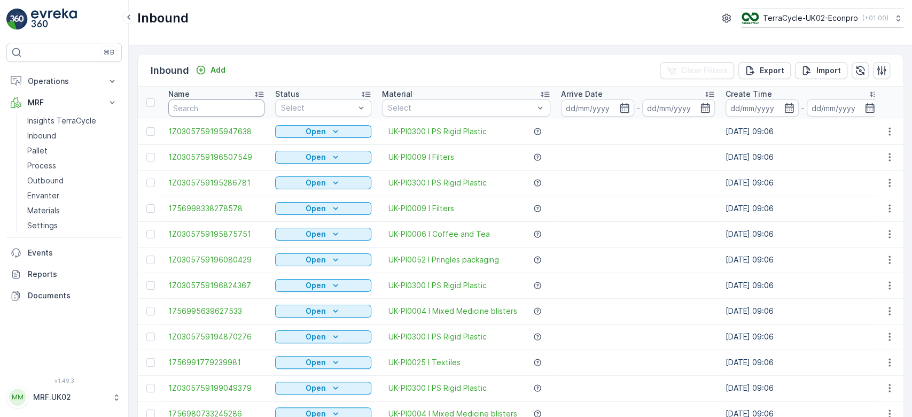
click at [235, 100] on input "text" at bounding box center [216, 107] width 96 height 17
paste input "1Z0305759146478031"
type input "1Z0305759146478031"
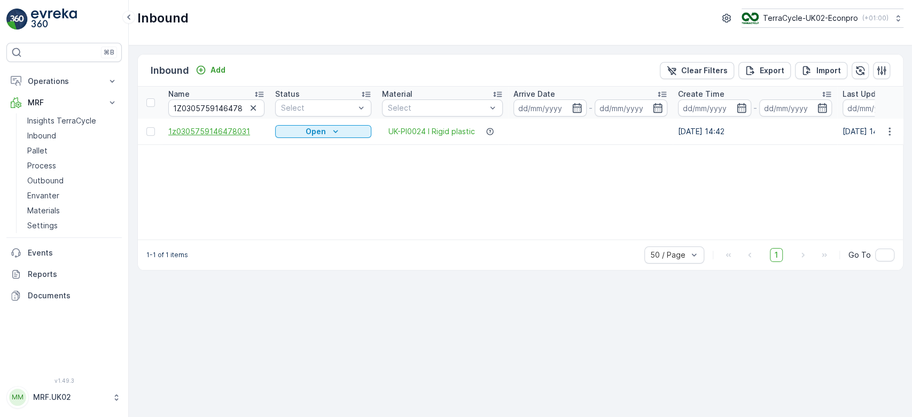
click at [223, 134] on span "1z0305759146478031" at bounding box center [216, 131] width 96 height 11
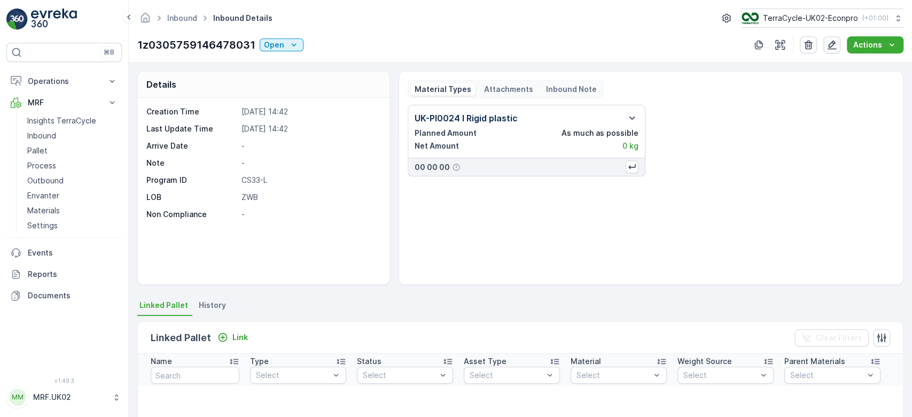
click at [836, 46] on icon "button" at bounding box center [832, 45] width 11 height 11
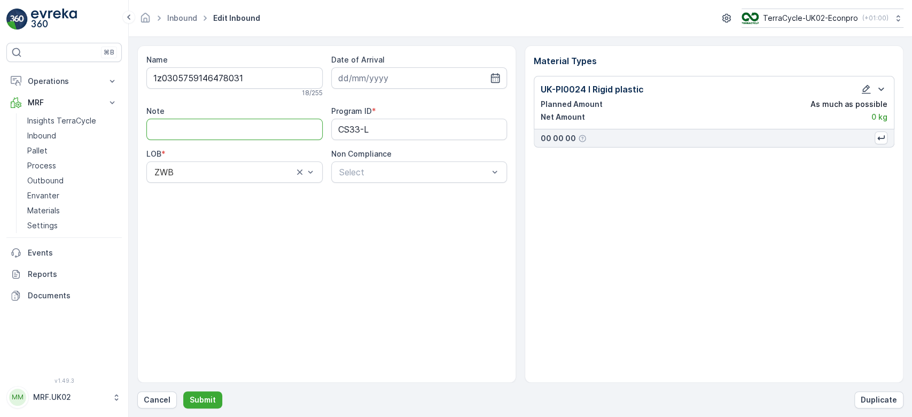
click at [285, 132] on input "Note" at bounding box center [234, 129] width 176 height 21
type input "lower case z not capital Z"
click at [442, 81] on input at bounding box center [419, 77] width 176 height 21
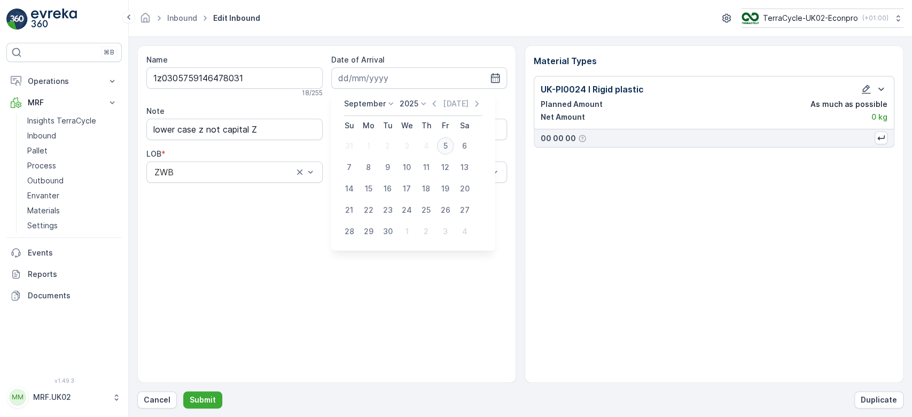
click at [448, 139] on div "5" at bounding box center [445, 145] width 17 height 17
type input "[DATE]"
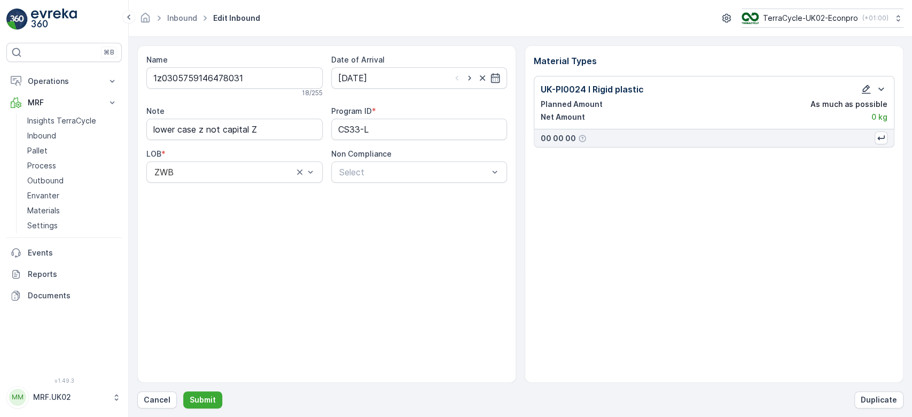
click at [862, 85] on icon "button" at bounding box center [866, 89] width 11 height 11
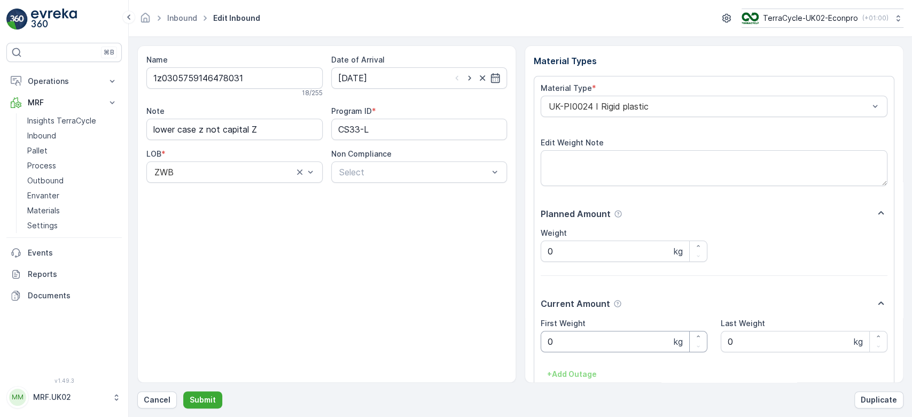
click at [580, 336] on Weight "0" at bounding box center [624, 341] width 167 height 21
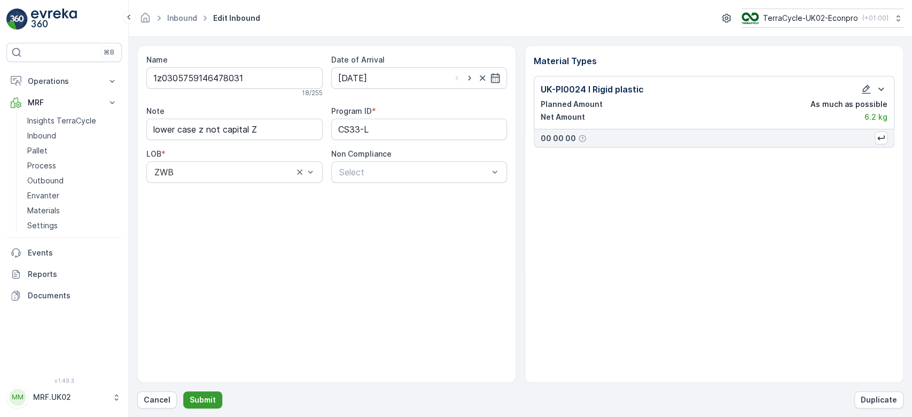
click at [200, 395] on p "Submit" at bounding box center [203, 399] width 26 height 11
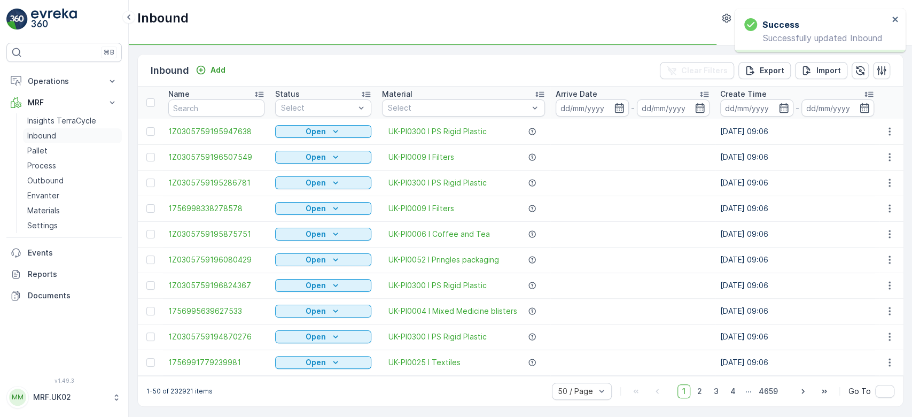
click at [72, 135] on link "Inbound" at bounding box center [72, 135] width 99 height 15
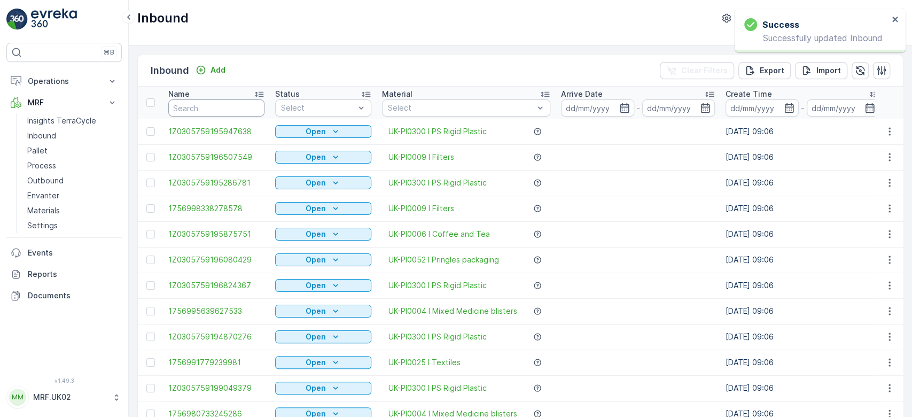
click at [200, 106] on input "text" at bounding box center [216, 107] width 96 height 17
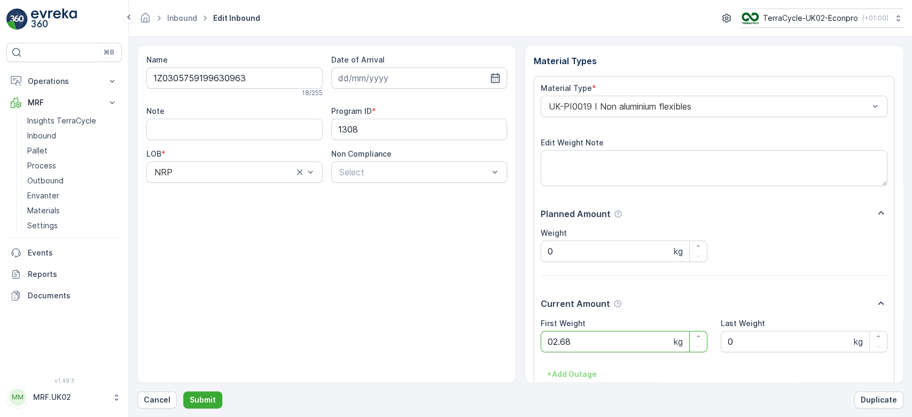
click at [183, 391] on button "Submit" at bounding box center [202, 399] width 39 height 17
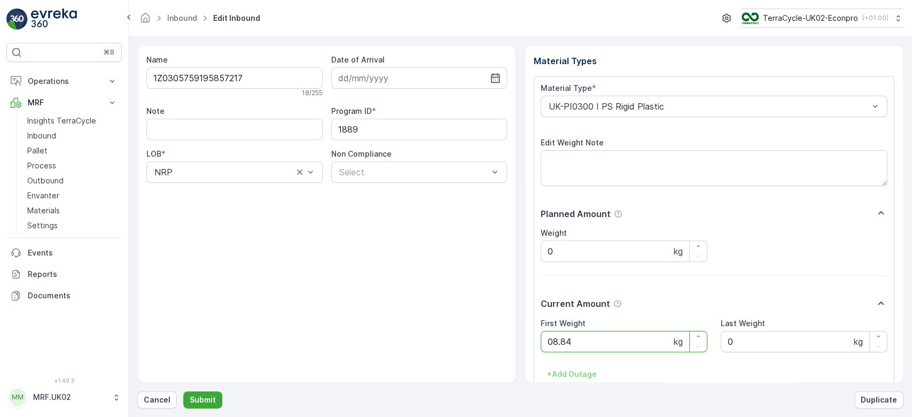
click at [183, 391] on button "Submit" at bounding box center [202, 399] width 39 height 17
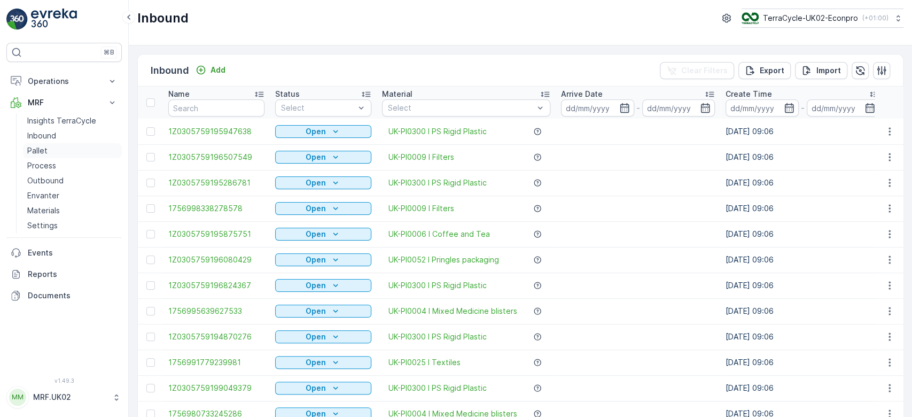
click at [91, 155] on link "Pallet" at bounding box center [72, 150] width 99 height 15
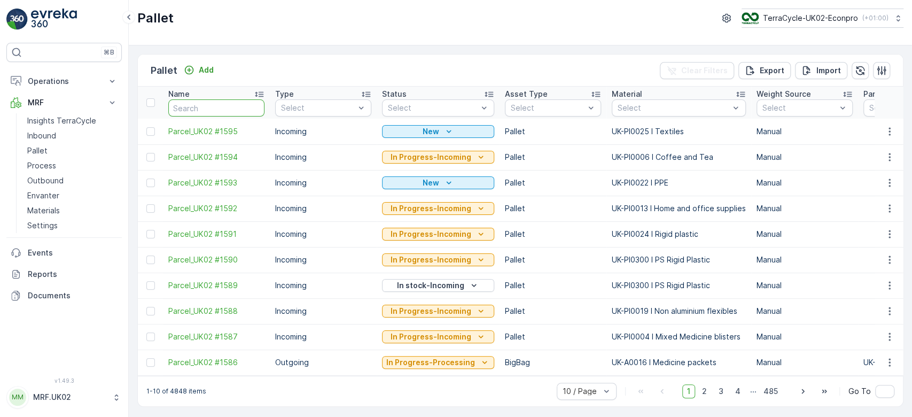
click at [198, 102] on input "text" at bounding box center [216, 107] width 96 height 17
type input "1583"
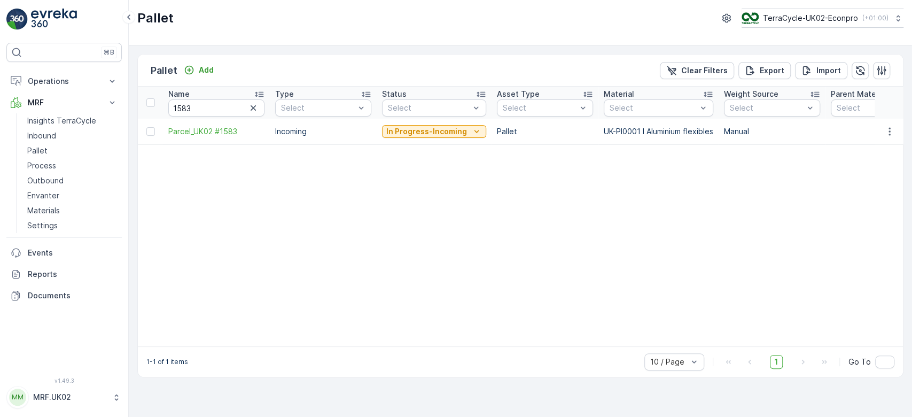
click at [406, 139] on td "In Progress-Incoming" at bounding box center [434, 132] width 115 height 26
click at [410, 129] on p "In Progress-Incoming" at bounding box center [426, 131] width 81 height 11
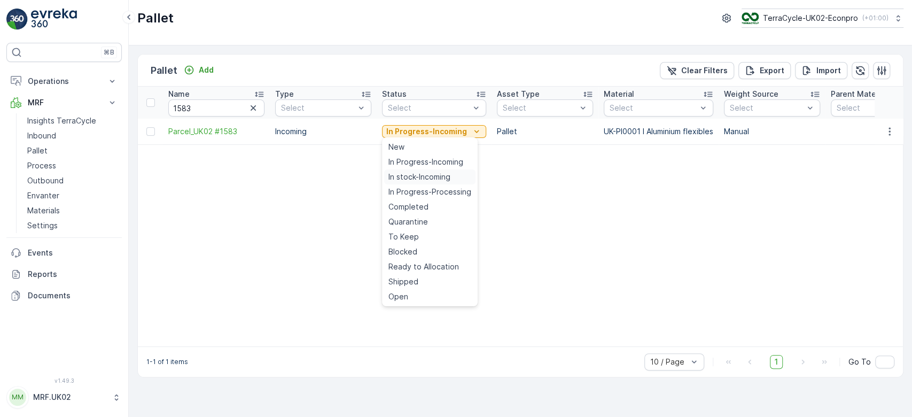
click at [417, 174] on span "In stock-Incoming" at bounding box center [419, 177] width 62 height 11
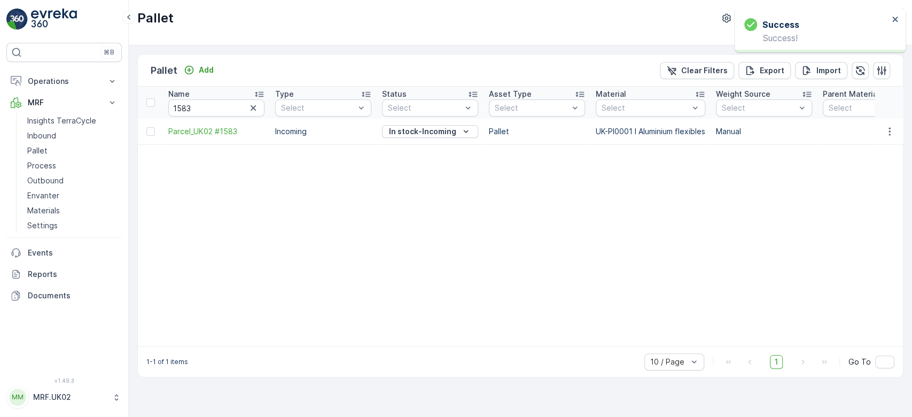
click at [252, 109] on icon "button" at bounding box center [253, 107] width 5 height 5
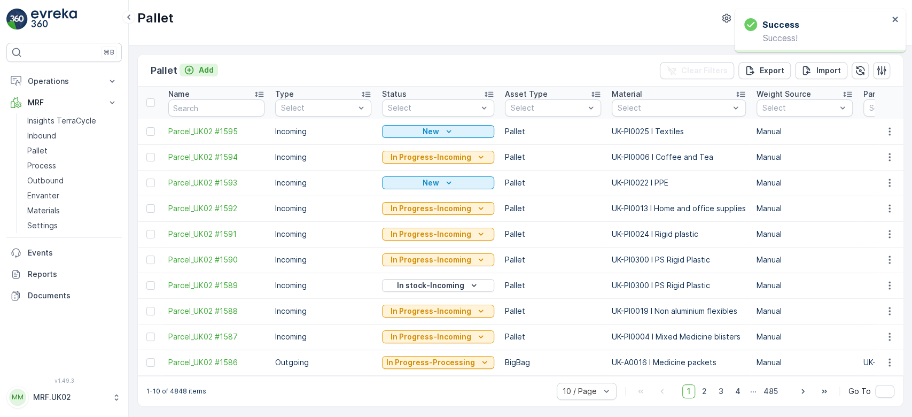
click at [196, 75] on div "Add" at bounding box center [199, 70] width 30 height 11
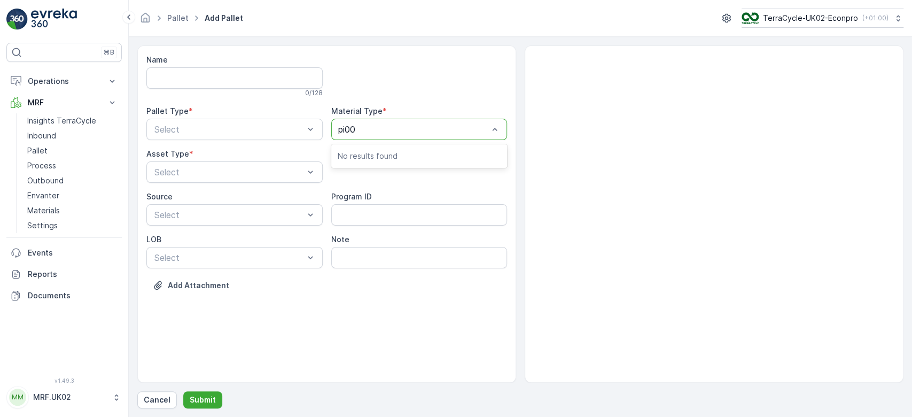
type input "pi000"
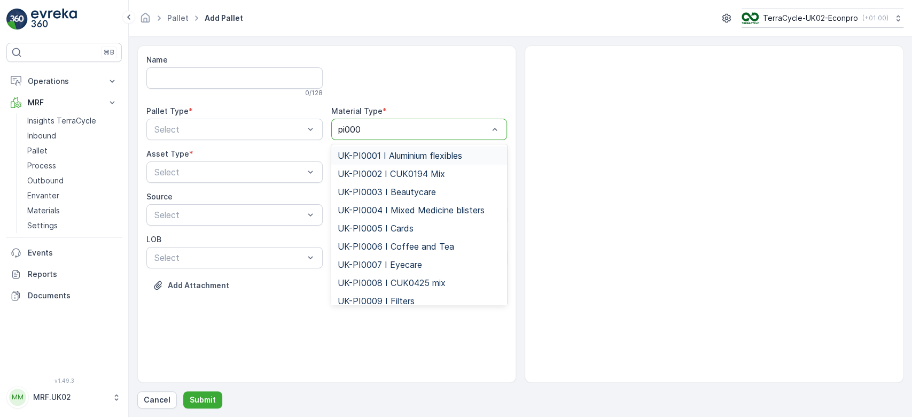
click at [398, 151] on span "UK-PI0001 I Aluminium flexibles" at bounding box center [400, 156] width 124 height 10
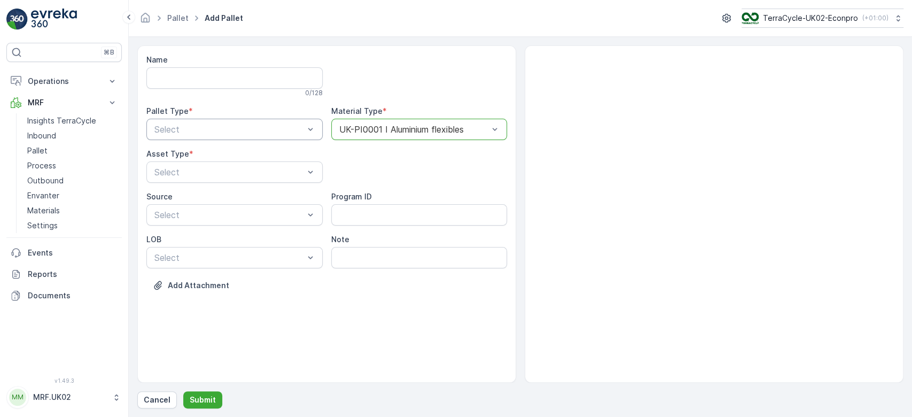
click at [252, 137] on div "Select" at bounding box center [234, 129] width 176 height 21
click at [248, 156] on div "Incoming" at bounding box center [235, 156] width 164 height 10
click at [239, 216] on div "Pallet" at bounding box center [235, 217] width 164 height 10
click at [205, 398] on p "Submit" at bounding box center [203, 399] width 26 height 11
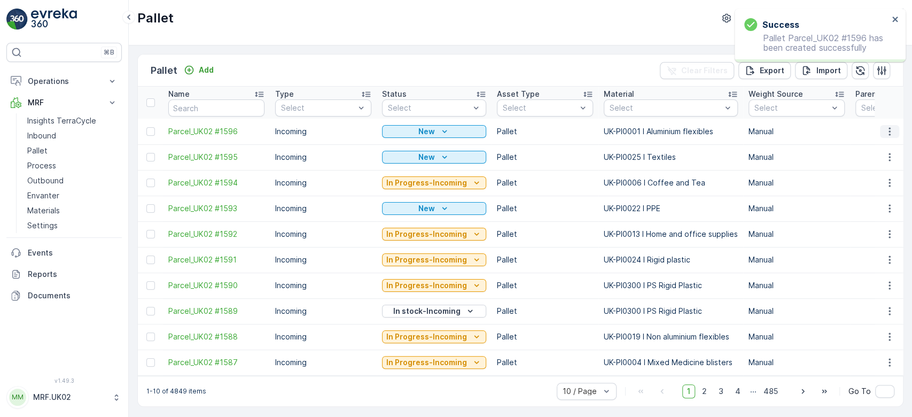
click at [889, 129] on icon "button" at bounding box center [889, 131] width 11 height 11
click at [873, 211] on span "Print QR" at bounding box center [860, 206] width 29 height 11
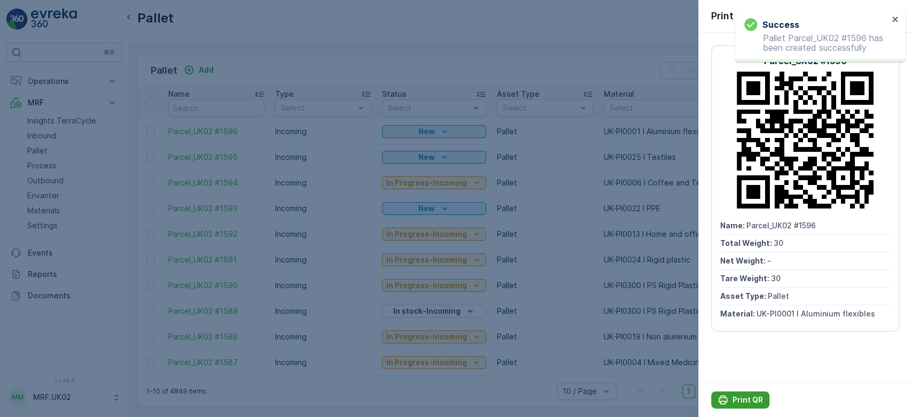
click at [741, 403] on p "Print QR" at bounding box center [748, 399] width 30 height 11
click at [44, 136] on div at bounding box center [456, 208] width 912 height 417
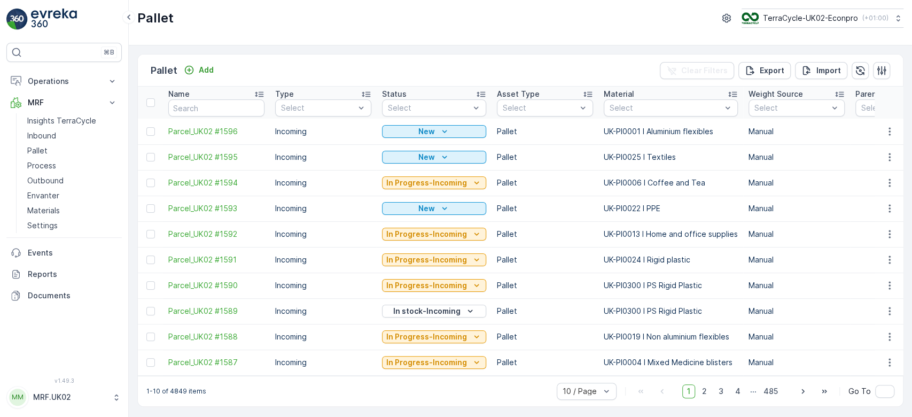
click at [44, 136] on p "Inbound" at bounding box center [41, 135] width 29 height 11
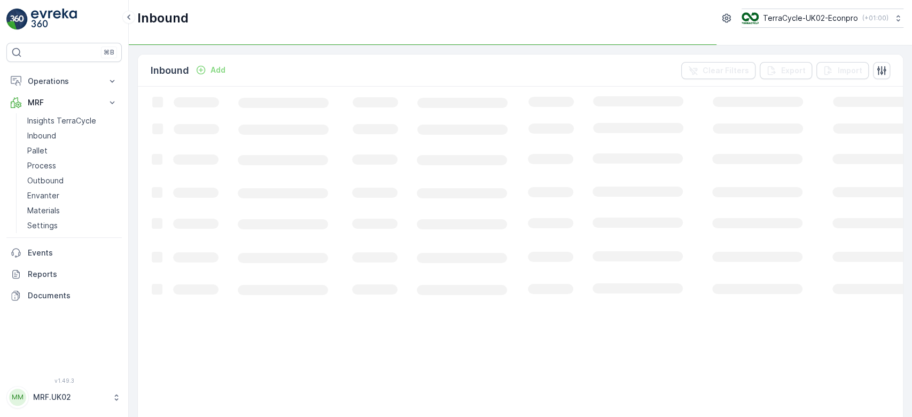
click at [44, 136] on p "Inbound" at bounding box center [41, 135] width 29 height 11
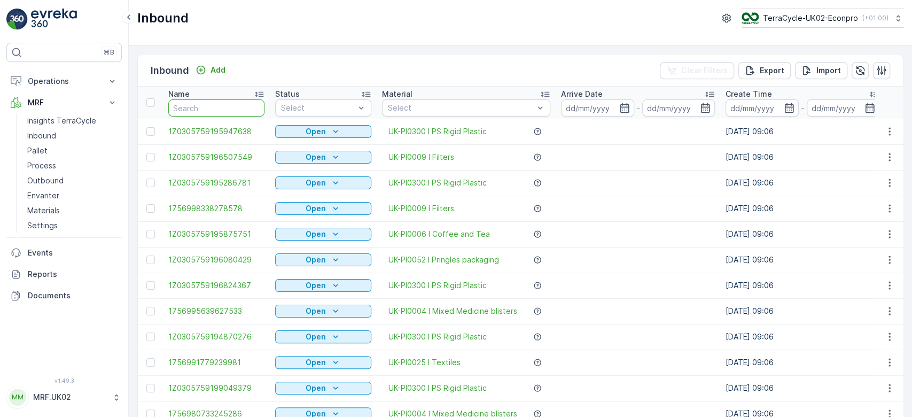
click at [207, 107] on input "text" at bounding box center [216, 107] width 96 height 17
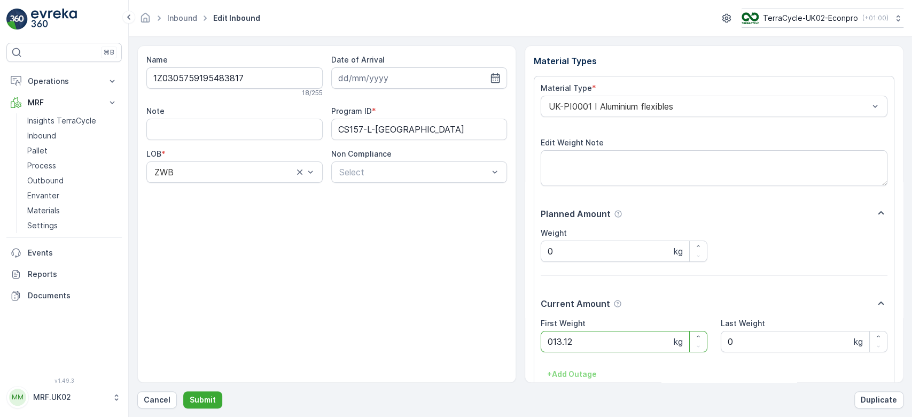
click at [183, 391] on button "Submit" at bounding box center [202, 399] width 39 height 17
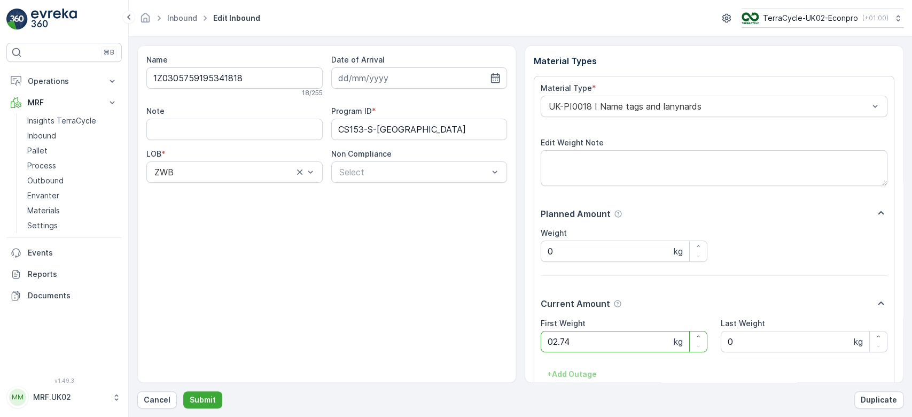
click at [183, 391] on button "Submit" at bounding box center [202, 399] width 39 height 17
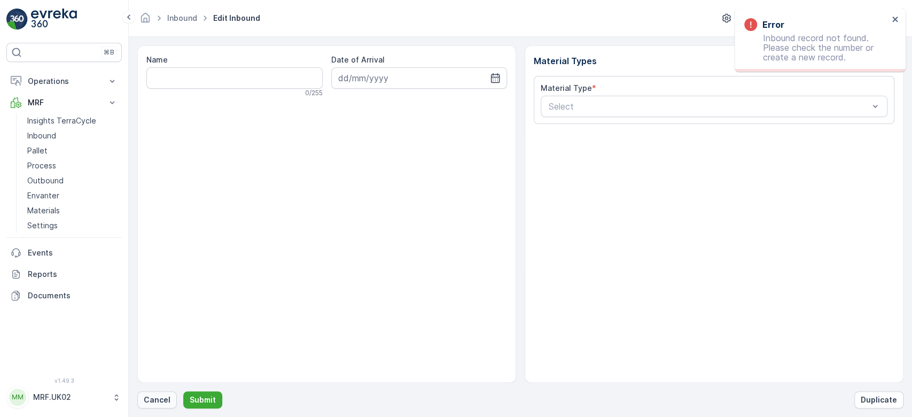
click at [169, 402] on button "Cancel" at bounding box center [157, 399] width 40 height 17
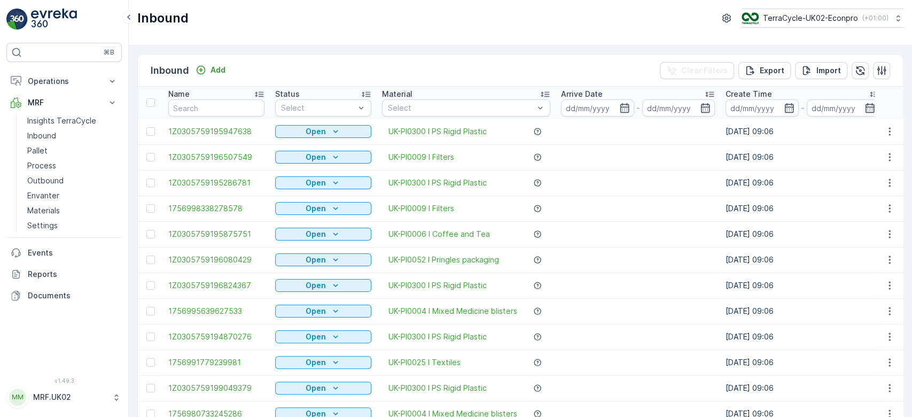
click at [211, 59] on div "Inbound Add Clear Filters Export Import" at bounding box center [520, 71] width 765 height 32
click at [212, 68] on p "Add" at bounding box center [218, 70] width 15 height 11
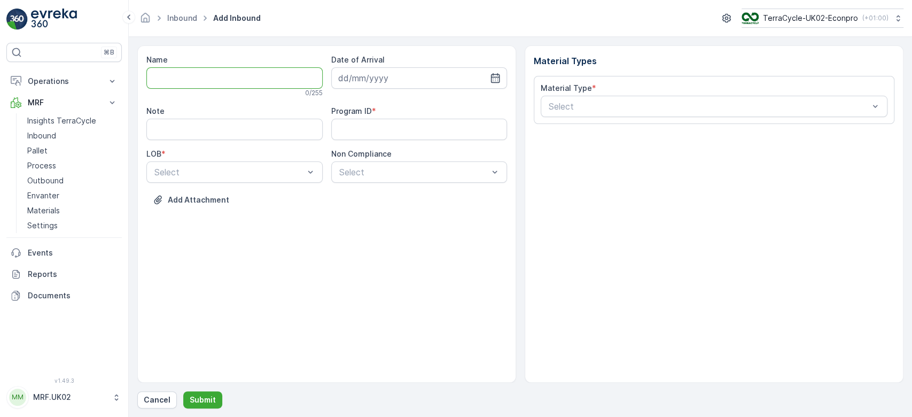
click at [212, 68] on input "Name" at bounding box center [234, 77] width 176 height 21
type input "1Z0305759193445648"
click at [183, 391] on button "Submit" at bounding box center [202, 399] width 39 height 17
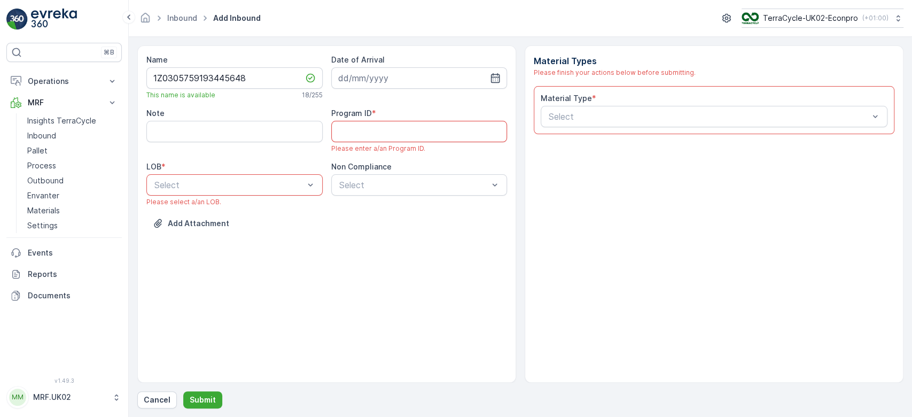
click at [369, 131] on ID "Program ID" at bounding box center [419, 131] width 176 height 21
click at [315, 276] on div "Name 1Z0305759193445648 This name is available 18 / 255 Date of Arrival Note Pr…" at bounding box center [326, 213] width 379 height 337
click at [418, 133] on ID "Program ID" at bounding box center [419, 131] width 176 height 21
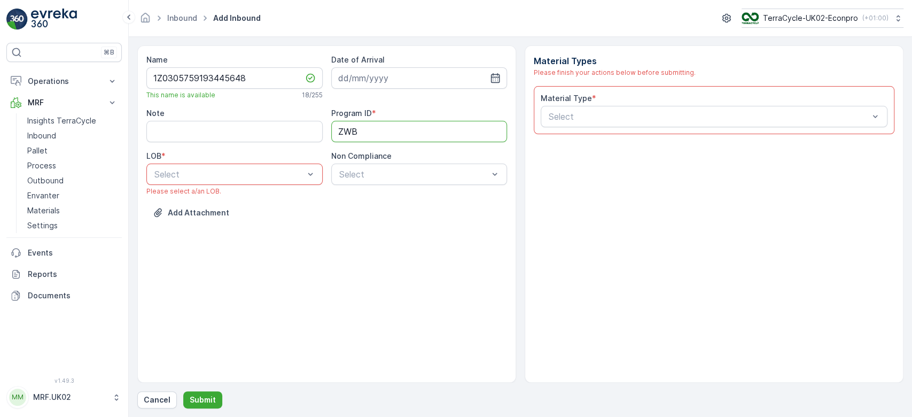
type ID "ZWB"
click at [257, 213] on div "ZWB" at bounding box center [234, 218] width 176 height 18
click at [423, 84] on input at bounding box center [419, 77] width 176 height 21
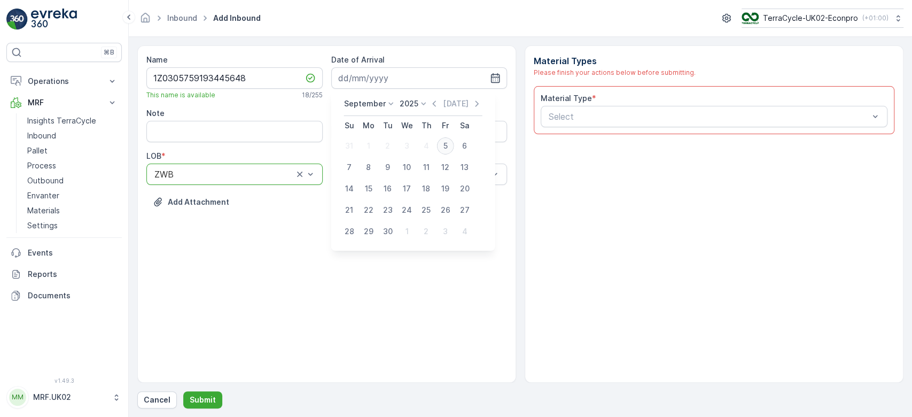
click at [448, 151] on div "5" at bounding box center [445, 145] width 17 height 17
type input "[DATE]"
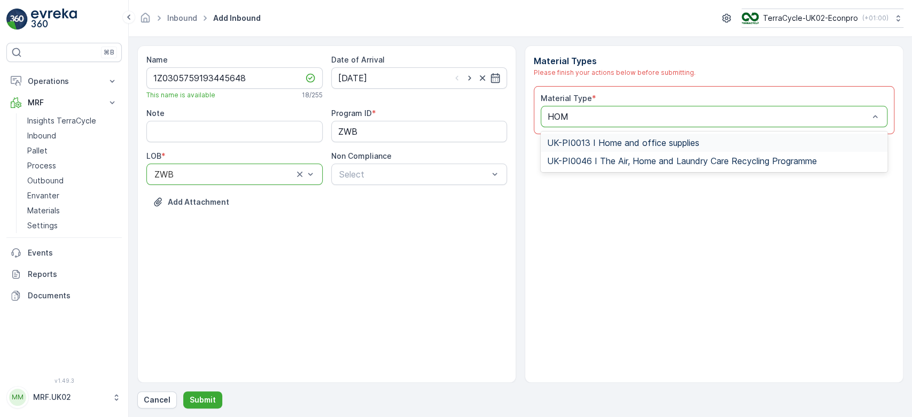
type input "HOME"
click at [622, 138] on span "UK-PI0013 I Home and office supplies" at bounding box center [623, 143] width 152 height 10
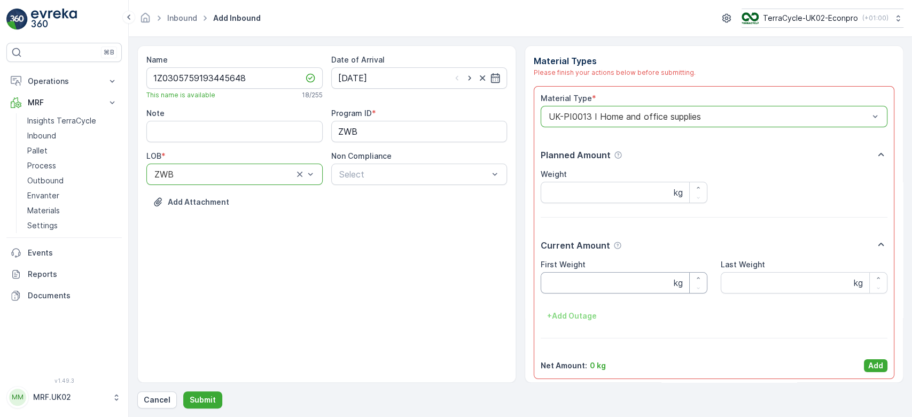
click at [598, 286] on Weight "First Weight" at bounding box center [624, 282] width 167 height 21
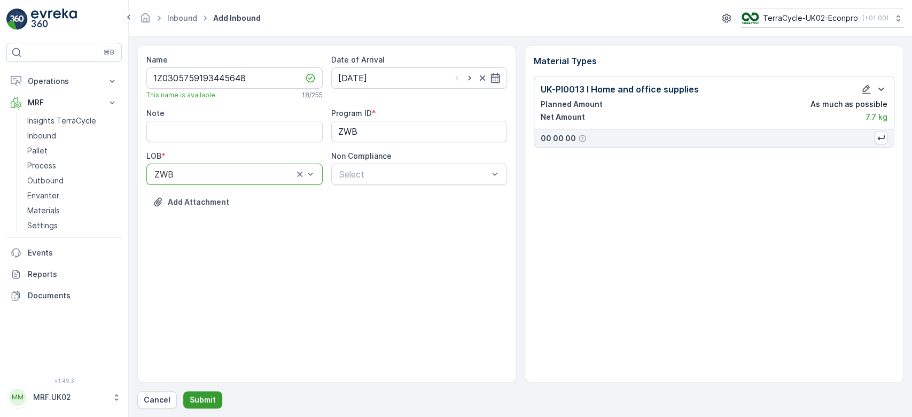
click at [200, 403] on p "Submit" at bounding box center [203, 399] width 26 height 11
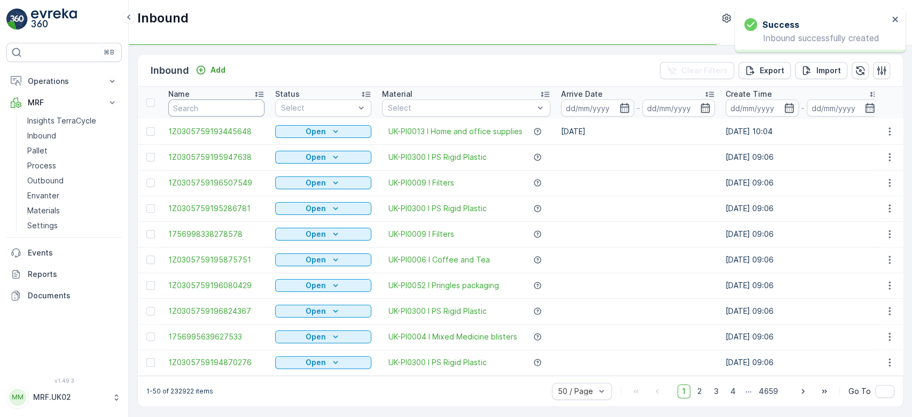
click at [206, 105] on input "text" at bounding box center [216, 107] width 96 height 17
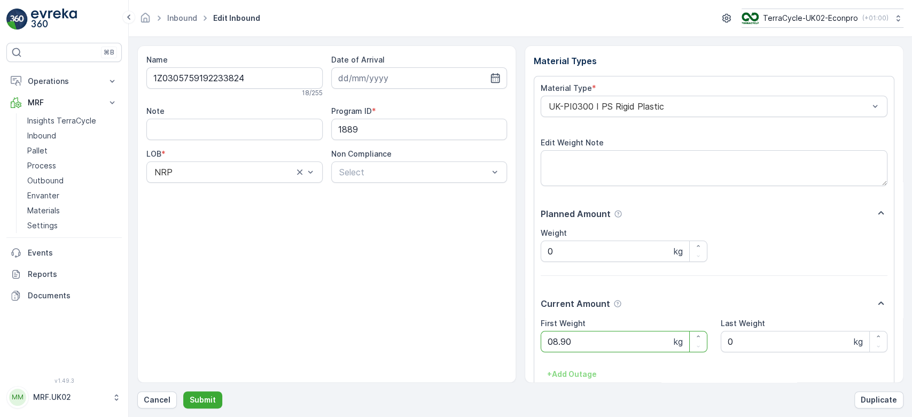
click at [183, 391] on button "Submit" at bounding box center [202, 399] width 39 height 17
